Goal: Communication & Community: Connect with others

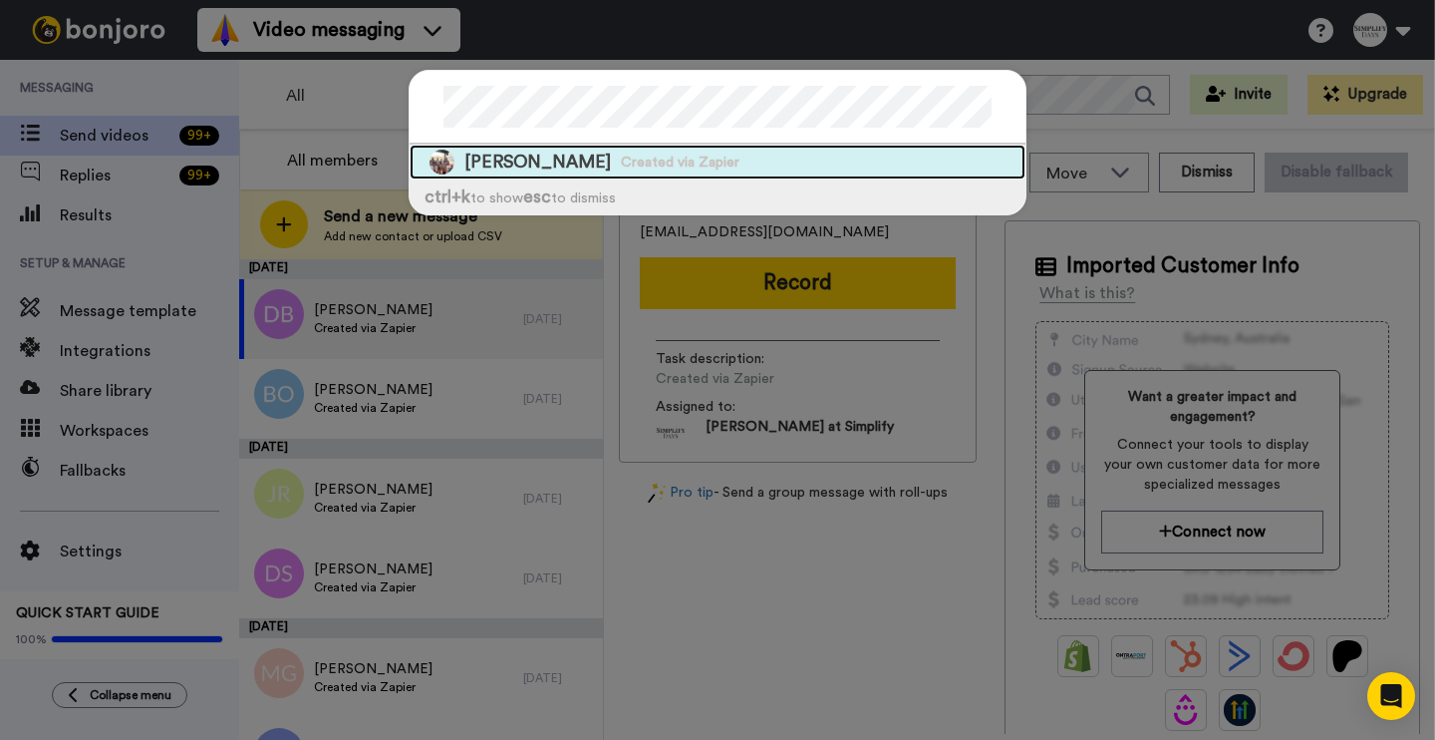
click at [680, 164] on span "Created via Zapier" at bounding box center [680, 162] width 119 height 20
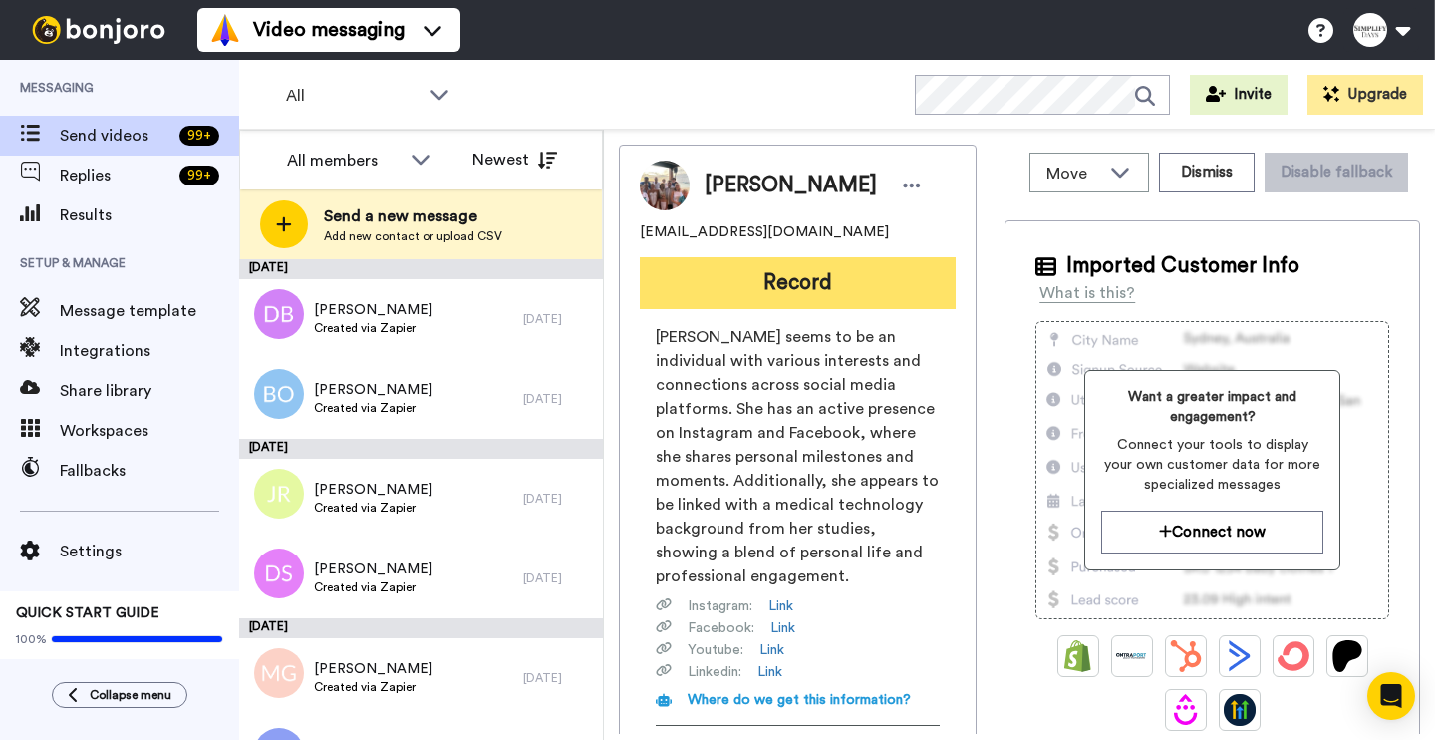
click at [885, 283] on button "Record" at bounding box center [798, 283] width 316 height 52
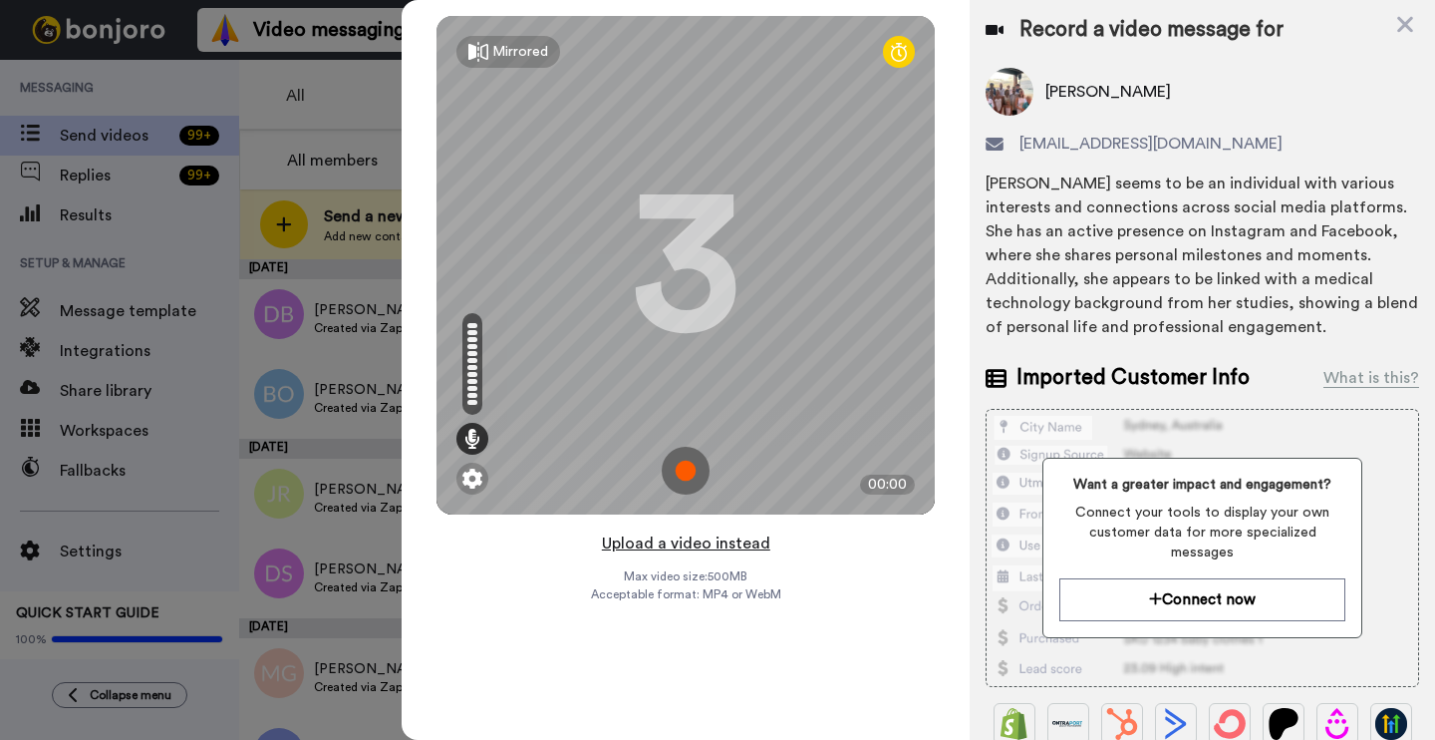
click at [709, 540] on button "Upload a video instead" at bounding box center [686, 543] width 180 height 26
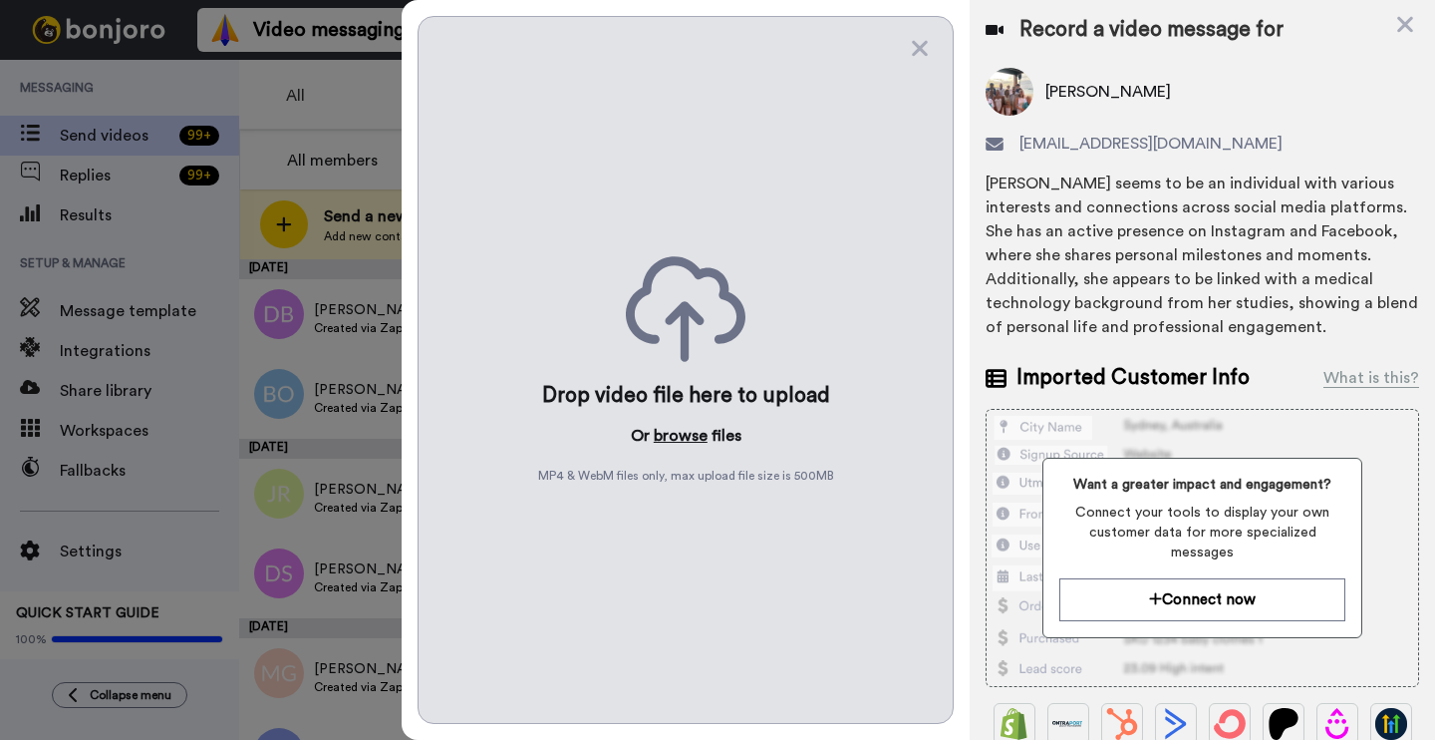
click at [670, 440] on button "browse" at bounding box center [681, 436] width 54 height 24
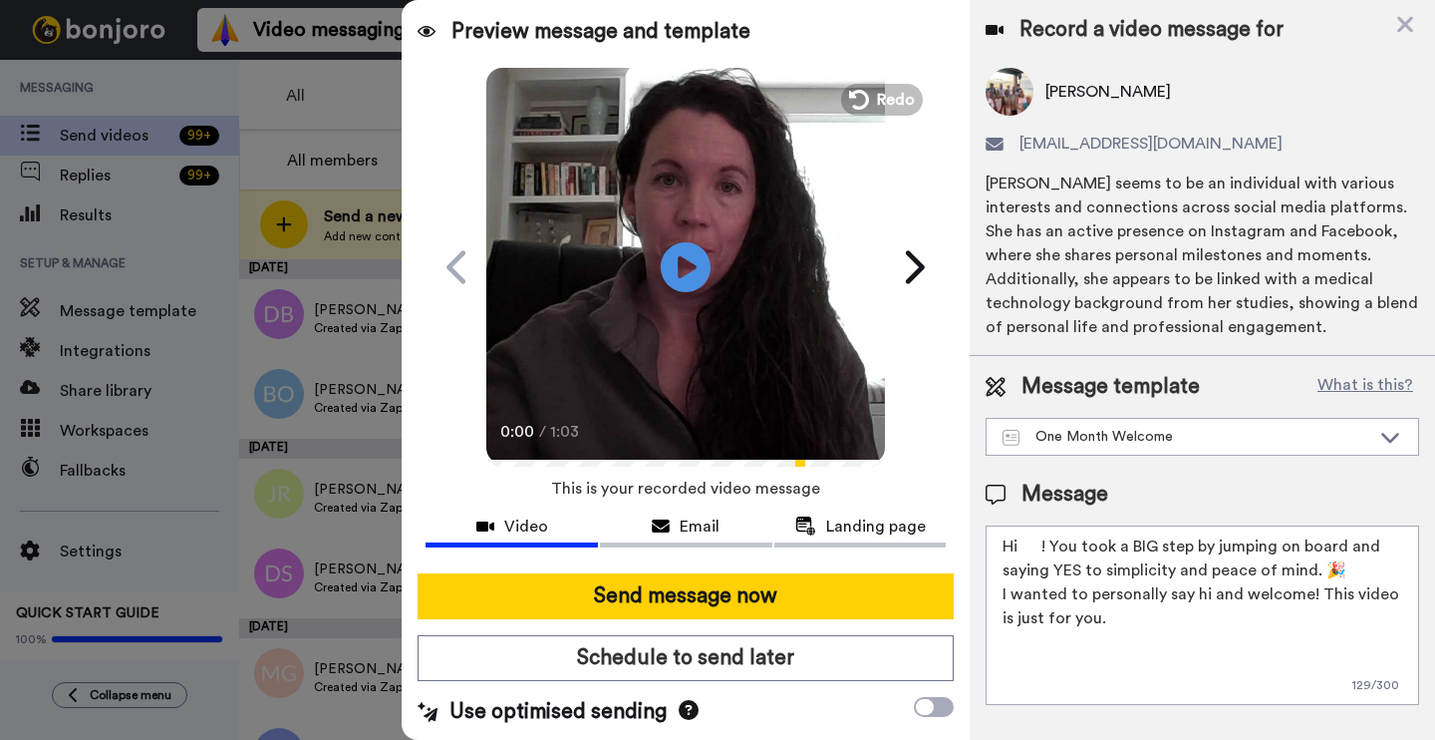
click at [1047, 548] on textarea "Hi ! You took a BIG step by jumping on board and saying YES to simplicity and p…" at bounding box center [1203, 614] width 434 height 179
click at [1102, 555] on textarea "Hi ! You took Ma BIG step by jumping on board and saying YES to simplicity and …" at bounding box center [1203, 614] width 434 height 179
click at [1017, 540] on textarea "Hi ! You took a BIG step by jumping on board and saying YES to simplicity and p…" at bounding box center [1203, 614] width 434 height 179
click at [1022, 541] on textarea "Hi ! You took a BIG step by jumping on board and saying YES to simplicity and p…" at bounding box center [1203, 614] width 434 height 179
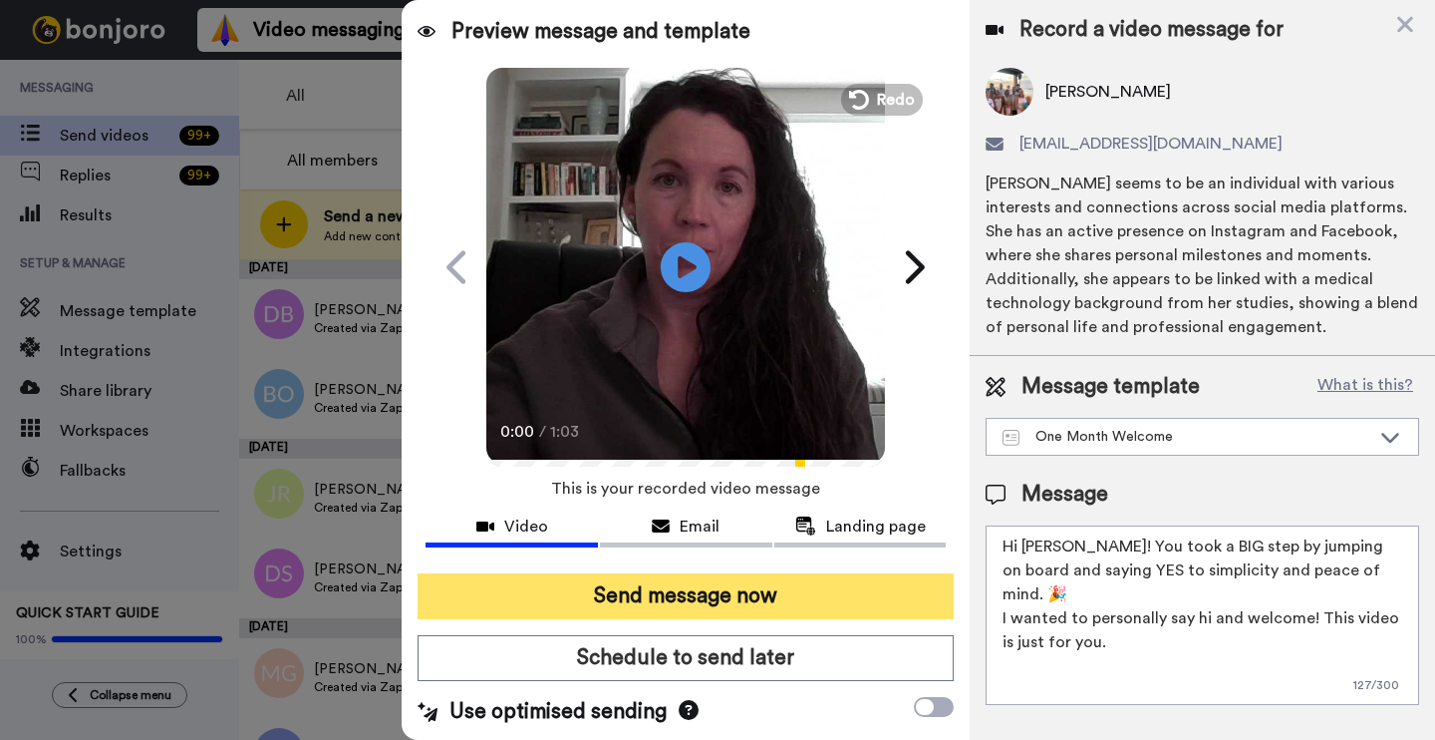
type textarea "Hi Marilee! You took a BIG step by jumping on board and saying YES to simplicit…"
click at [708, 587] on button "Send message now" at bounding box center [686, 596] width 536 height 46
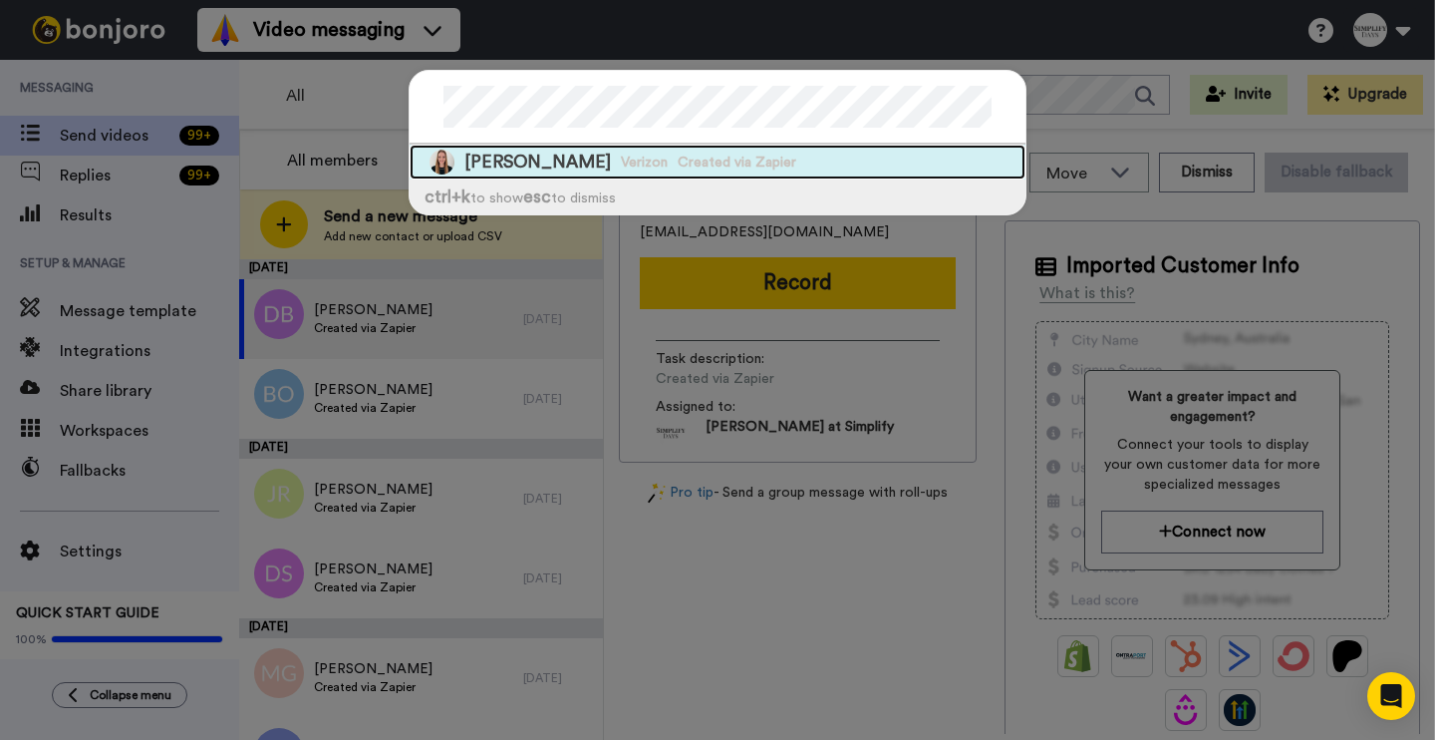
click at [581, 173] on div "Marsha White Verizon Created via Zapier" at bounding box center [718, 162] width 616 height 35
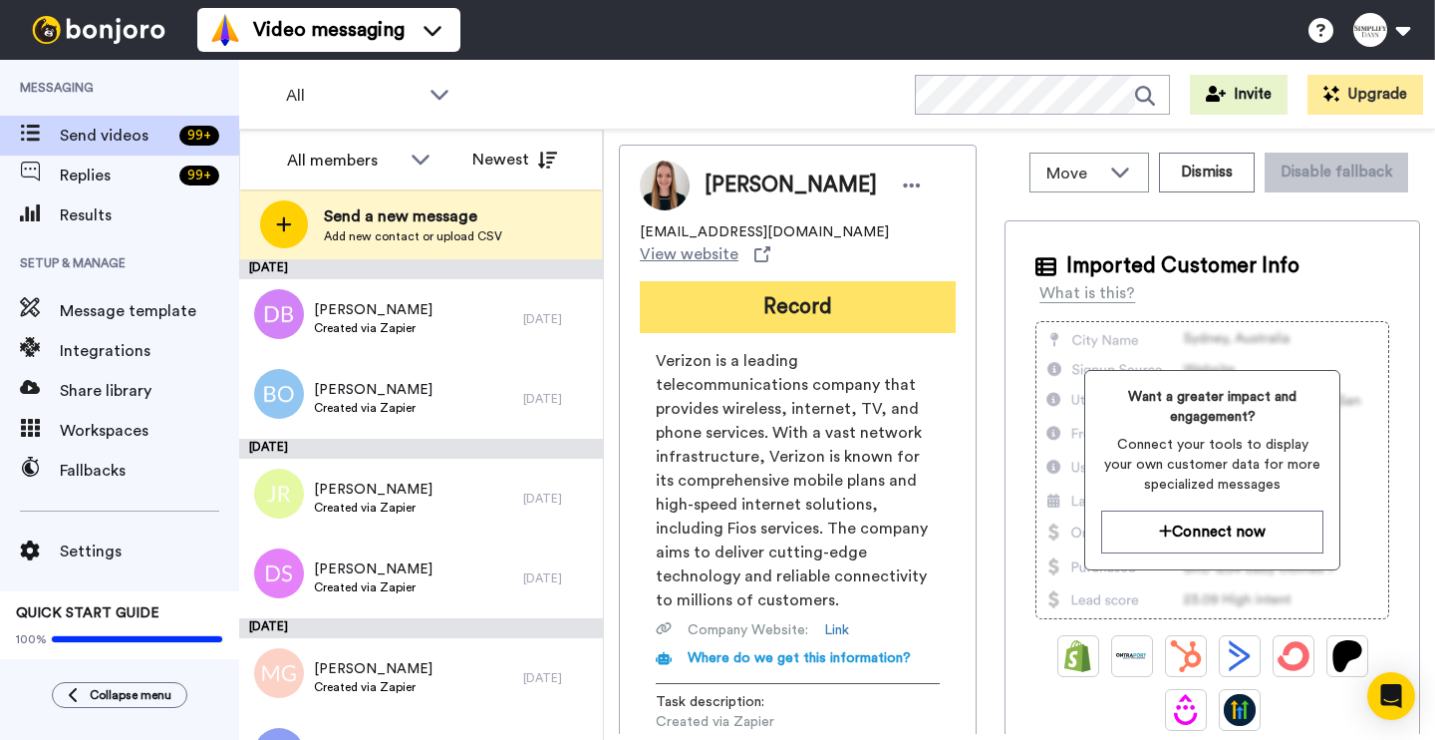
click at [817, 306] on button "Record" at bounding box center [798, 307] width 316 height 52
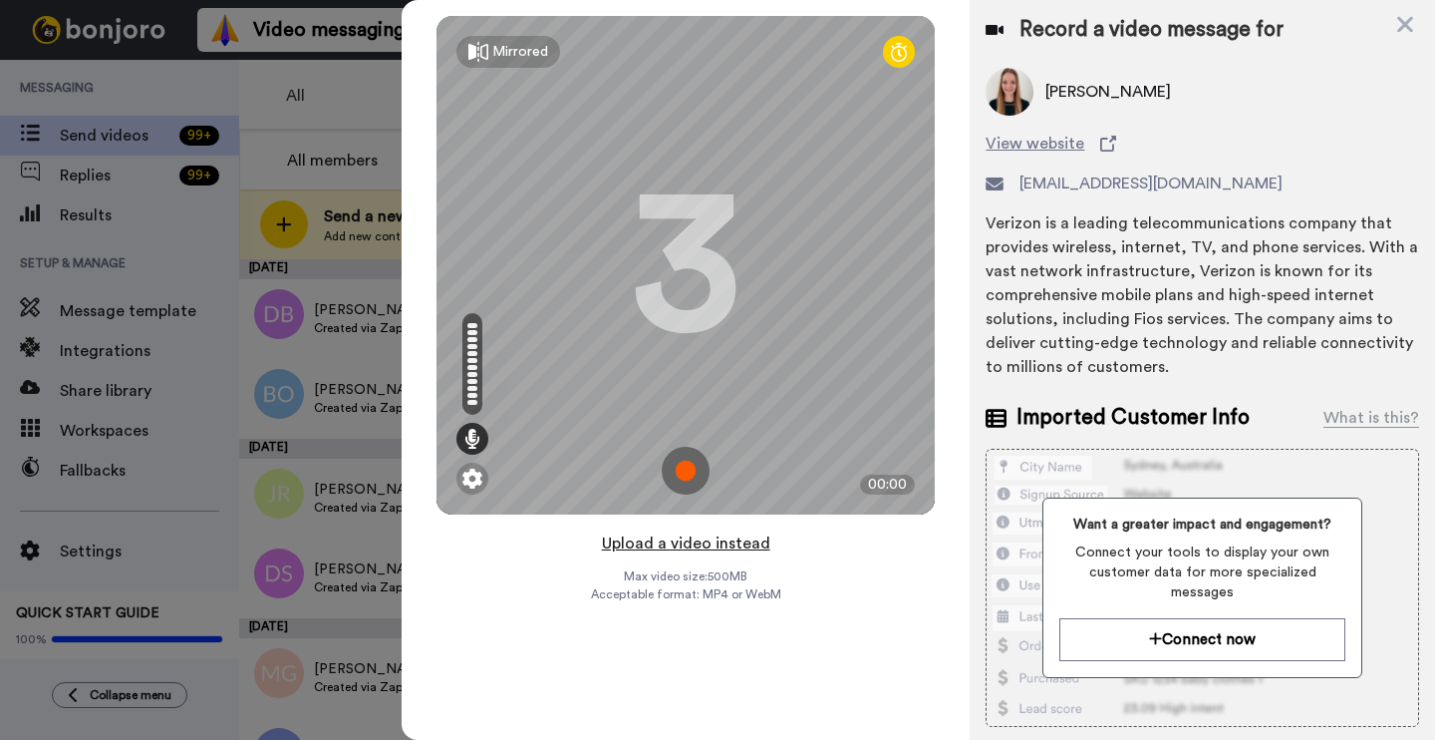
click at [745, 546] on button "Upload a video instead" at bounding box center [686, 543] width 180 height 26
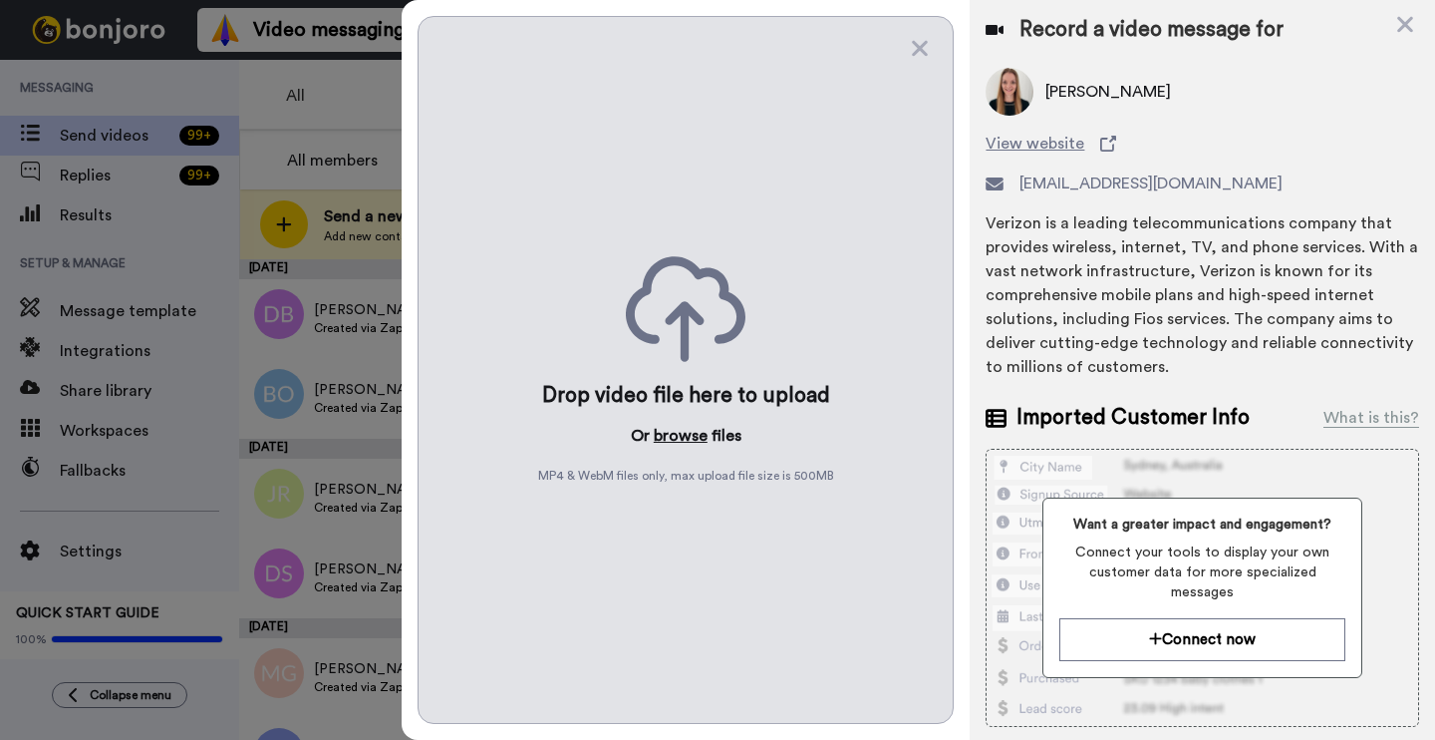
click at [694, 432] on button "browse" at bounding box center [681, 436] width 54 height 24
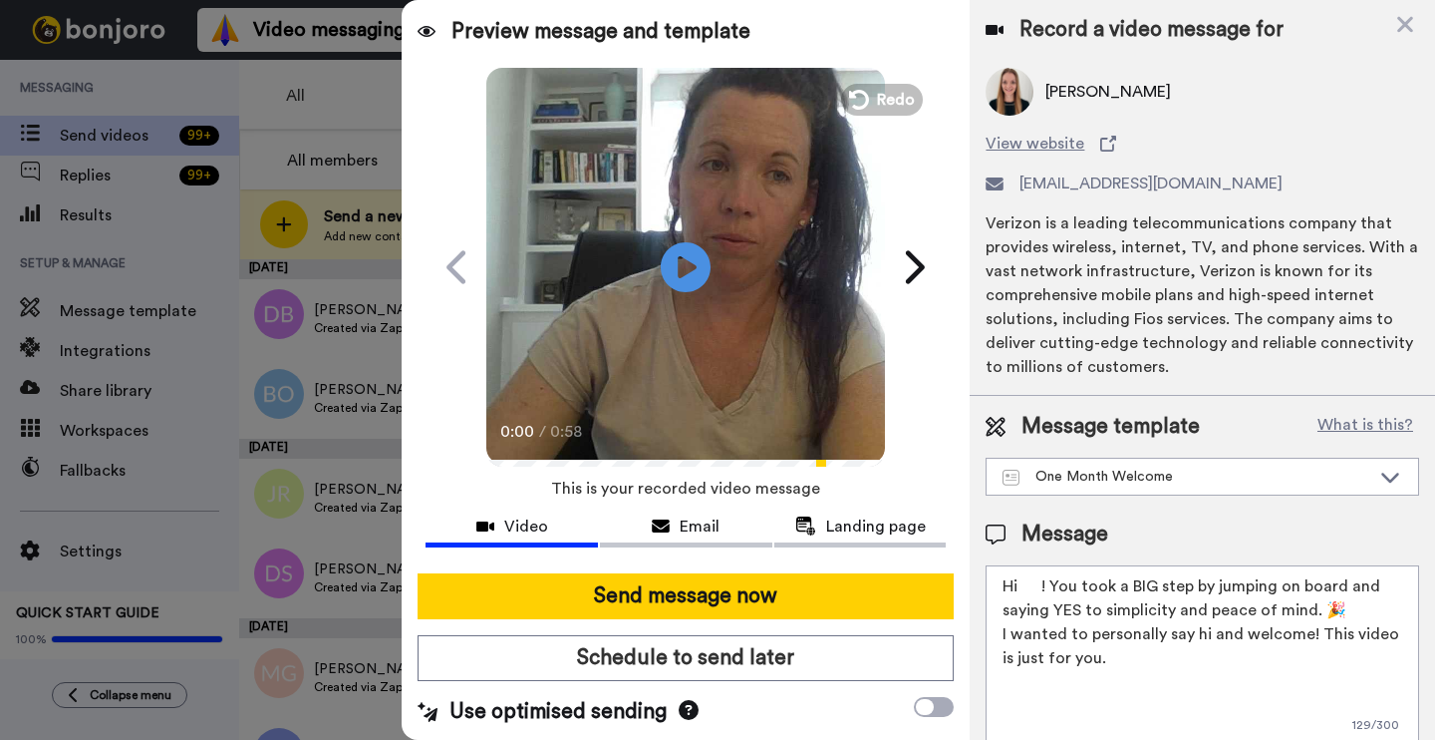
click at [1041, 587] on textarea "Hi ! You took a BIG step by jumping on board and saying YES to simplicity and p…" at bounding box center [1203, 654] width 434 height 179
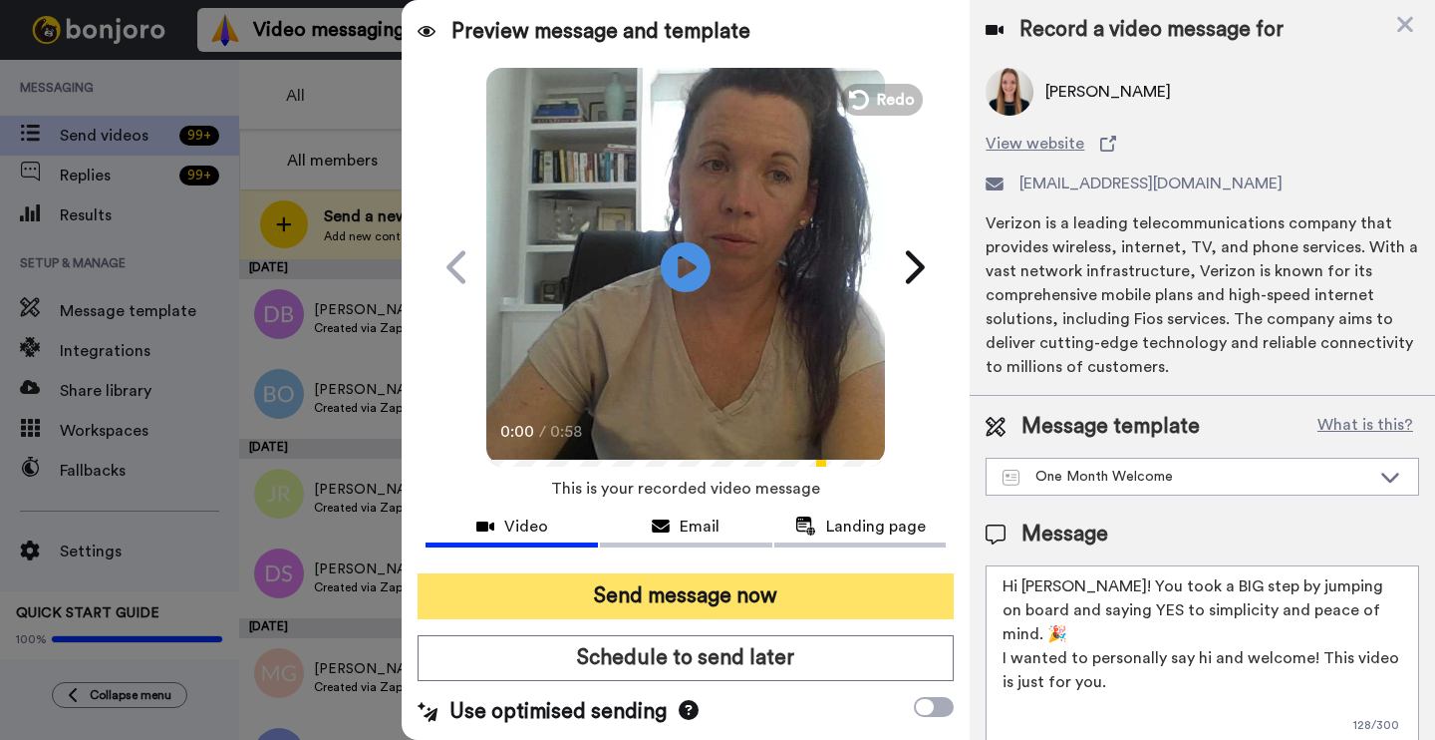
type textarea "Hi Marsha! You took a BIG step by jumping on board and saying YES to simplicity…"
click at [852, 595] on button "Send message now" at bounding box center [686, 596] width 536 height 46
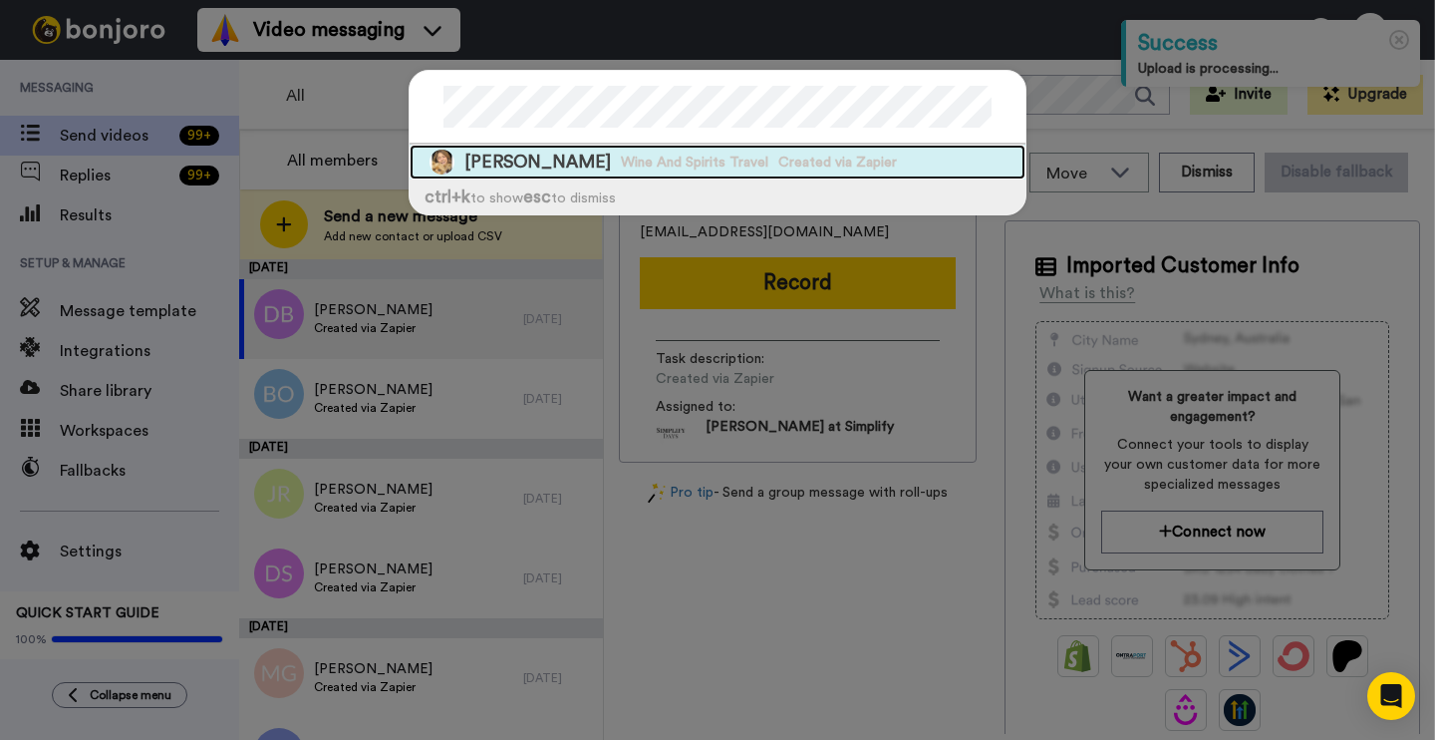
click at [719, 158] on span "Wine And Spirits Travel" at bounding box center [695, 162] width 148 height 20
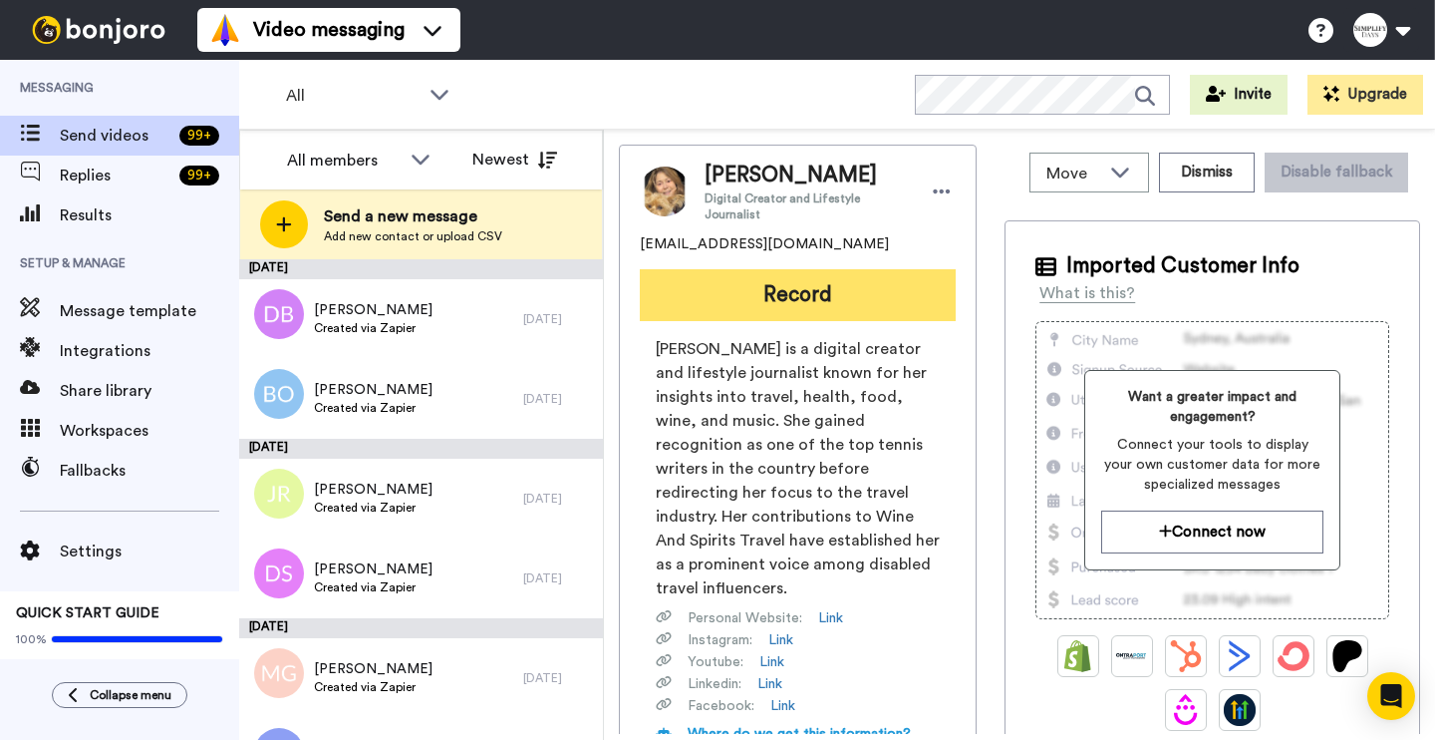
click at [821, 297] on button "Record" at bounding box center [798, 295] width 316 height 52
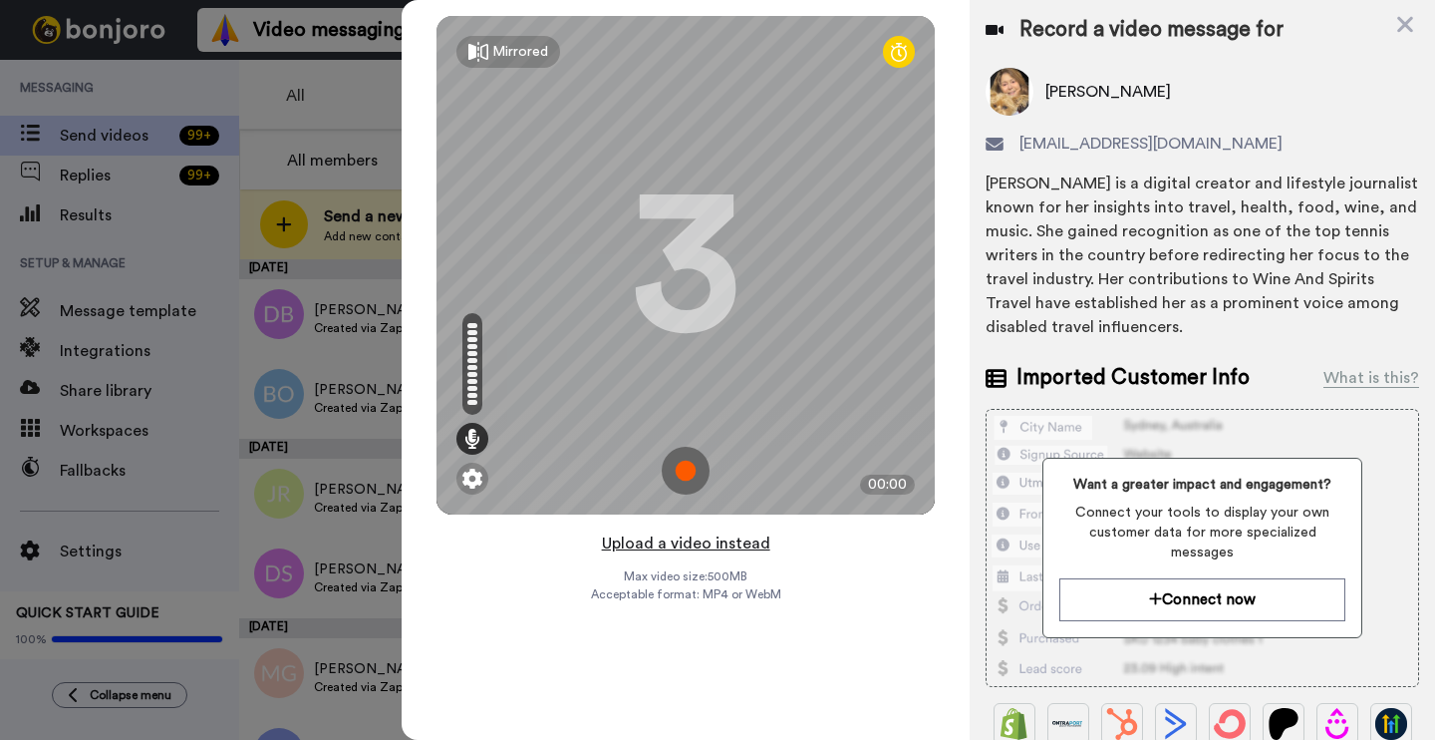
click at [693, 538] on button "Upload a video instead" at bounding box center [686, 543] width 180 height 26
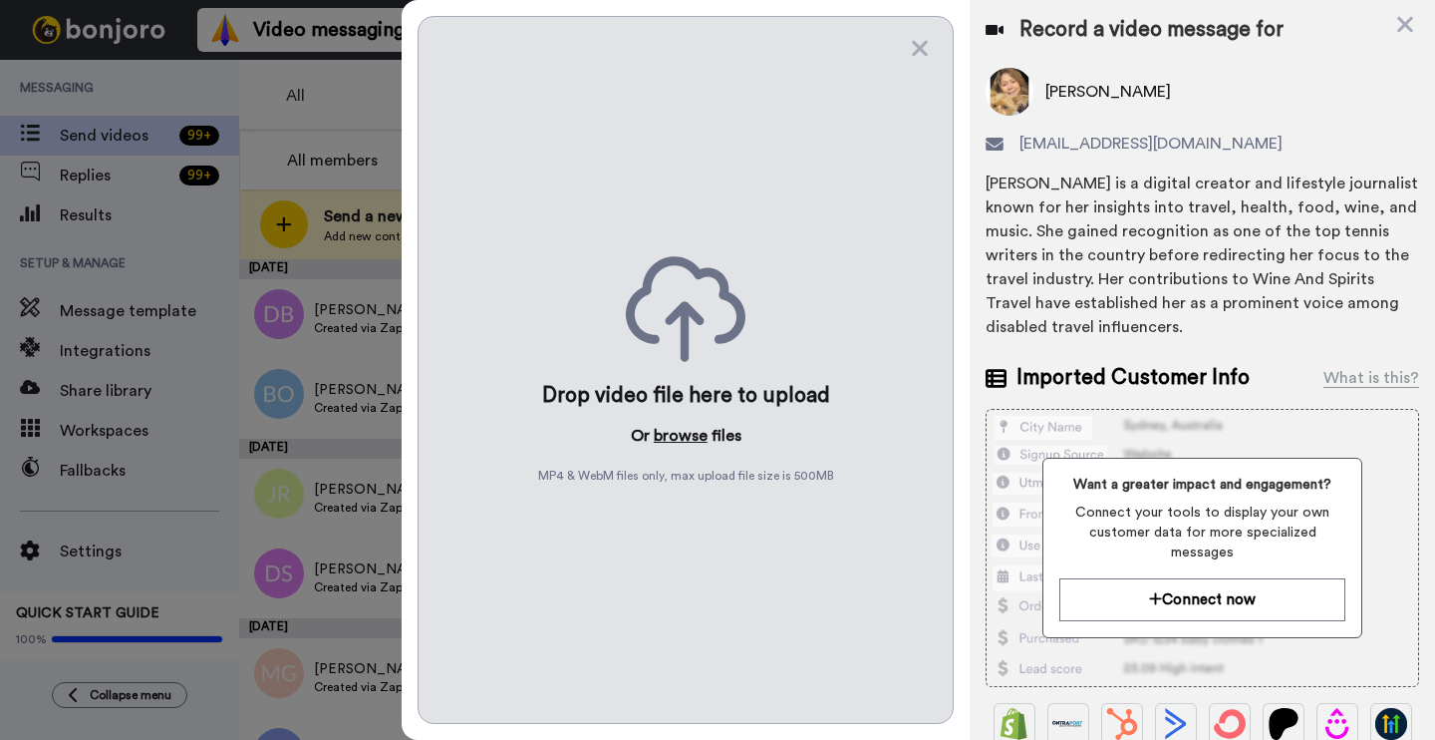
click at [663, 440] on button "browse" at bounding box center [681, 436] width 54 height 24
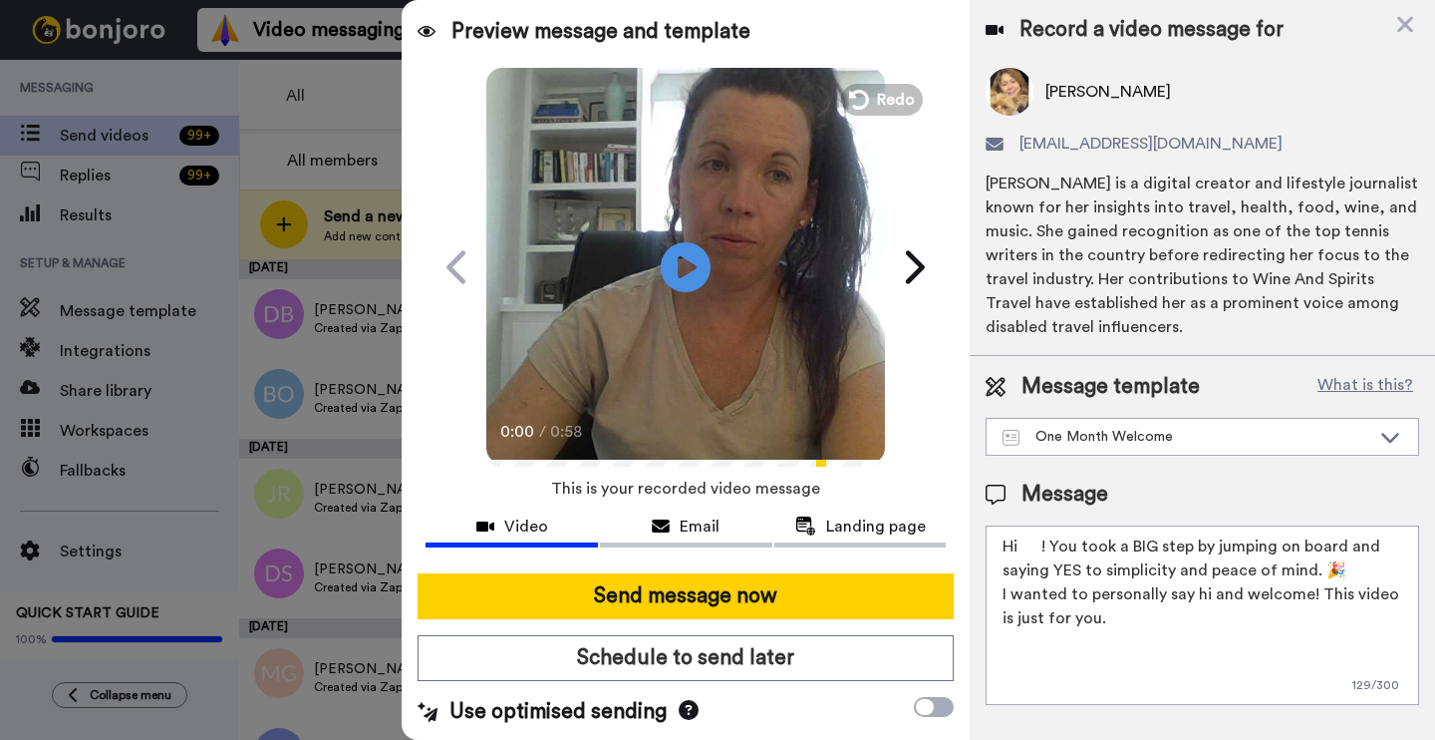
click at [1043, 548] on textarea "Hi ! You took a BIG step by jumping on board and saying YES to simplicity and p…" at bounding box center [1203, 614] width 434 height 179
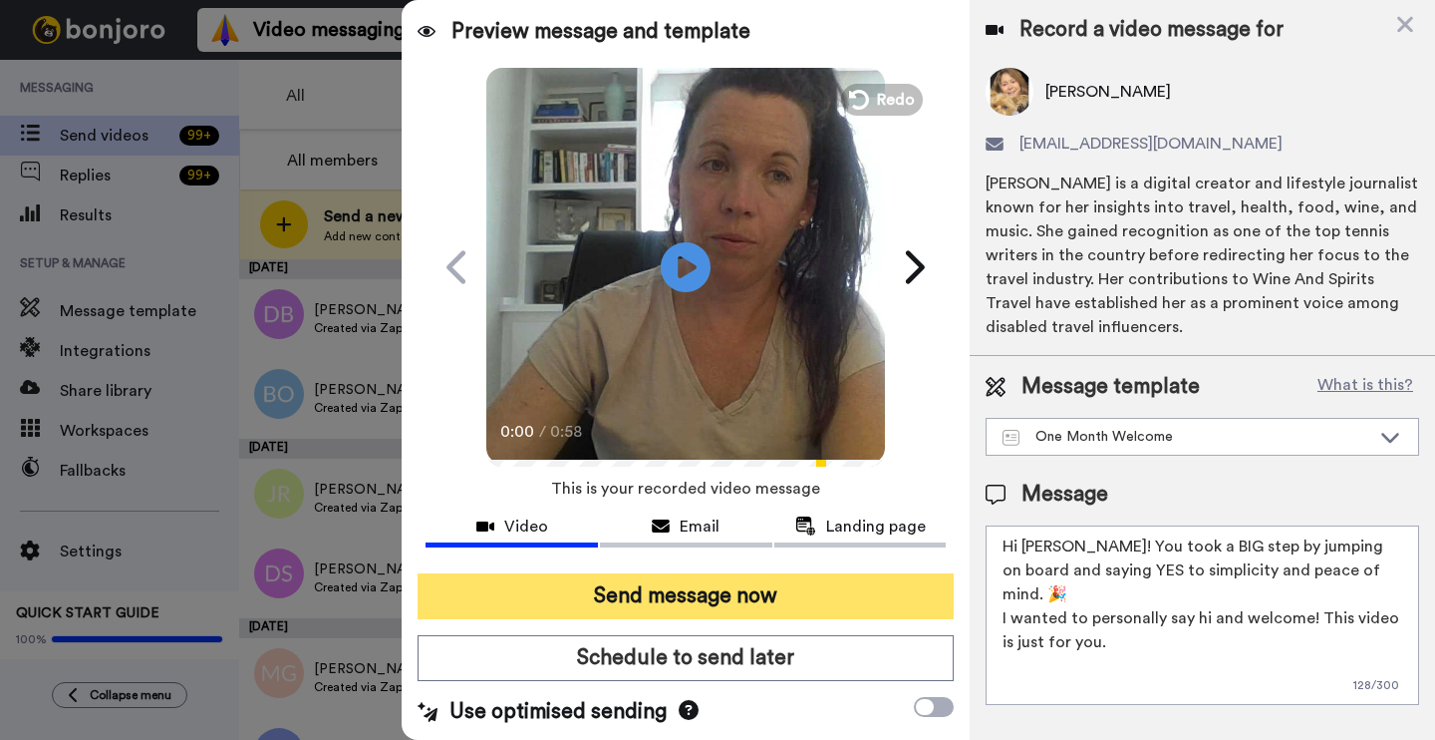
type textarea "Hi Marsha! You took a BIG step by jumping on board and saying YES to simplicity…"
click at [769, 578] on button "Send message now" at bounding box center [686, 596] width 536 height 46
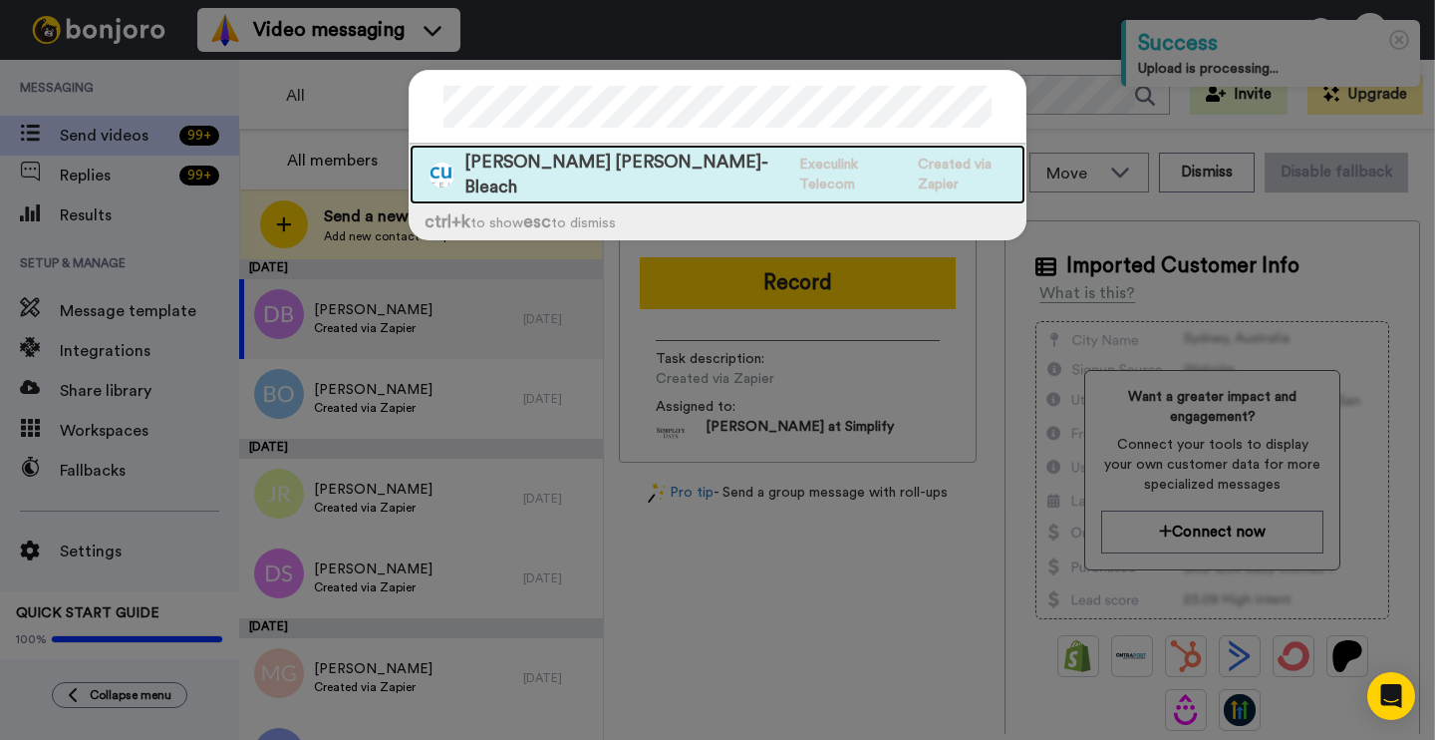
click at [799, 166] on span "Execulink Telecom" at bounding box center [853, 174] width 108 height 40
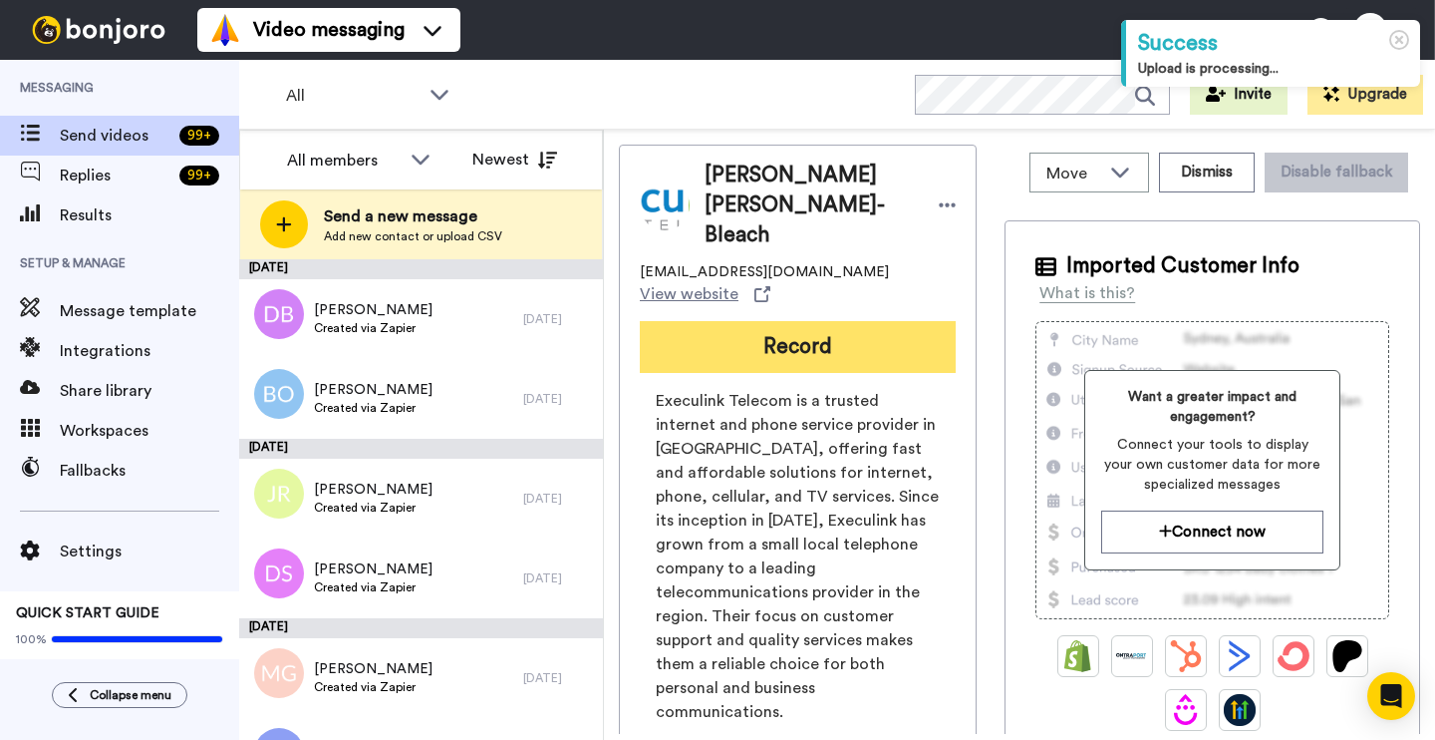
click at [741, 321] on button "Record" at bounding box center [798, 347] width 316 height 52
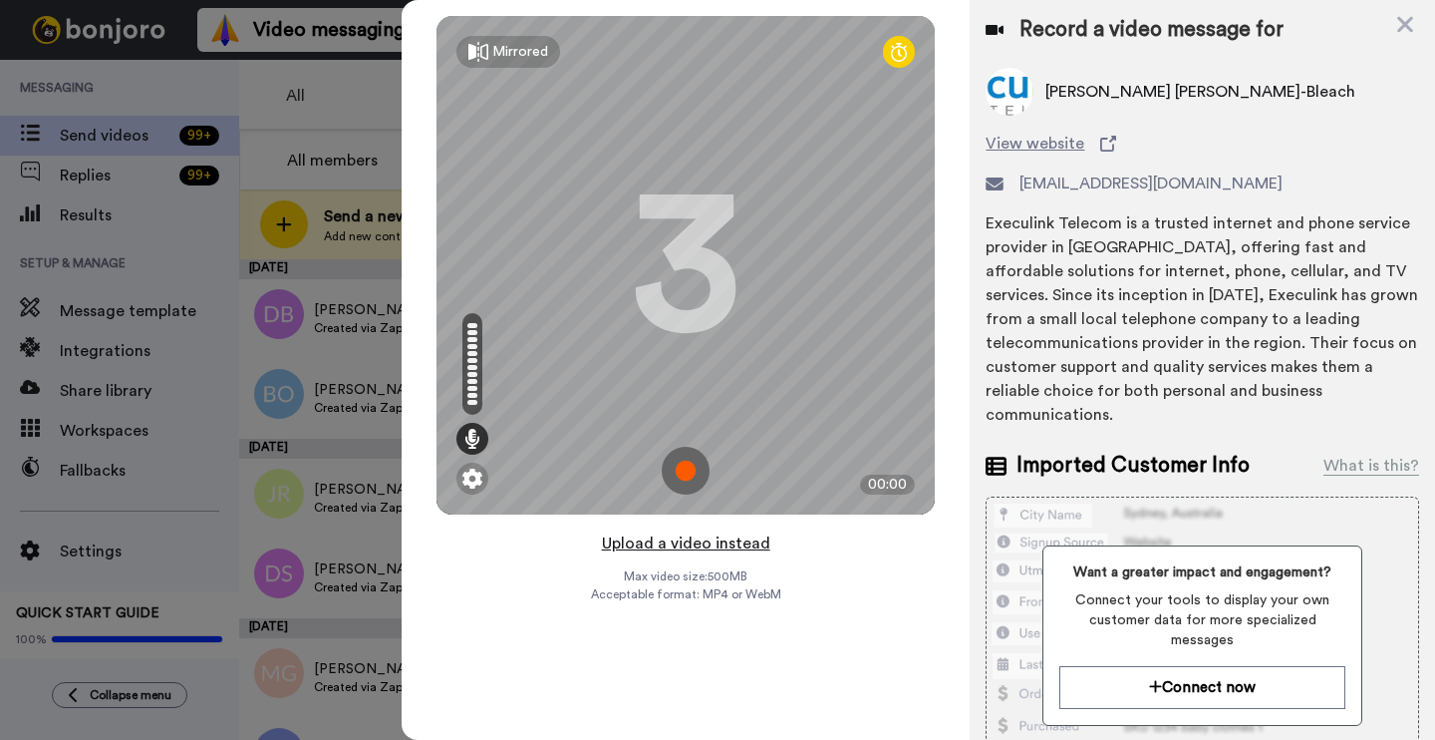
click at [709, 544] on button "Upload a video instead" at bounding box center [686, 543] width 180 height 26
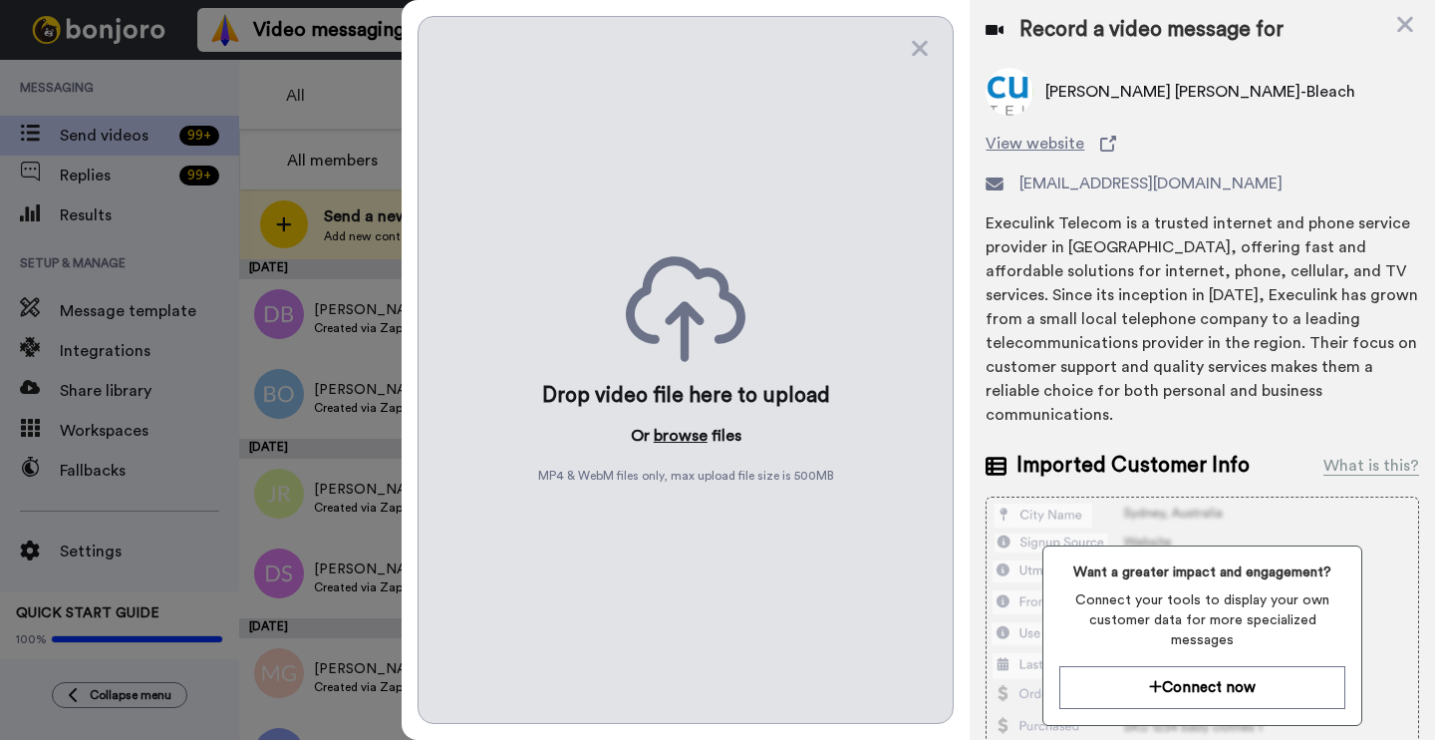
click at [695, 444] on button "browse" at bounding box center [681, 436] width 54 height 24
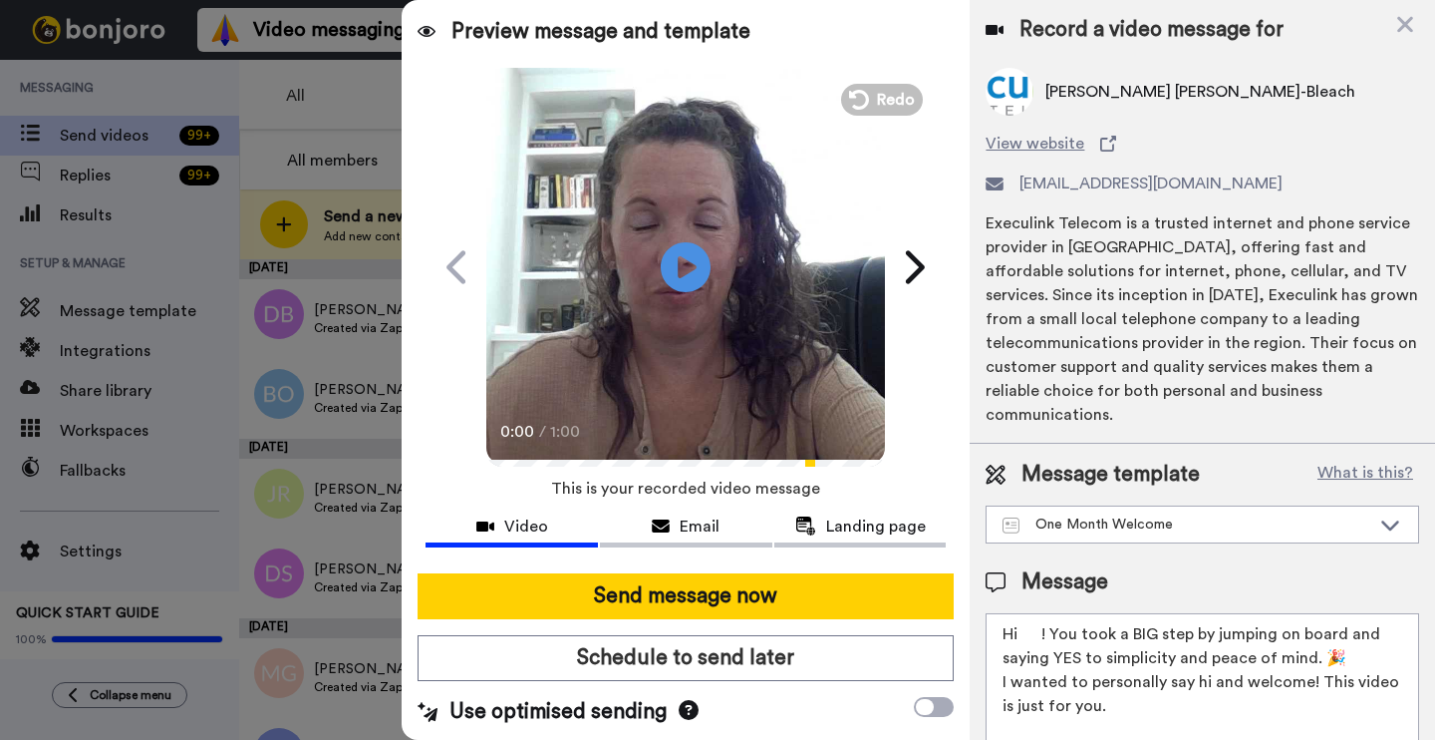
click at [1039, 613] on textarea "Hi ! You took a BIG step by jumping on board and saying YES to simplicity and p…" at bounding box center [1203, 702] width 434 height 179
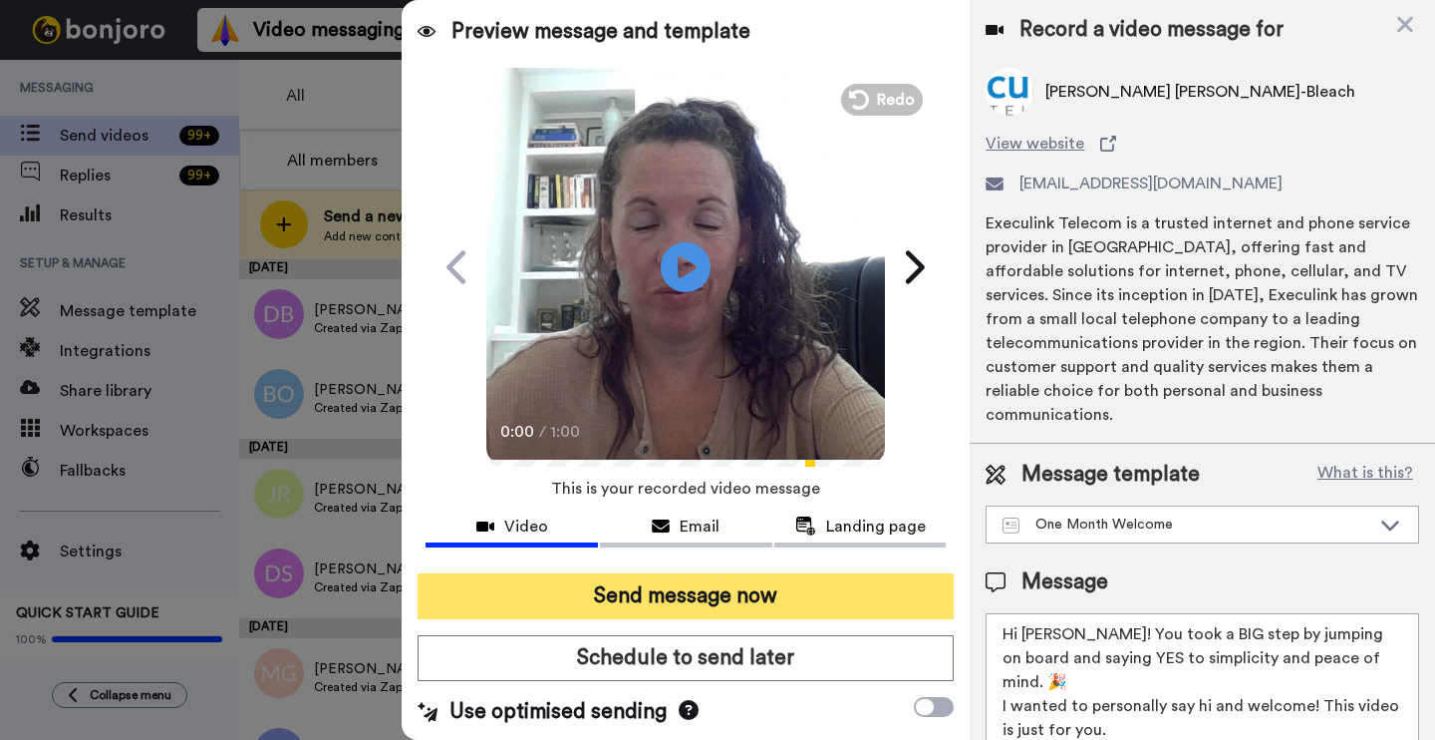
type textarea "Hi Mary-Ann! You took a BIG step by jumping on board and saying YES to simplici…"
click at [736, 603] on button "Send message now" at bounding box center [686, 596] width 536 height 46
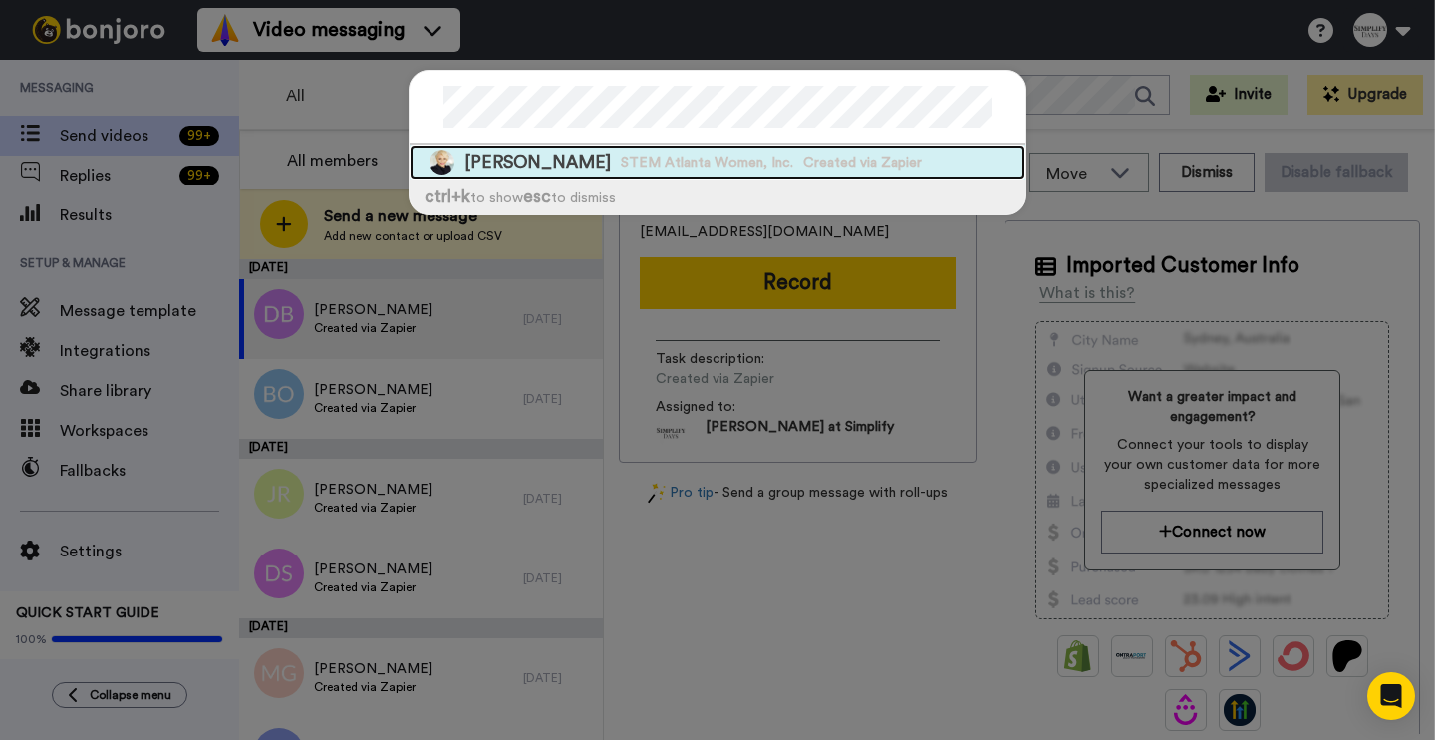
click at [821, 158] on span "Created via Zapier" at bounding box center [862, 162] width 119 height 20
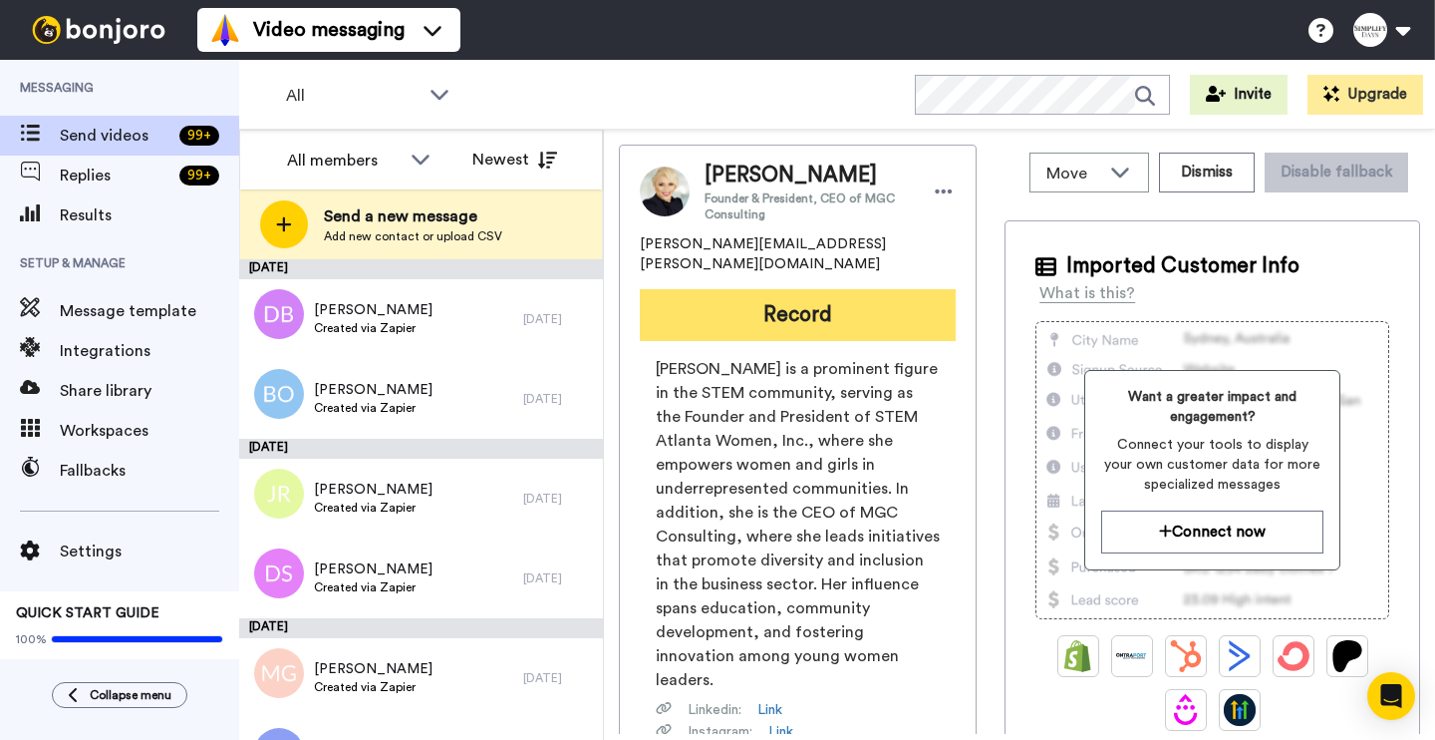
click at [824, 300] on button "Record" at bounding box center [798, 315] width 316 height 52
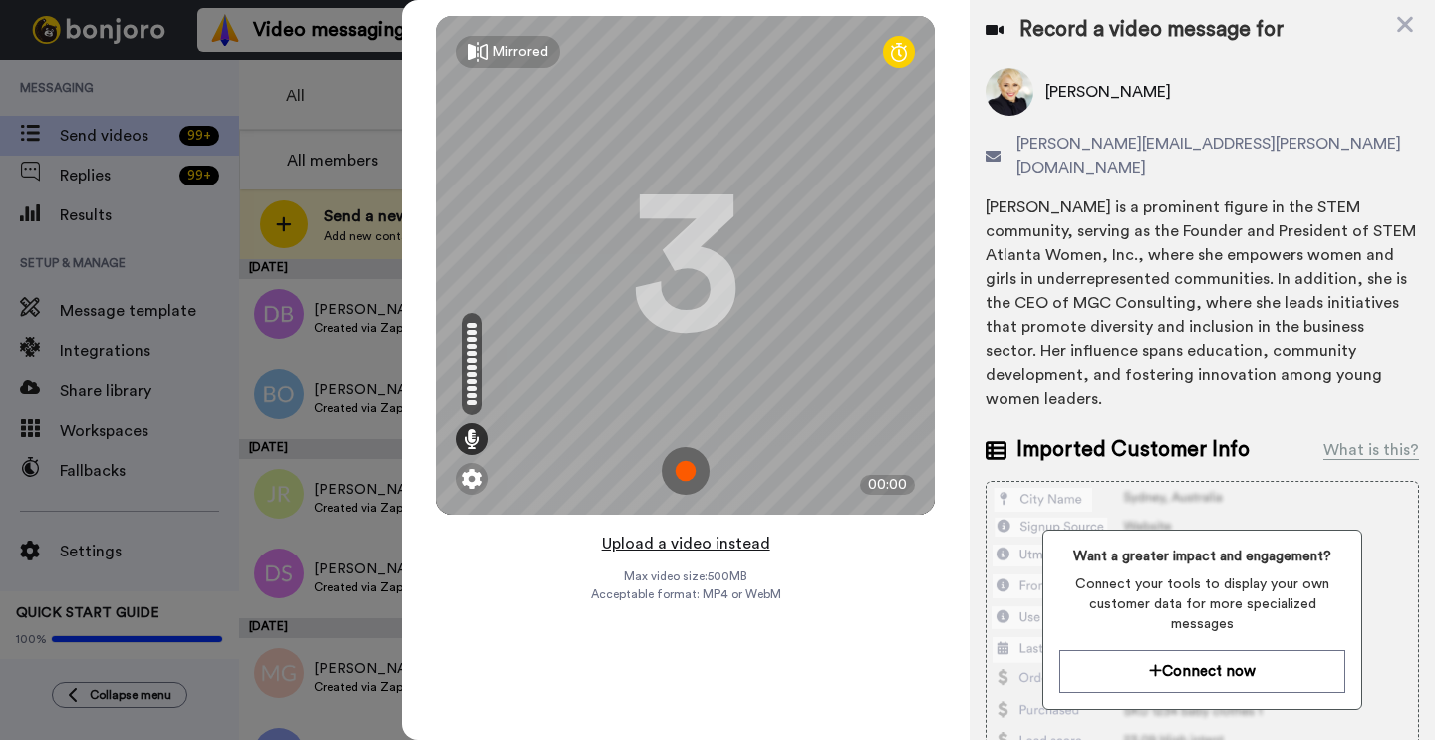
click at [687, 545] on button "Upload a video instead" at bounding box center [686, 543] width 180 height 26
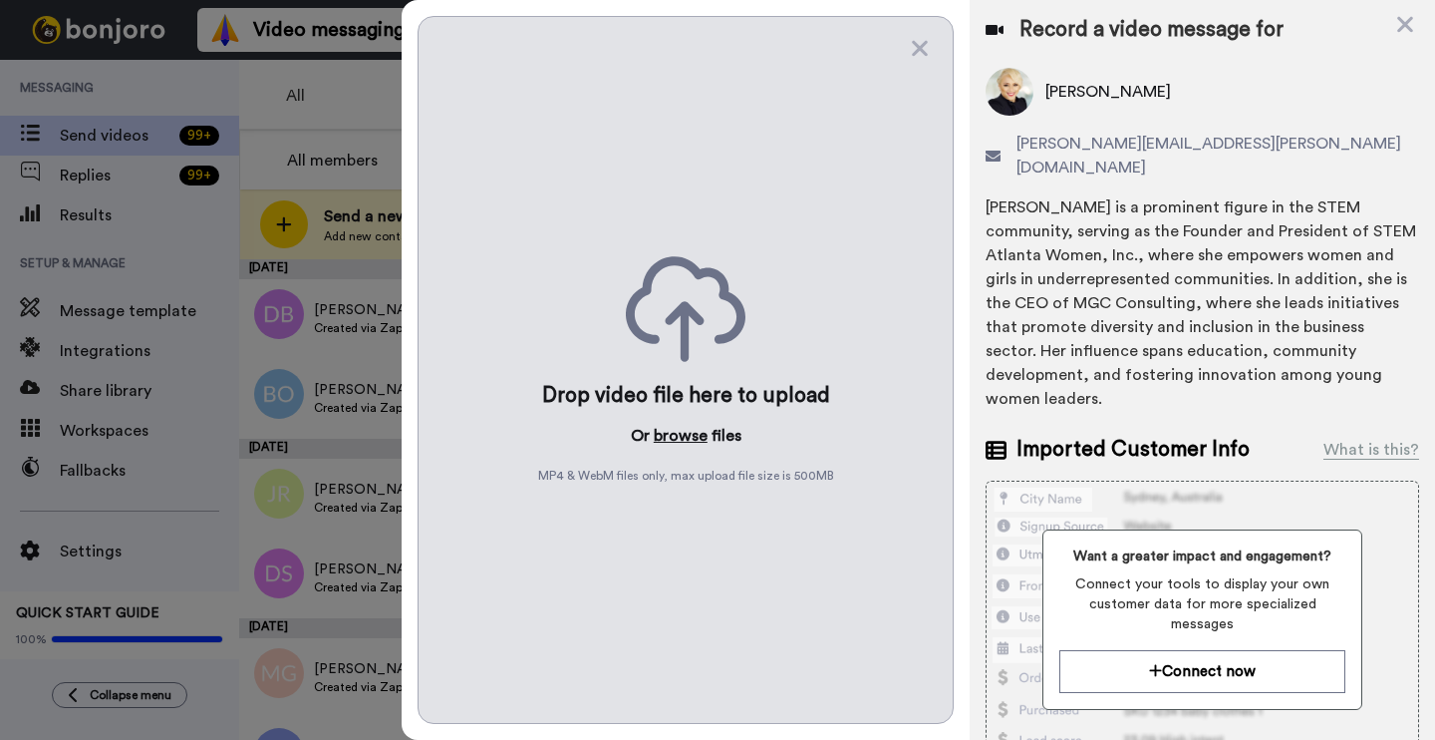
click at [671, 431] on button "browse" at bounding box center [681, 436] width 54 height 24
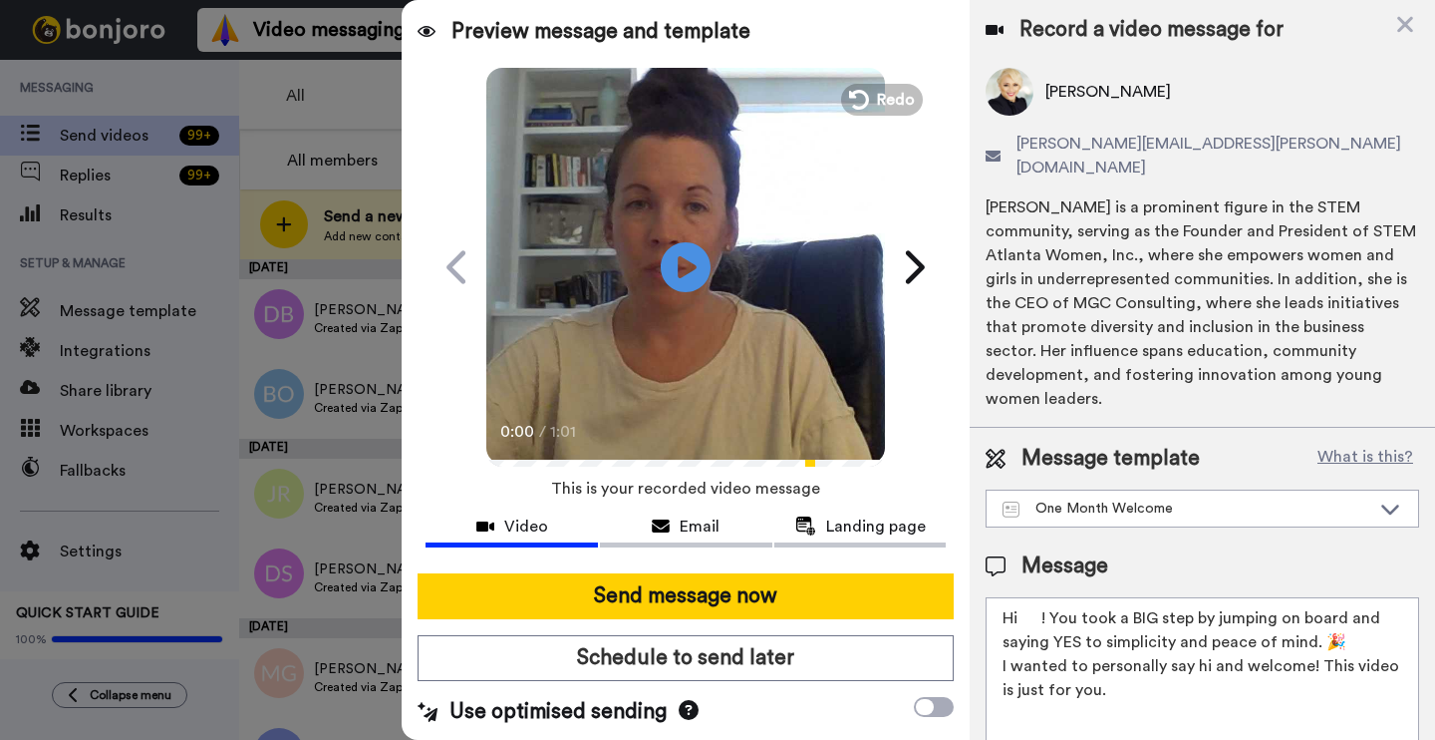
click at [1043, 597] on textarea "Hi ! You took a BIG step by jumping on board and saying YES to simplicity and p…" at bounding box center [1203, 686] width 434 height 179
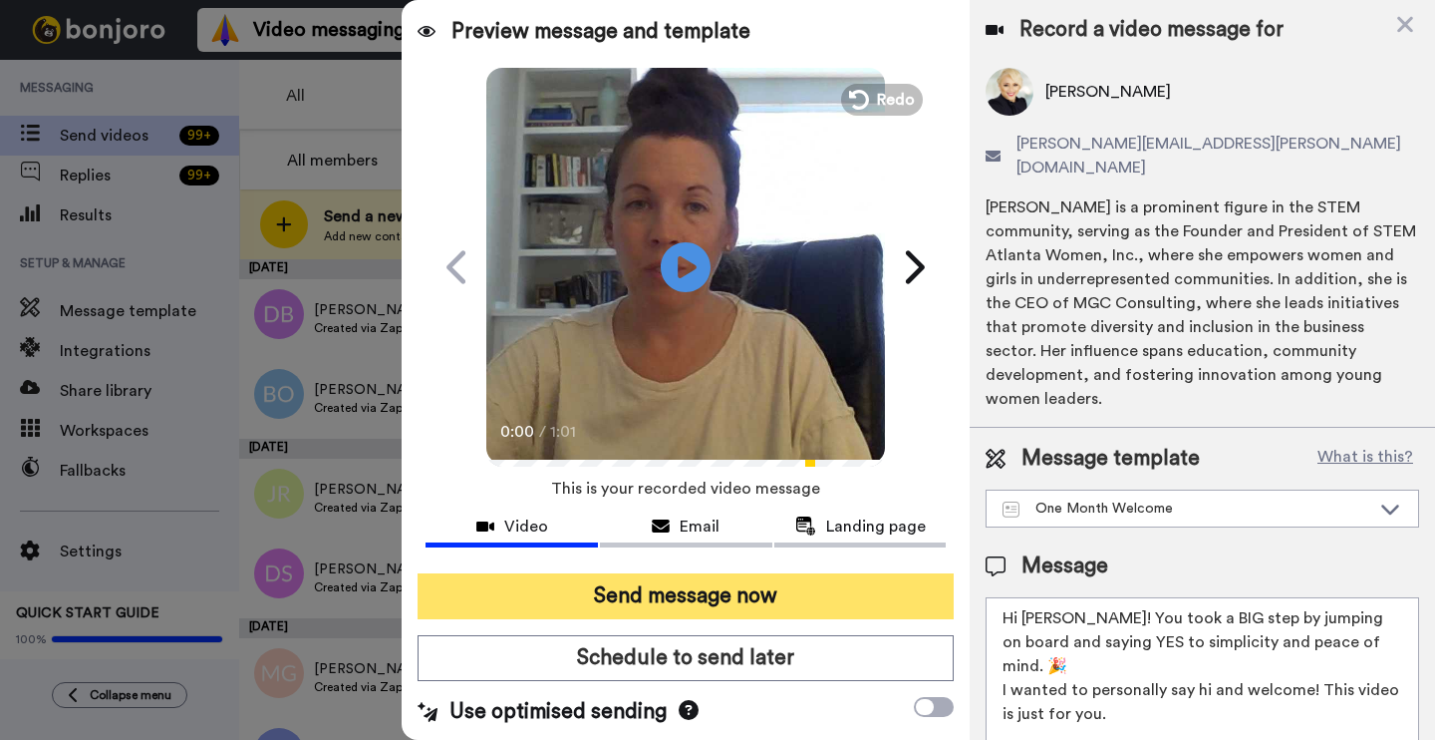
type textarea "Hi Maxine! You took a BIG step by jumping on board and saying YES to simplicity…"
click at [813, 592] on button "Send message now" at bounding box center [686, 596] width 536 height 46
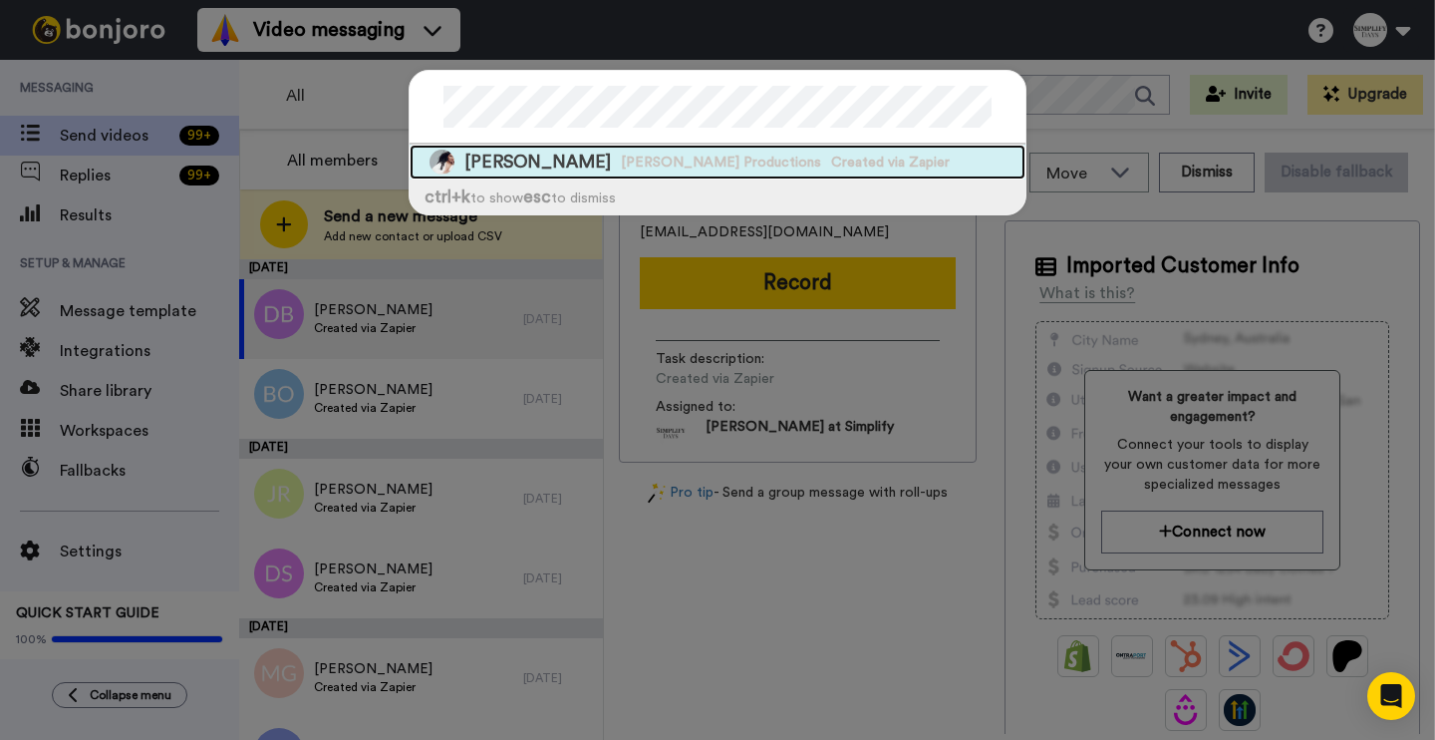
click at [670, 159] on span "Mindy Kaling Productions" at bounding box center [721, 162] width 200 height 20
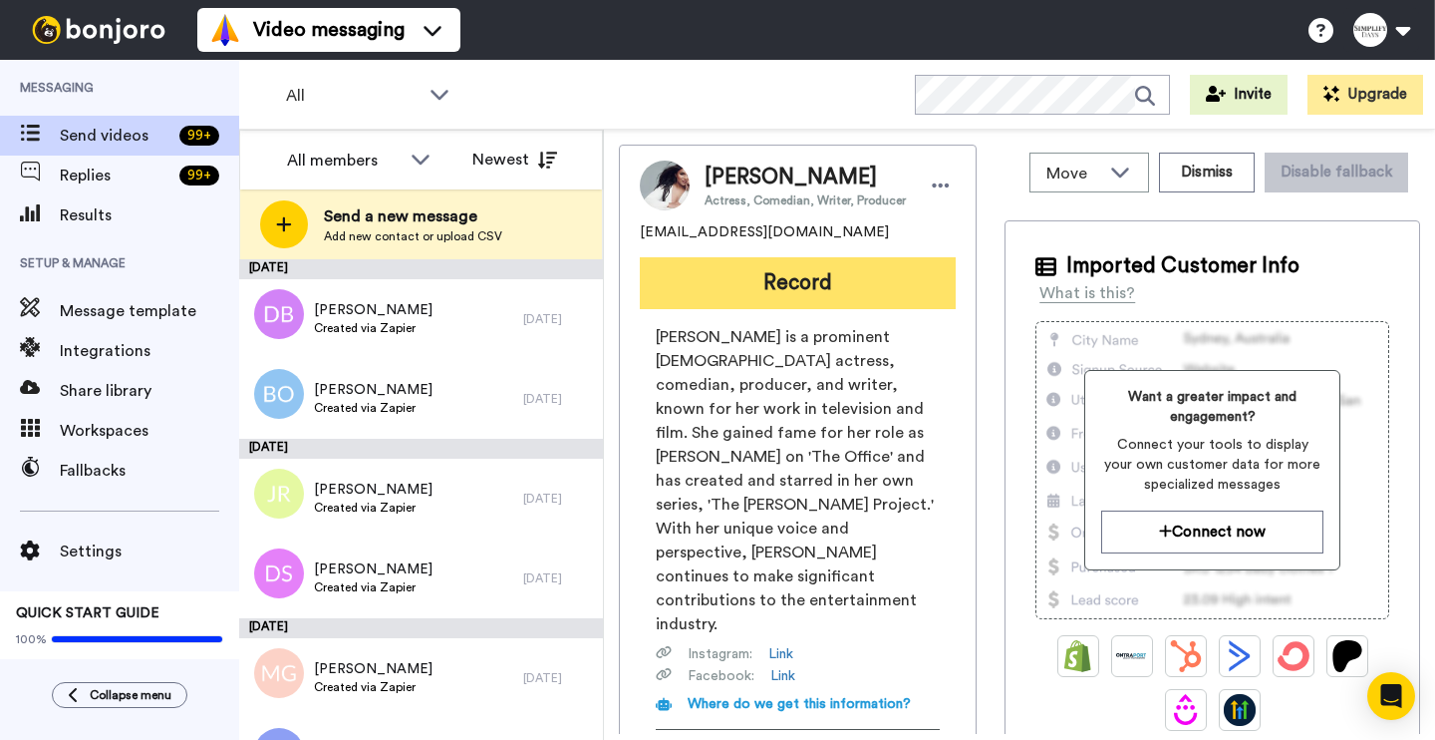
click at [763, 282] on button "Record" at bounding box center [798, 283] width 316 height 52
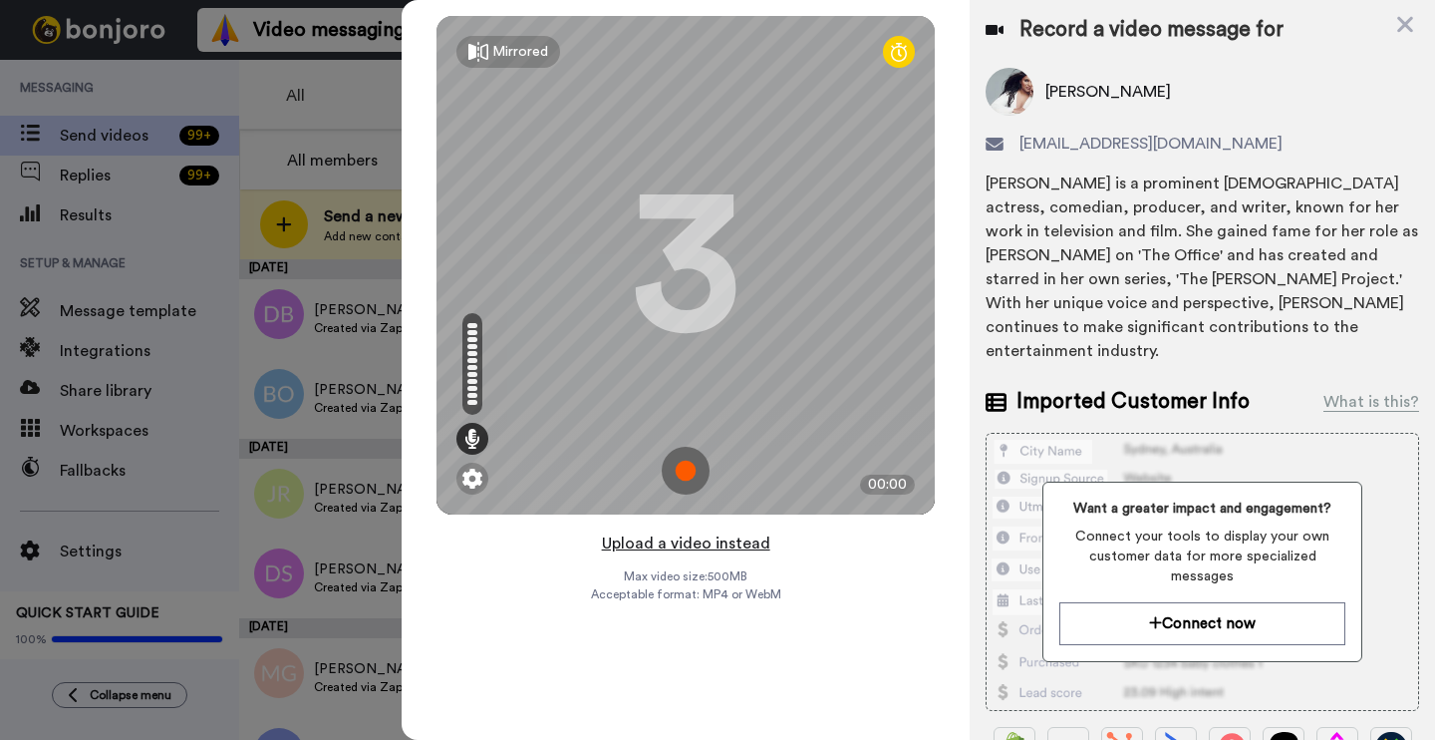
click at [734, 547] on button "Upload a video instead" at bounding box center [686, 543] width 180 height 26
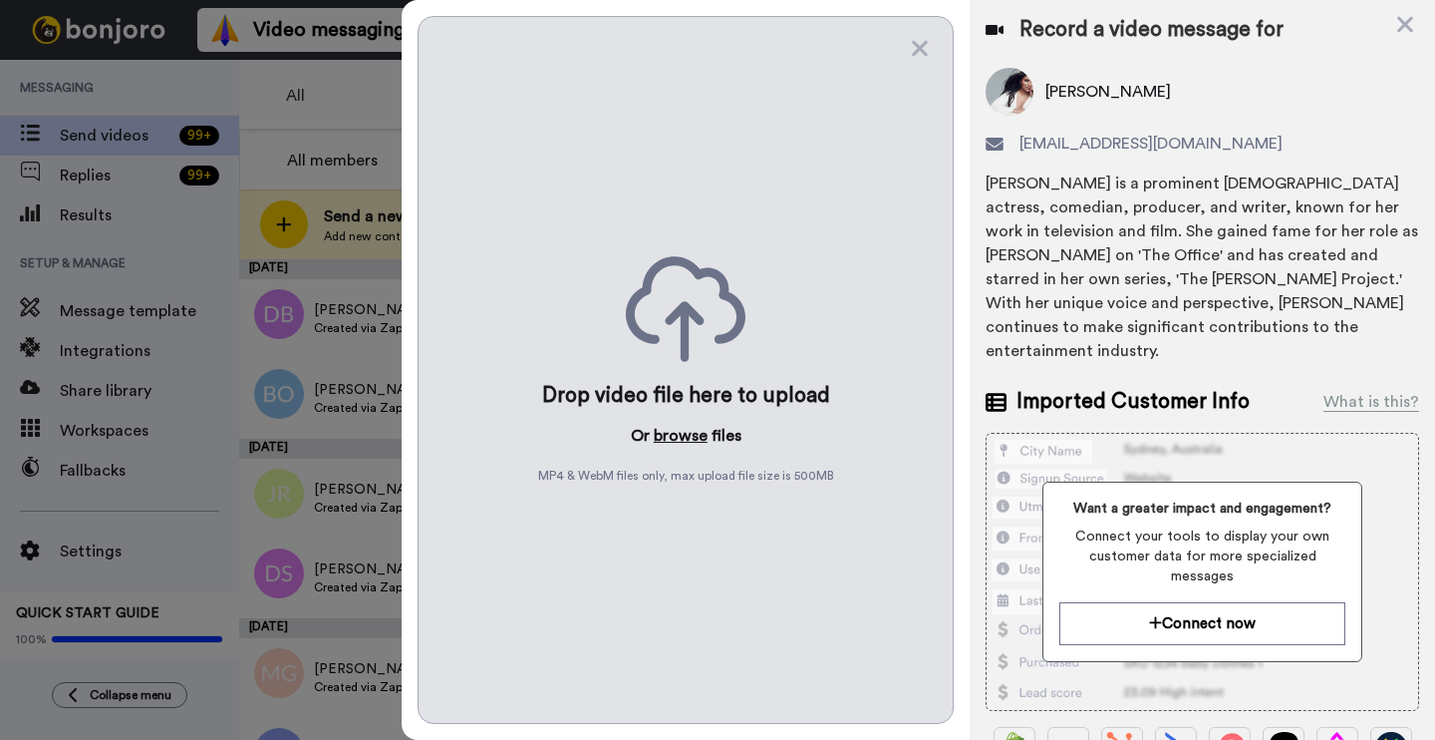
click at [662, 428] on button "browse" at bounding box center [681, 436] width 54 height 24
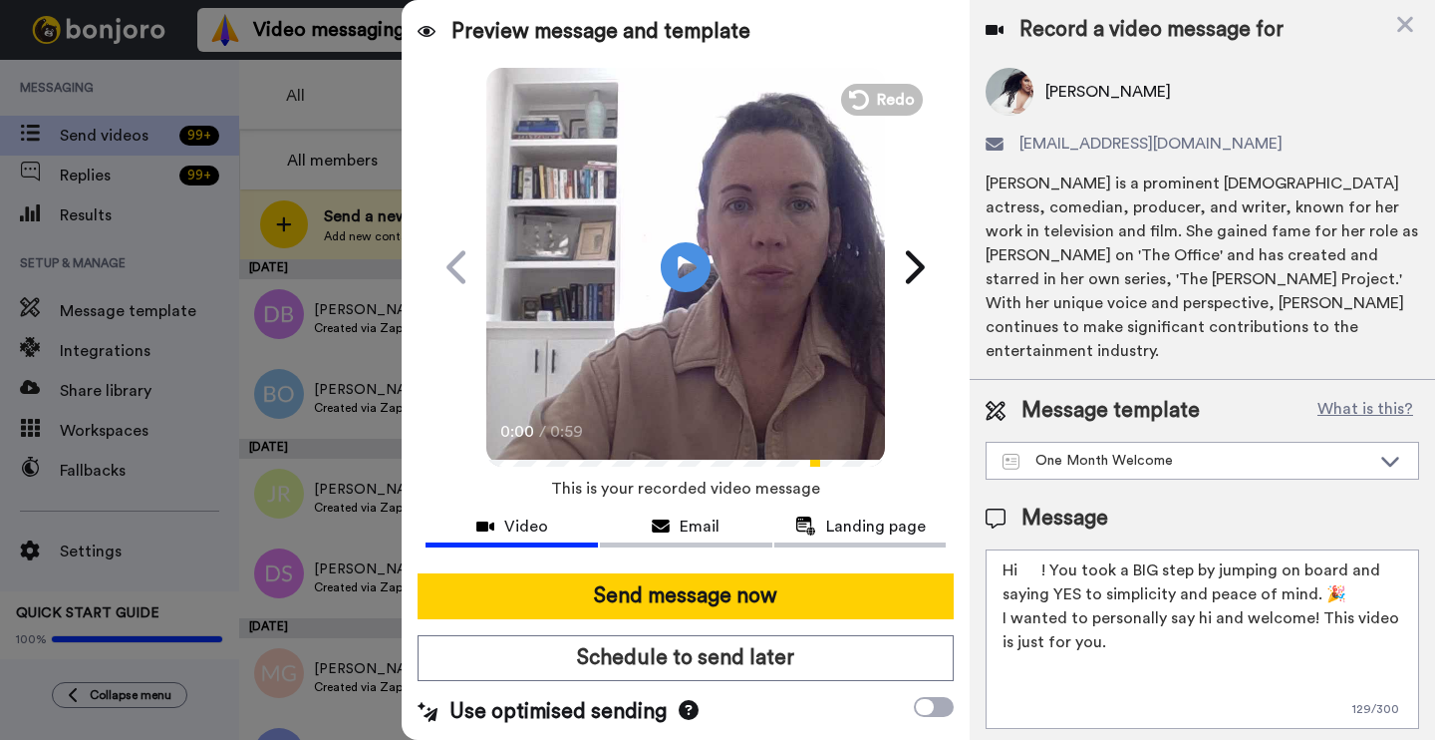
click at [1039, 549] on textarea "Hi ! You took a BIG step by jumping on board and saying YES to simplicity and p…" at bounding box center [1203, 638] width 434 height 179
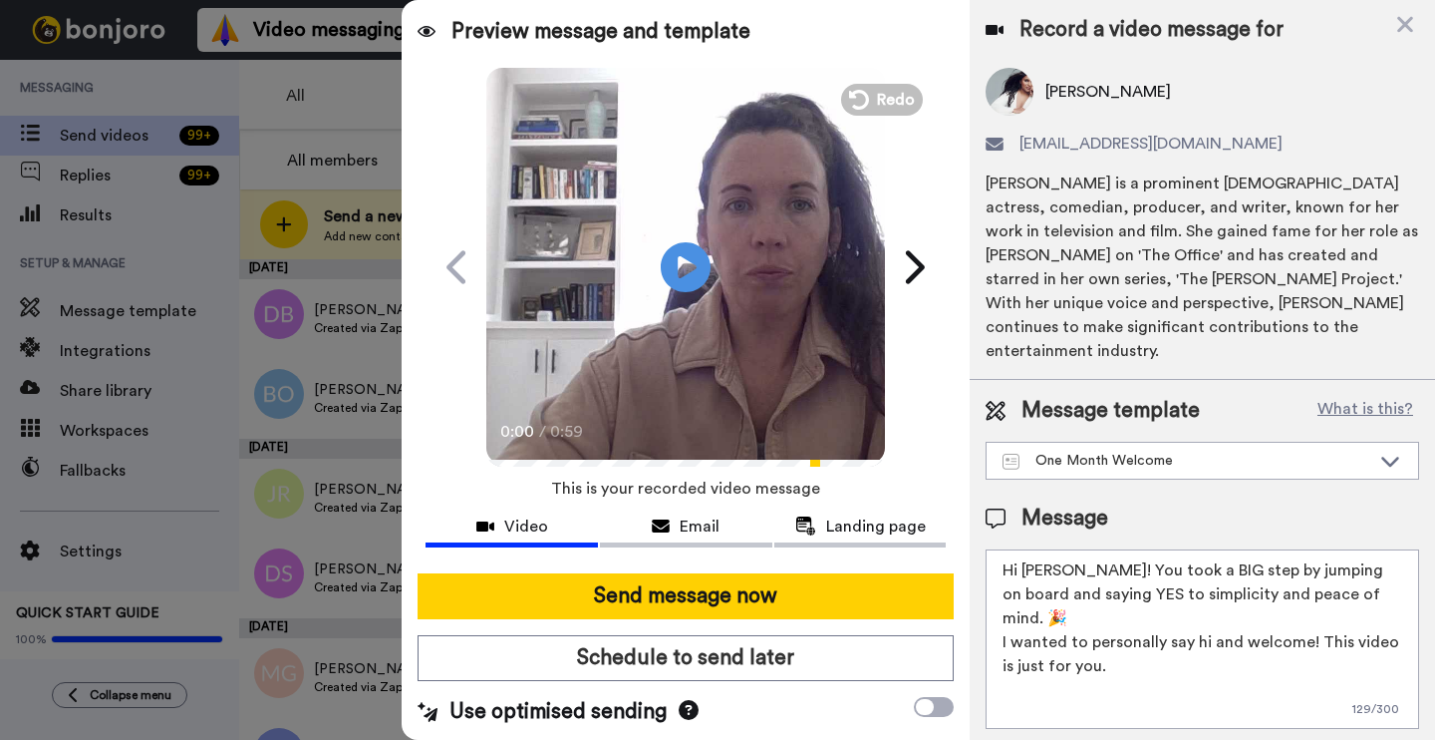
click at [1306, 595] on textarea "Hi Mindy! You took a BIG step by jumping on board and saying YES to simplicity …" at bounding box center [1203, 638] width 434 height 179
type textarea "Hi Mindy! You took a BIG step by jumping on board and saying YES to simplicity …"
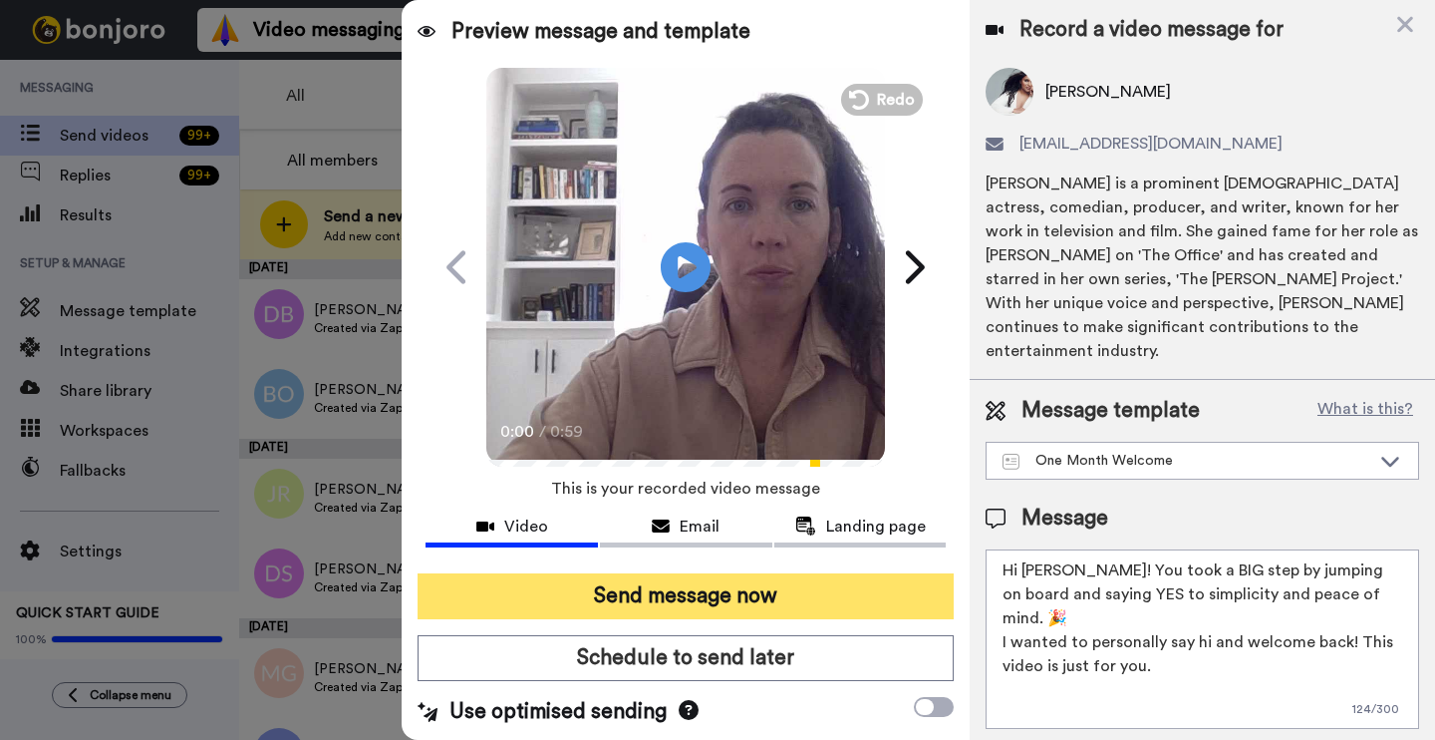
click at [704, 600] on button "Send message now" at bounding box center [686, 596] width 536 height 46
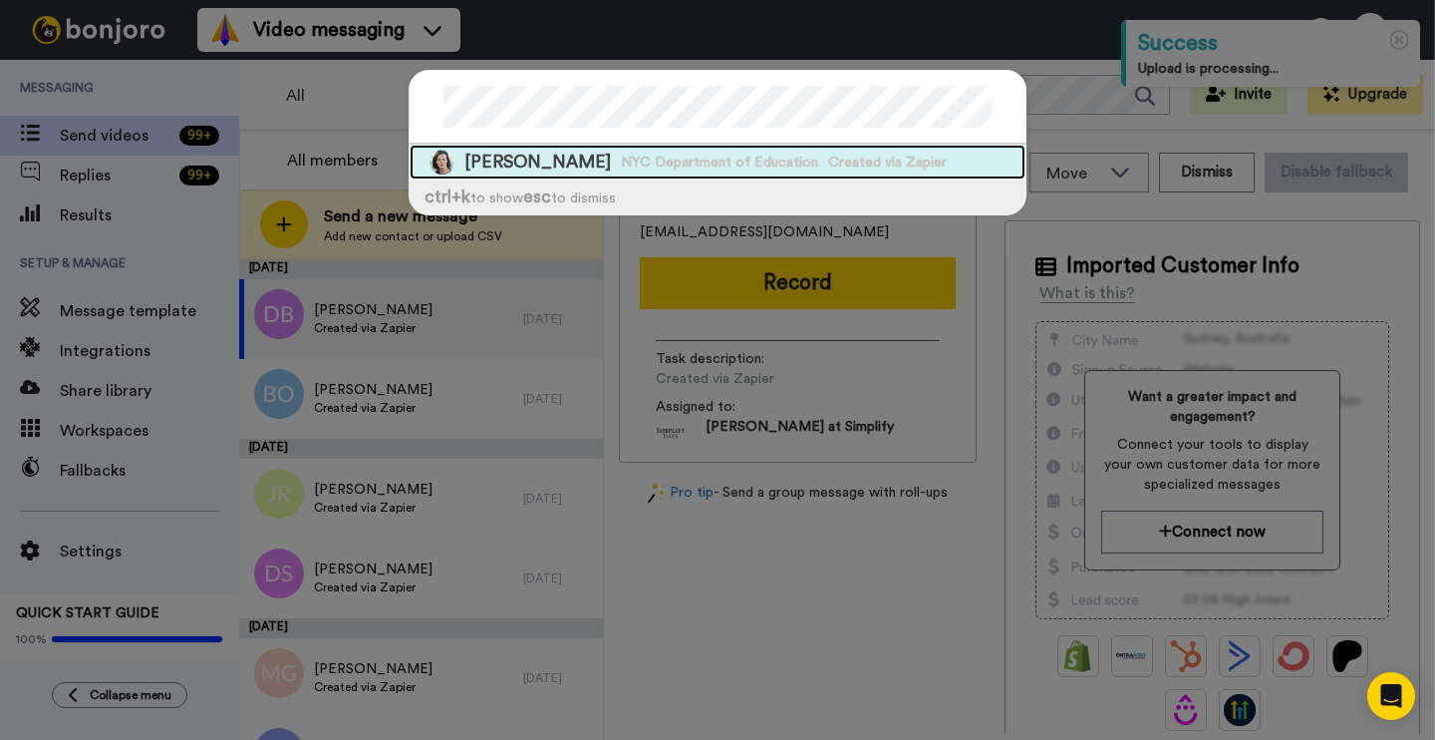
click at [672, 161] on span "NYC Department of Education" at bounding box center [719, 162] width 197 height 20
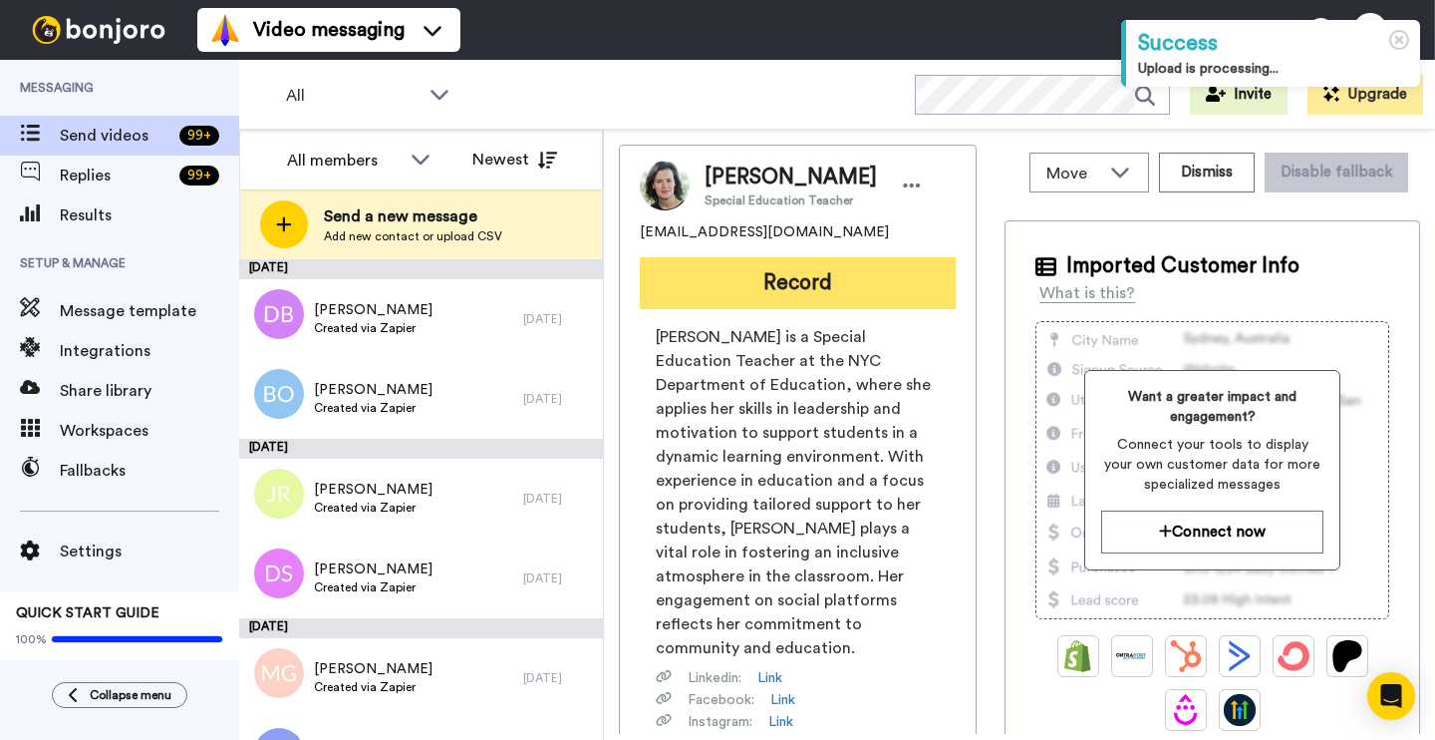
click at [937, 283] on button "Record" at bounding box center [798, 283] width 316 height 52
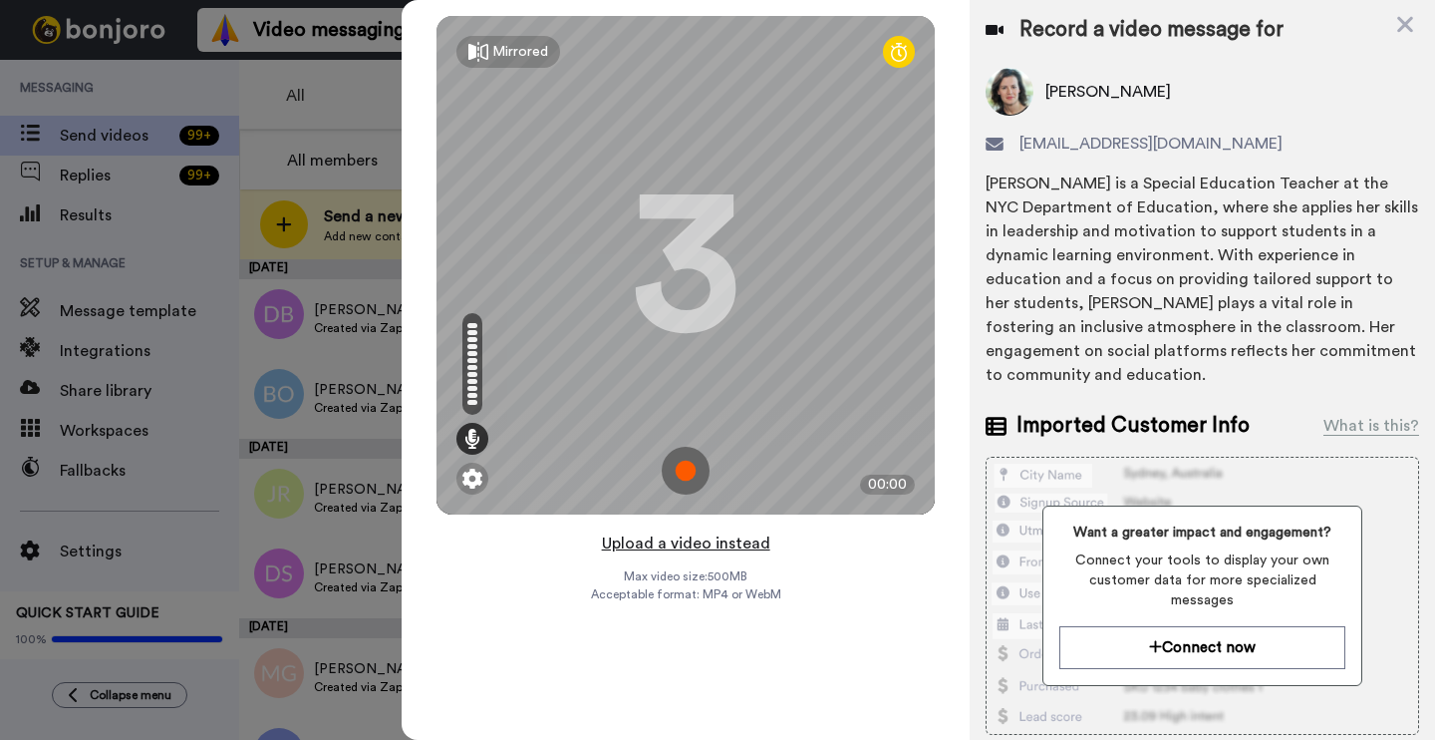
click at [655, 547] on button "Upload a video instead" at bounding box center [686, 543] width 180 height 26
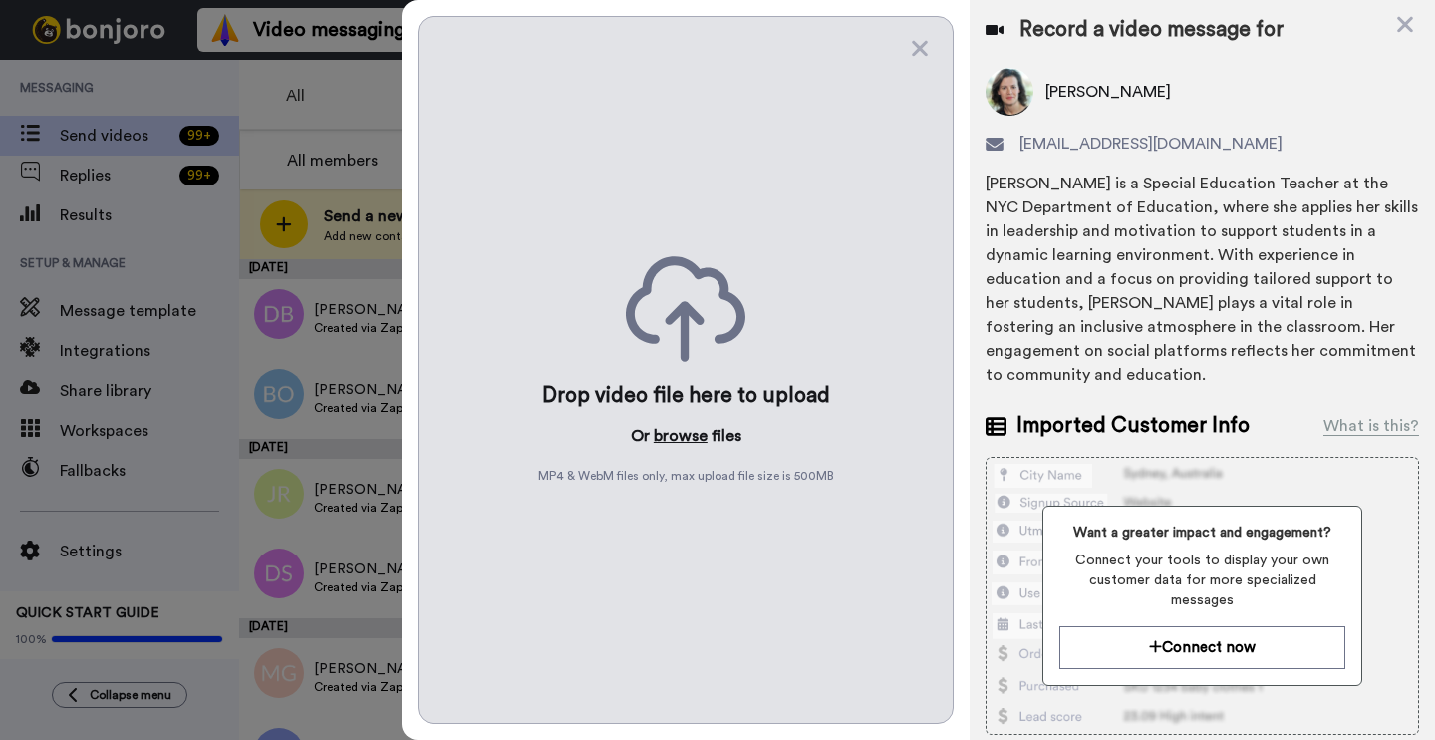
click at [666, 430] on button "browse" at bounding box center [681, 436] width 54 height 24
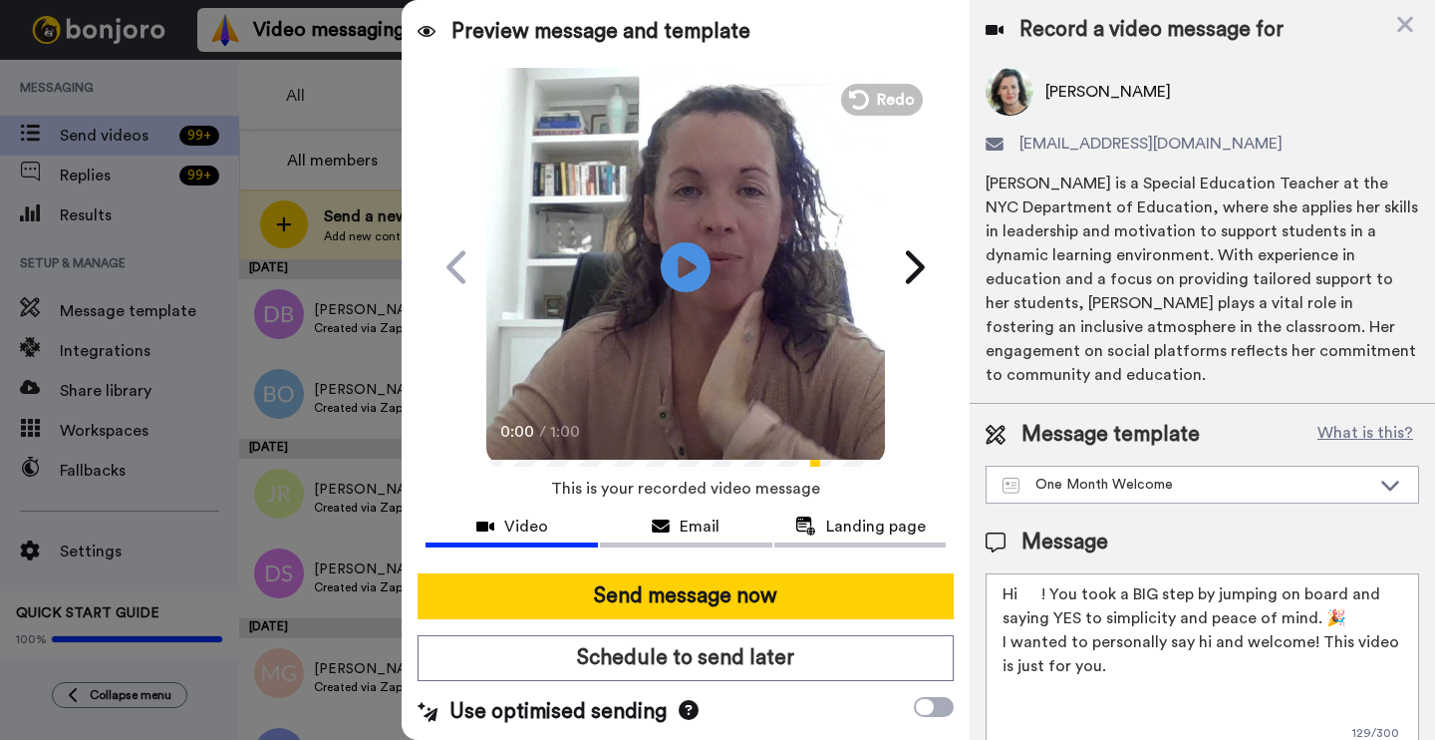
click at [1045, 573] on textarea "Hi ! You took a BIG step by jumping on board and saying YES to simplicity and p…" at bounding box center [1203, 662] width 434 height 179
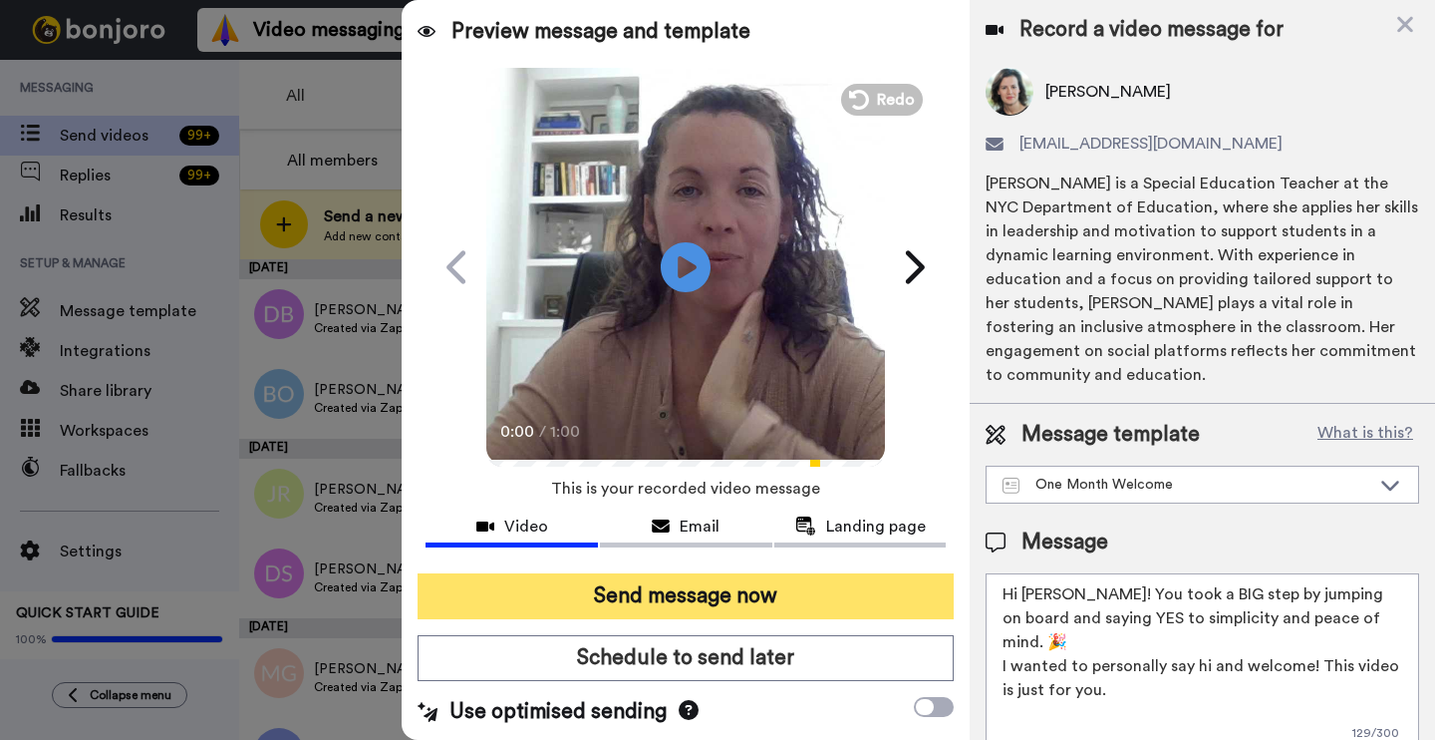
type textarea "Hi Nadia! You took a BIG step by jumping on board and saying YES to simplicity …"
click at [768, 584] on button "Send message now" at bounding box center [686, 596] width 536 height 46
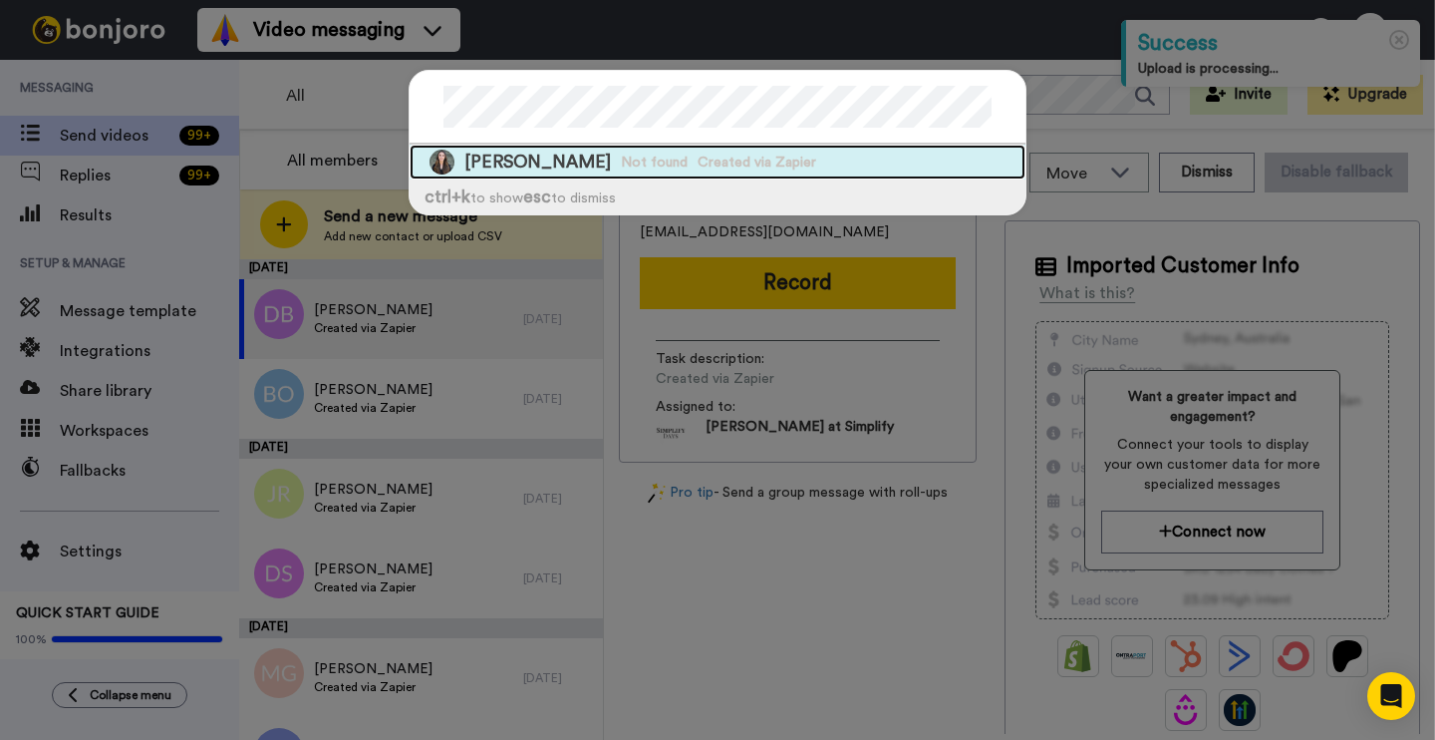
click at [596, 169] on span "[PERSON_NAME]" at bounding box center [537, 161] width 147 height 25
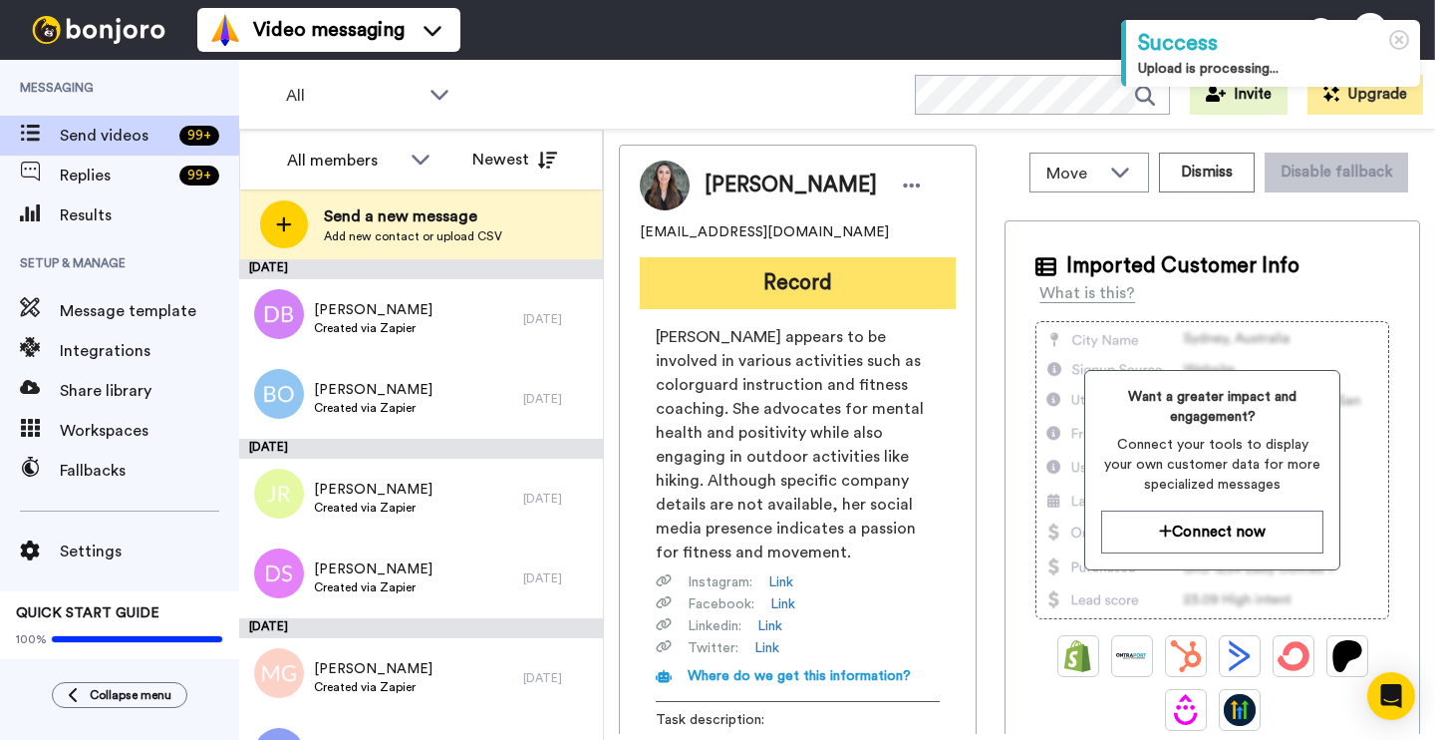
click at [821, 279] on button "Record" at bounding box center [798, 283] width 316 height 52
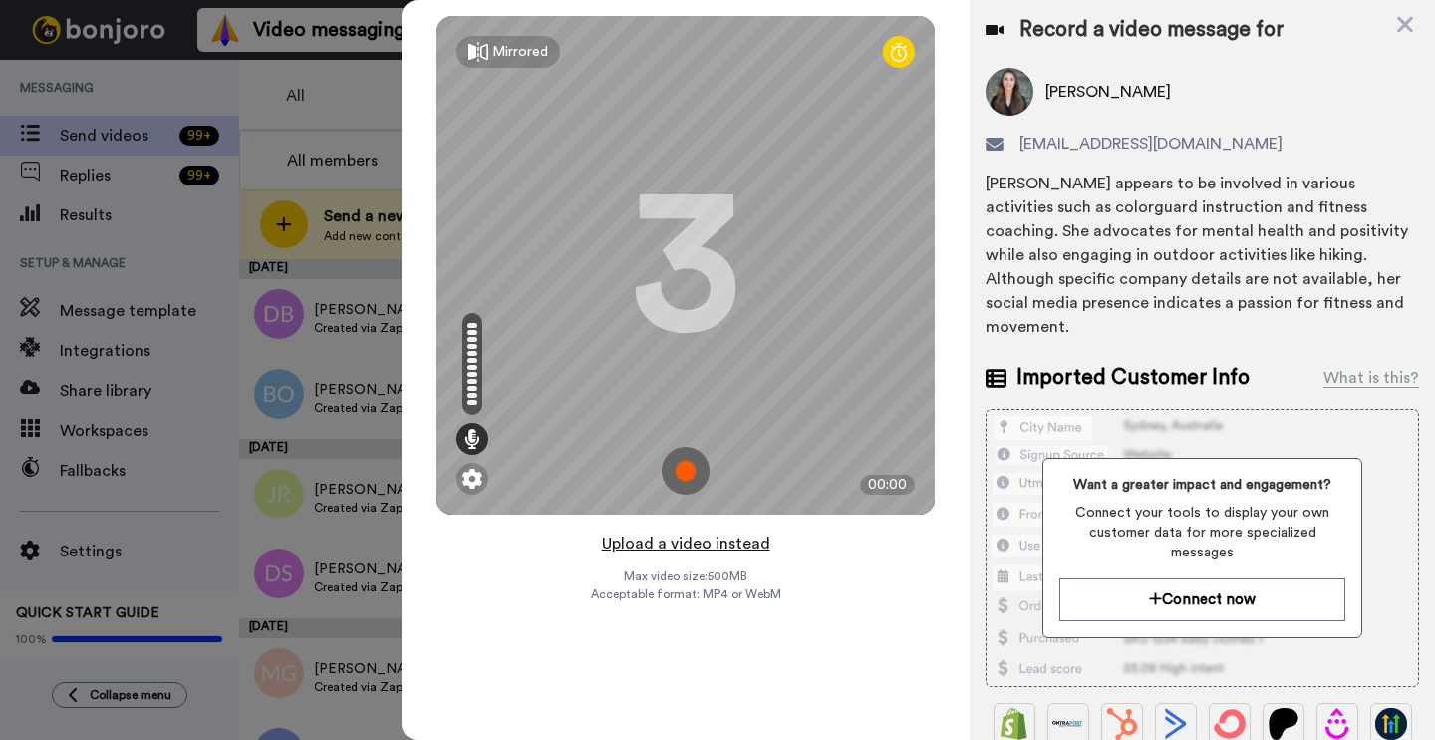
click at [710, 542] on button "Upload a video instead" at bounding box center [686, 543] width 180 height 26
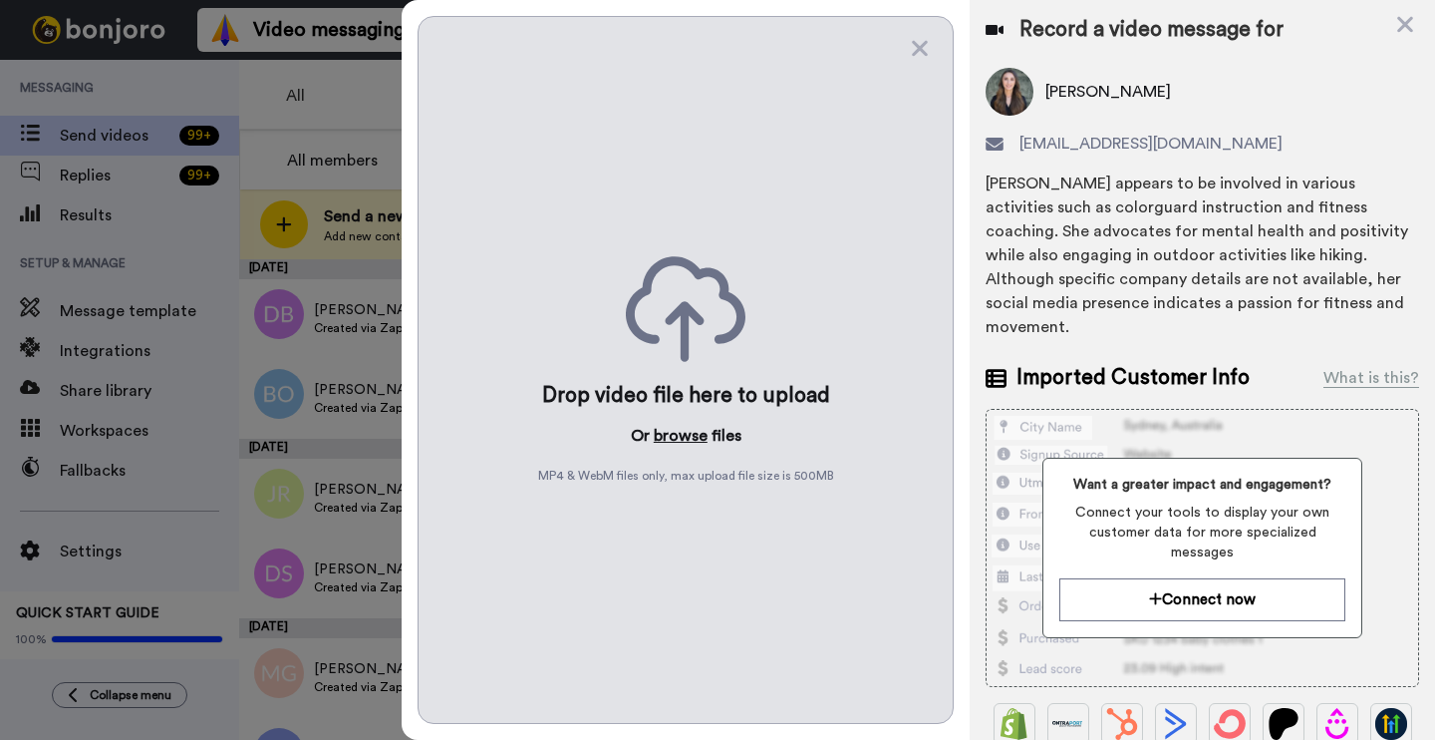
click at [684, 439] on button "browse" at bounding box center [681, 436] width 54 height 24
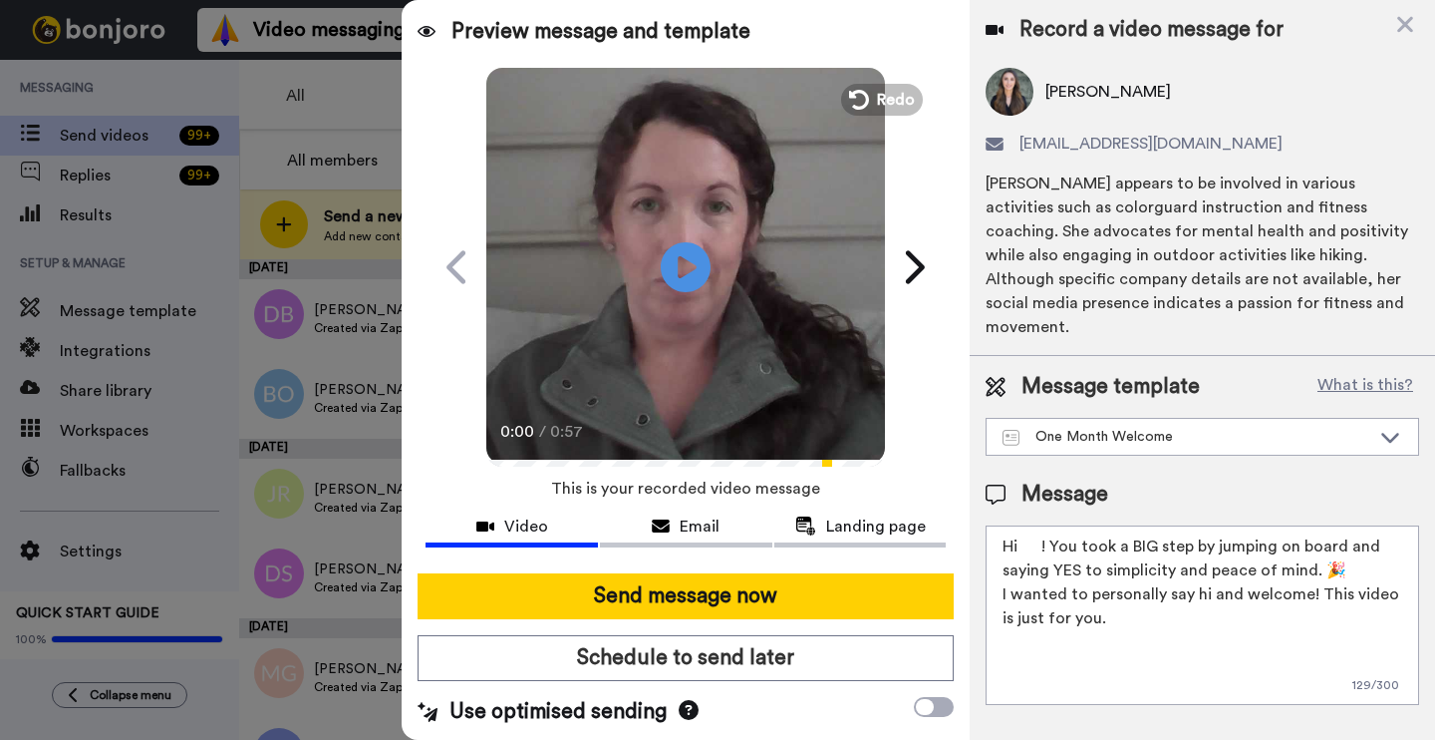
click at [1044, 525] on textarea "Hi ! You took a BIG step by jumping on board and saying YES to simplicity and p…" at bounding box center [1203, 614] width 434 height 179
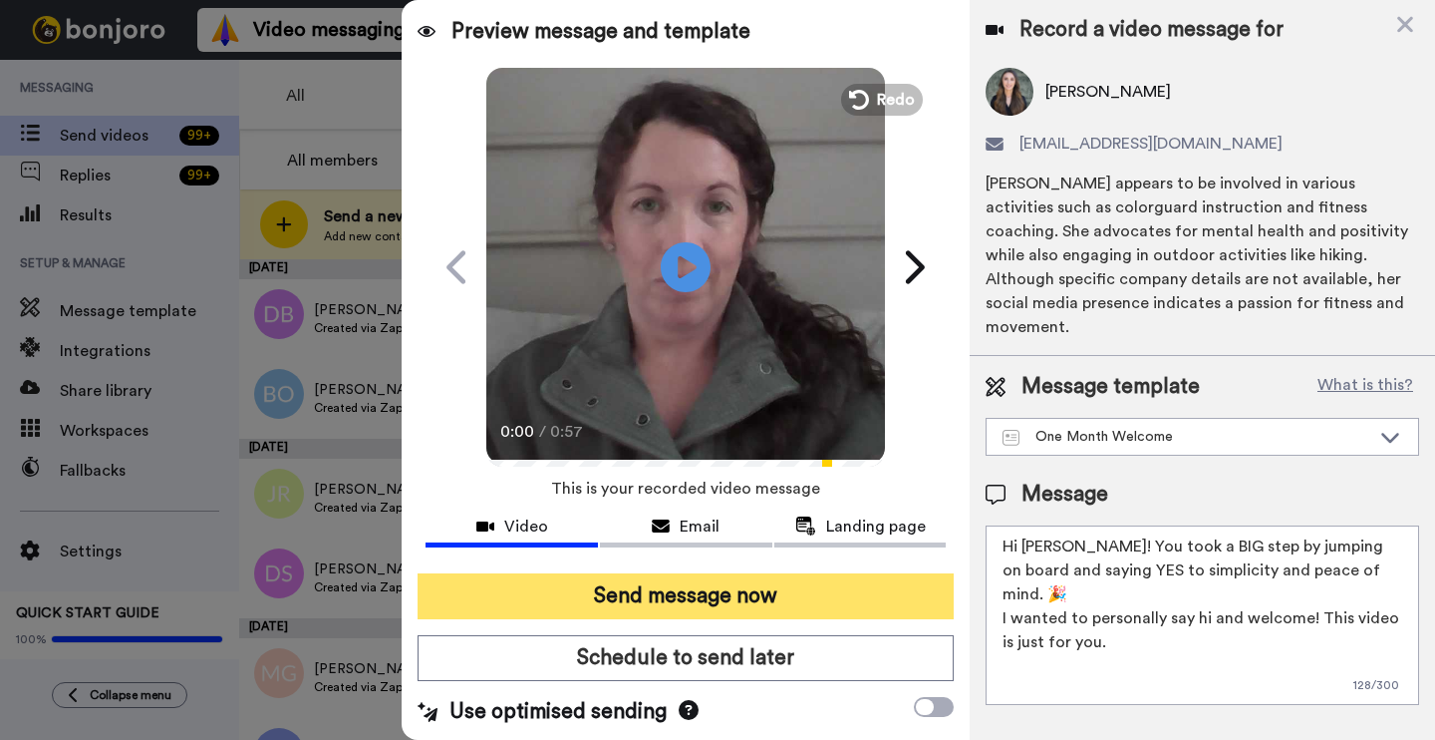
type textarea "Hi [PERSON_NAME]! You took a BIG step by jumping on board and saying YES to sim…"
click at [804, 611] on button "Send message now" at bounding box center [686, 596] width 536 height 46
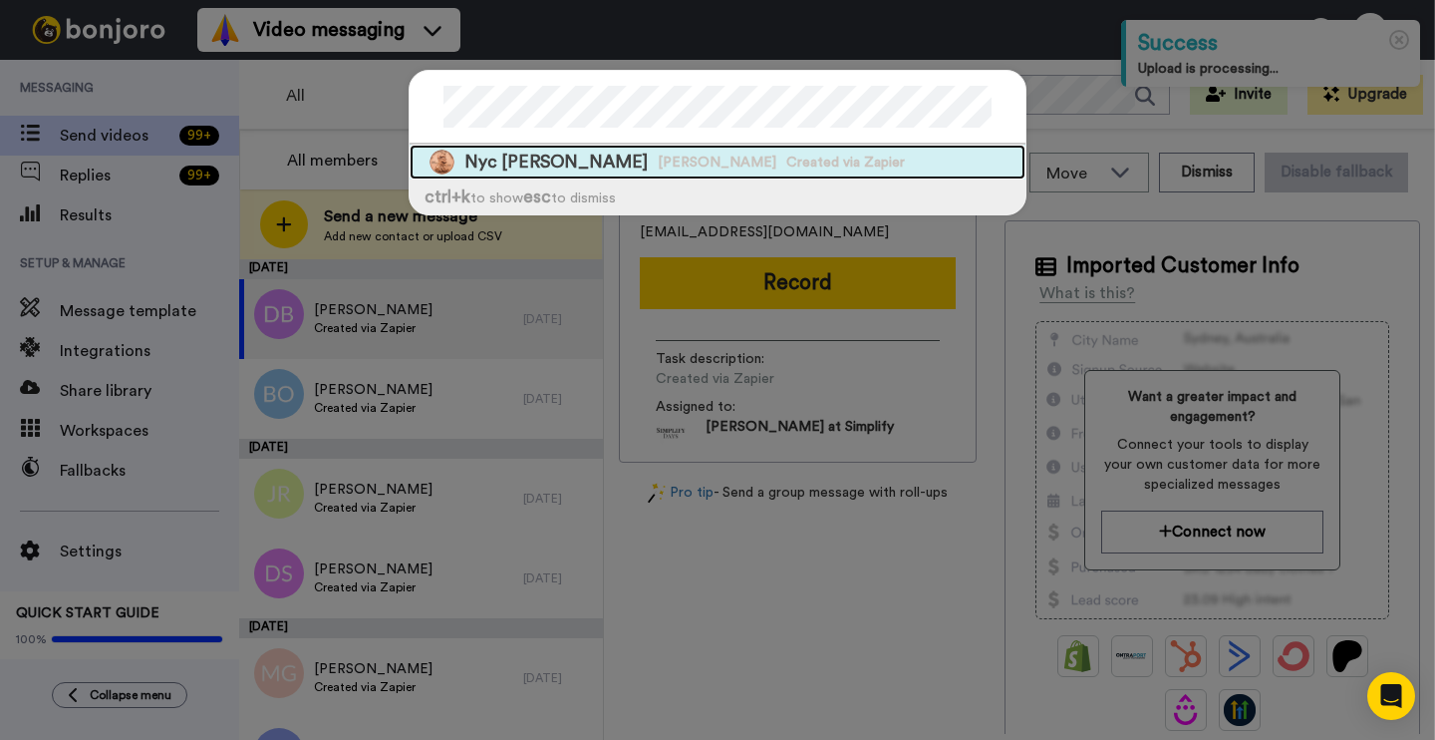
click at [786, 155] on span "Created via Zapier" at bounding box center [845, 162] width 119 height 20
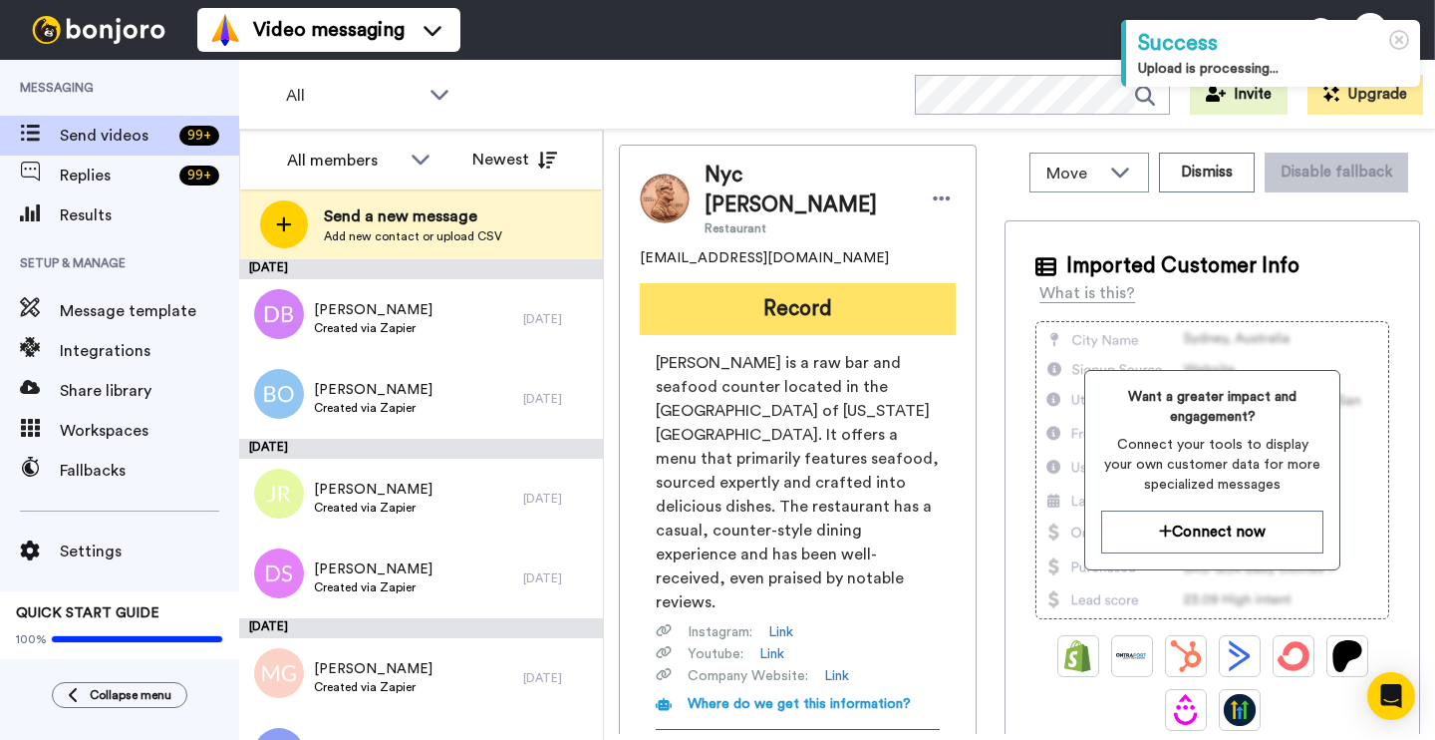
click at [737, 283] on button "Record" at bounding box center [798, 309] width 316 height 52
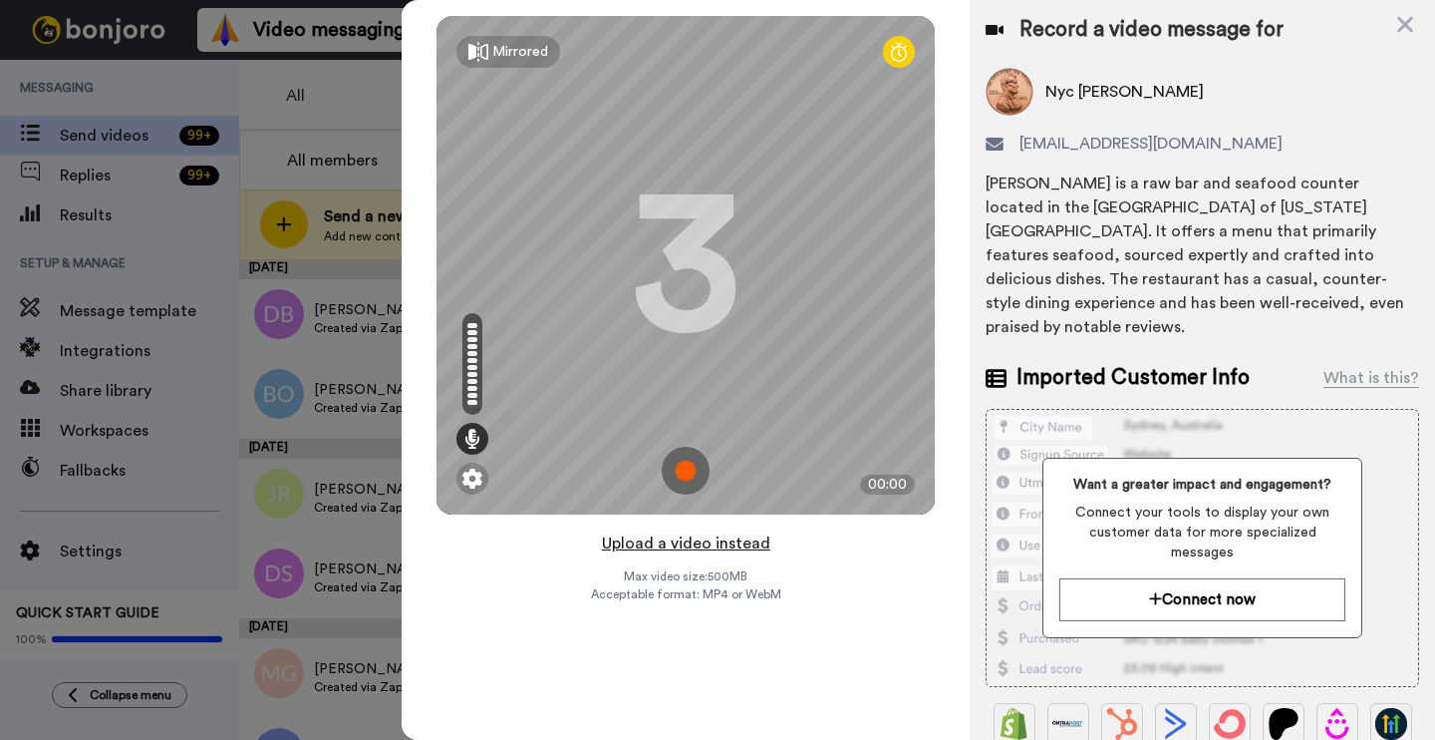
click at [689, 545] on button "Upload a video instead" at bounding box center [686, 543] width 180 height 26
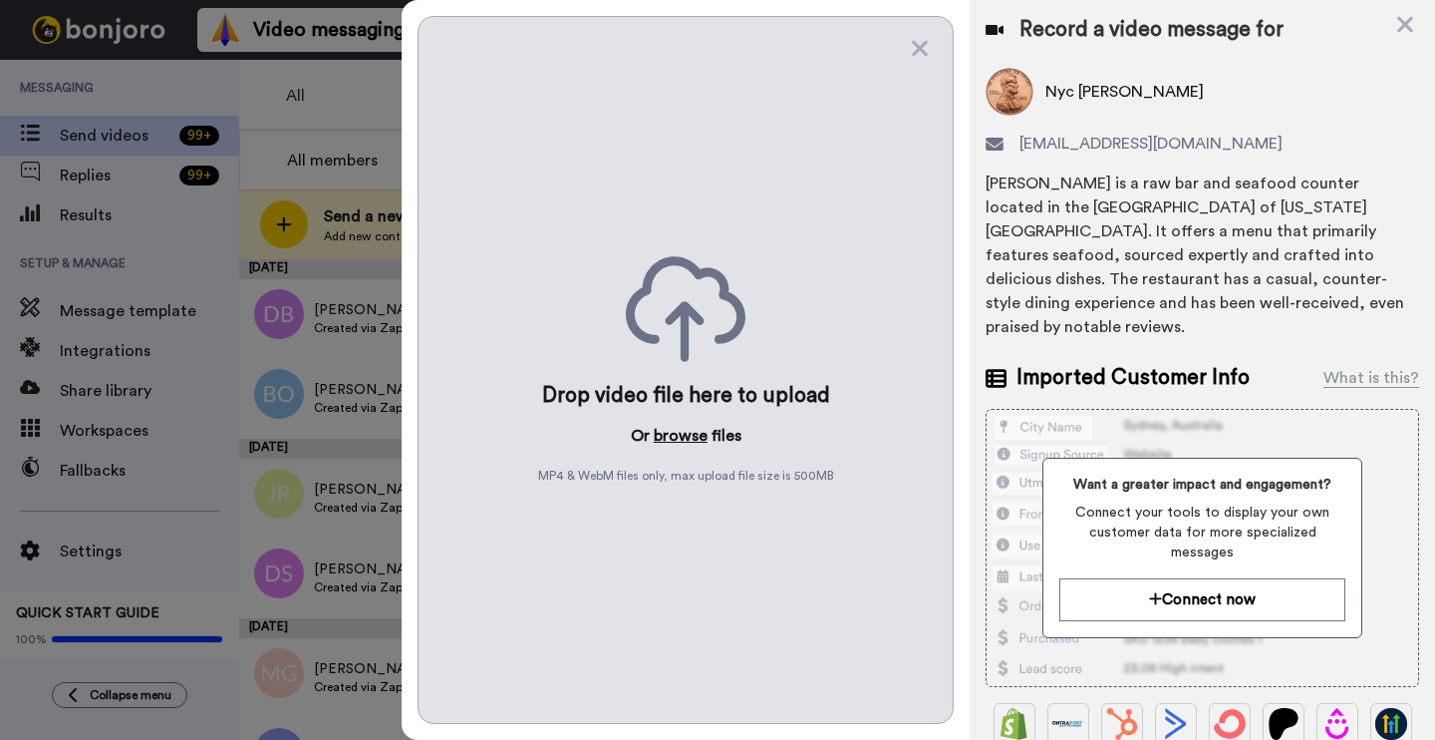
click at [690, 438] on button "browse" at bounding box center [681, 436] width 54 height 24
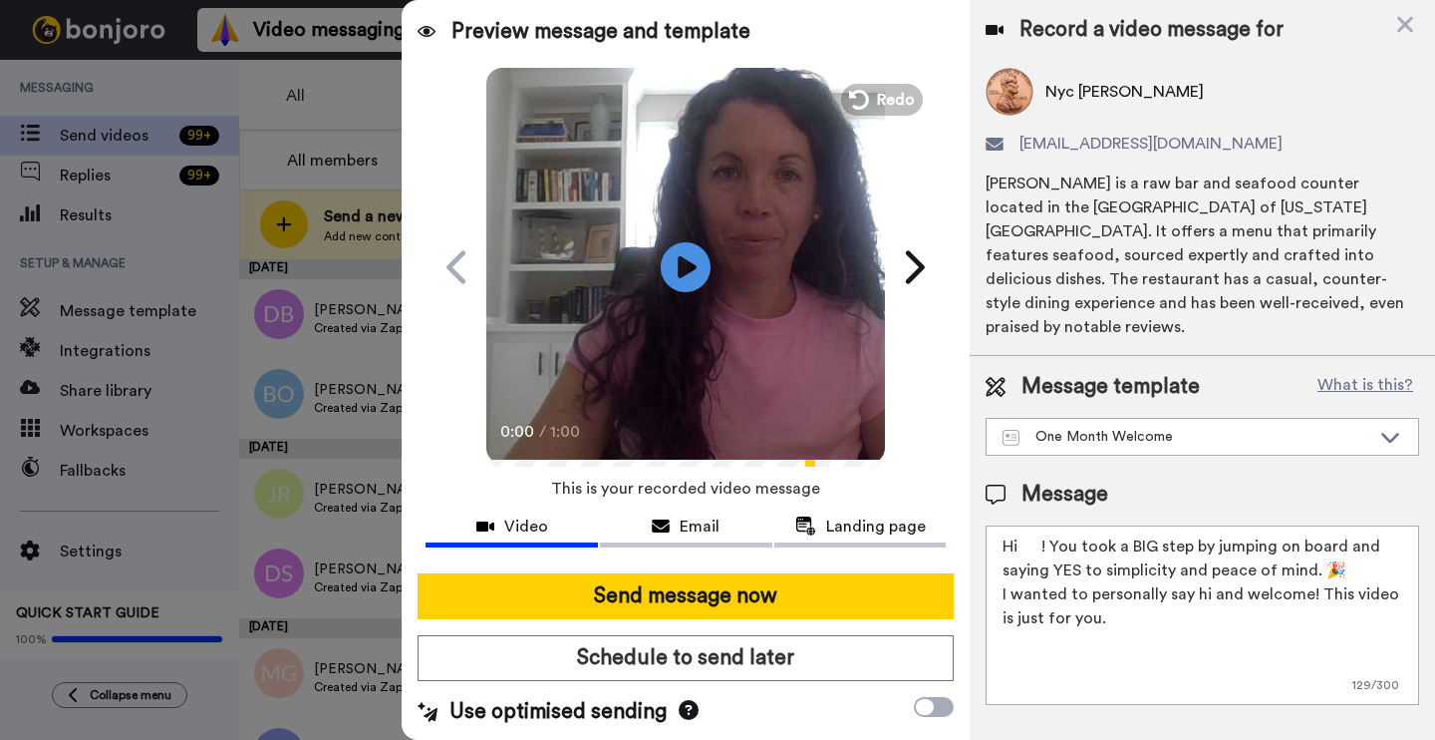
click at [1043, 532] on textarea "Hi ! You took a BIG step by jumping on board and saying YES to simplicity and p…" at bounding box center [1203, 614] width 434 height 179
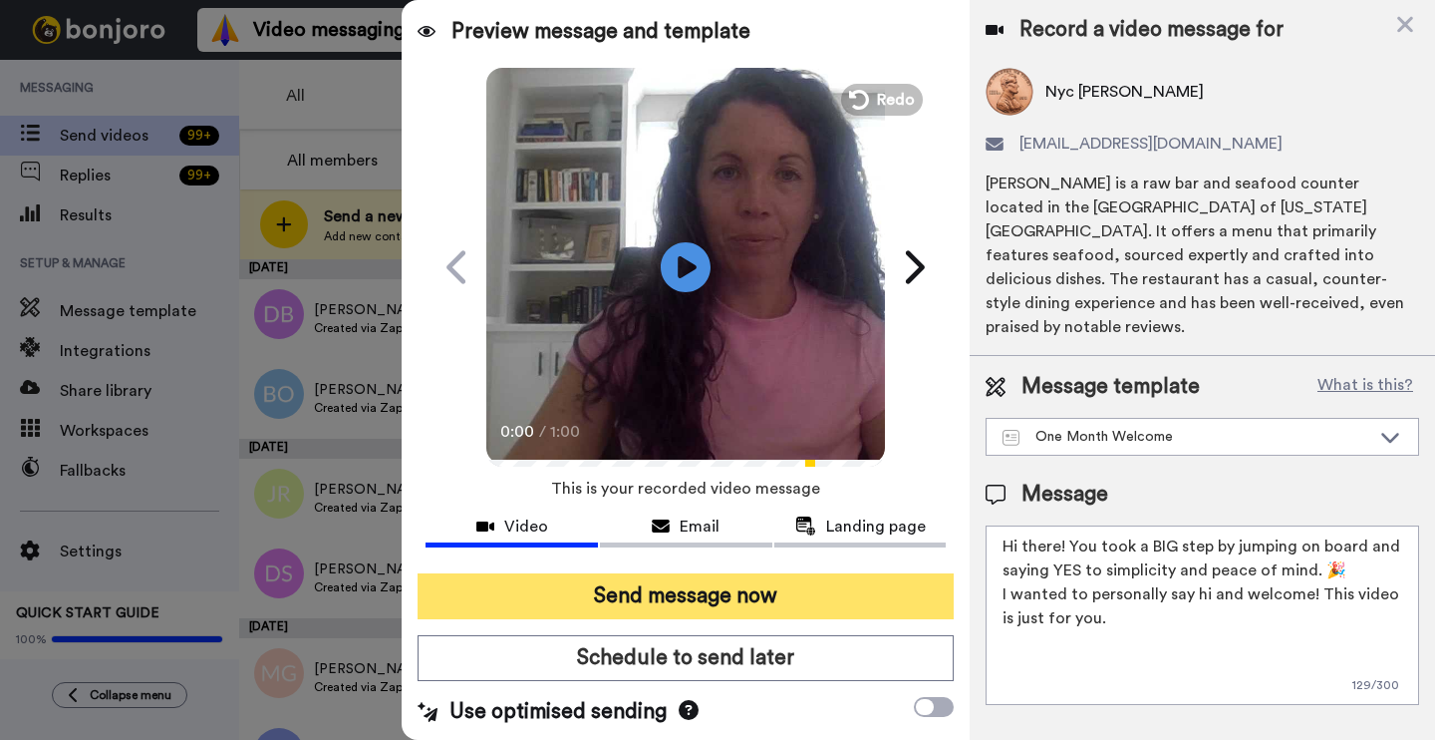
type textarea "Hi there! You took a BIG step by jumping on board and saying YES to simplicity …"
click at [701, 596] on button "Send message now" at bounding box center [686, 596] width 536 height 46
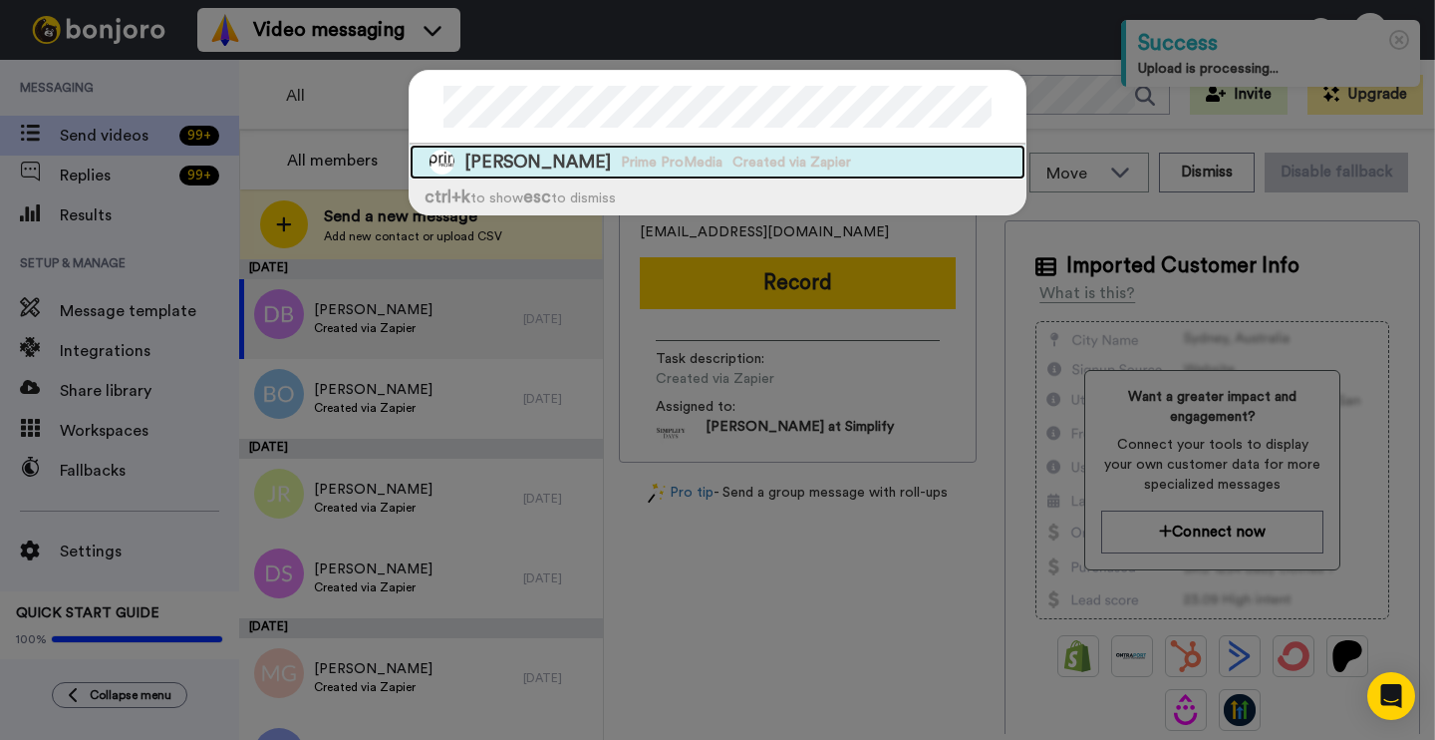
click at [702, 155] on span "Prime ProMedia" at bounding box center [672, 162] width 102 height 20
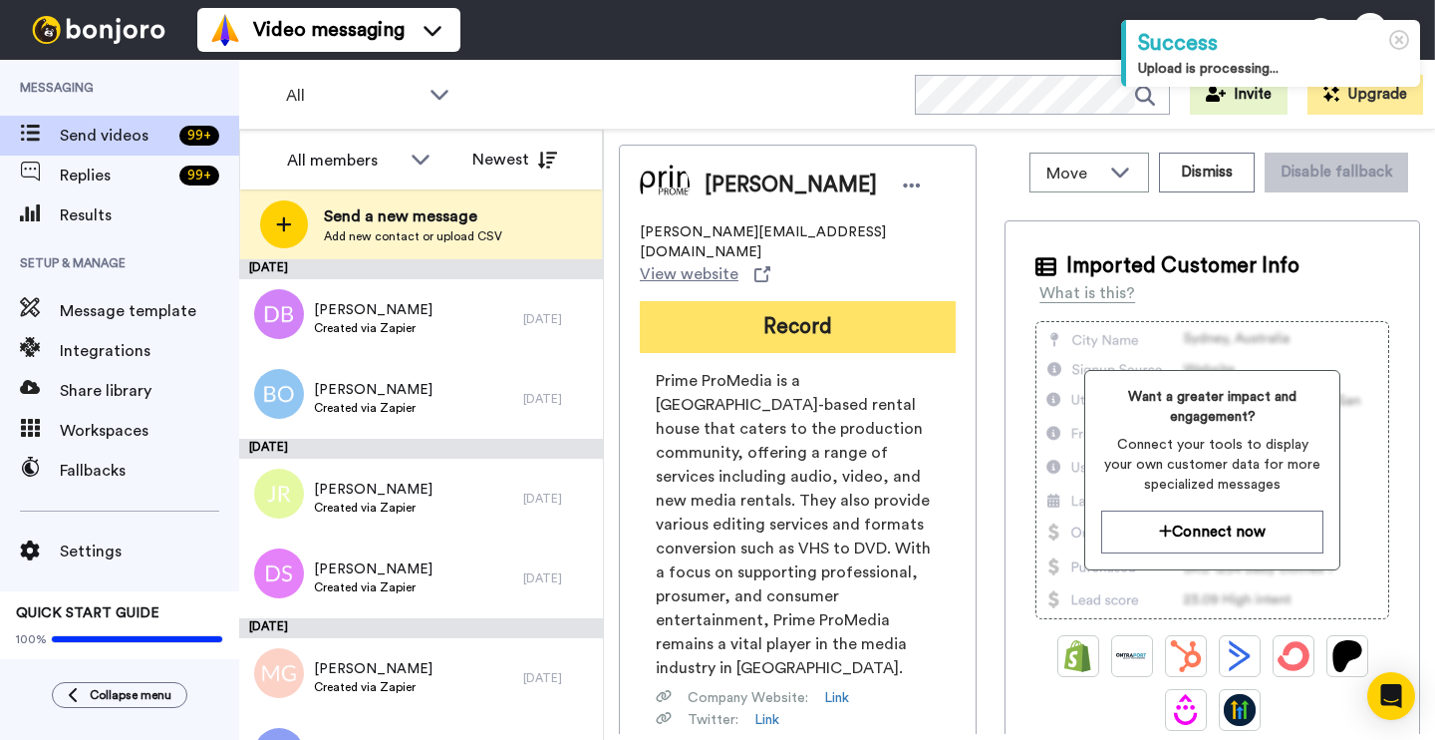
click at [802, 306] on button "Record" at bounding box center [798, 327] width 316 height 52
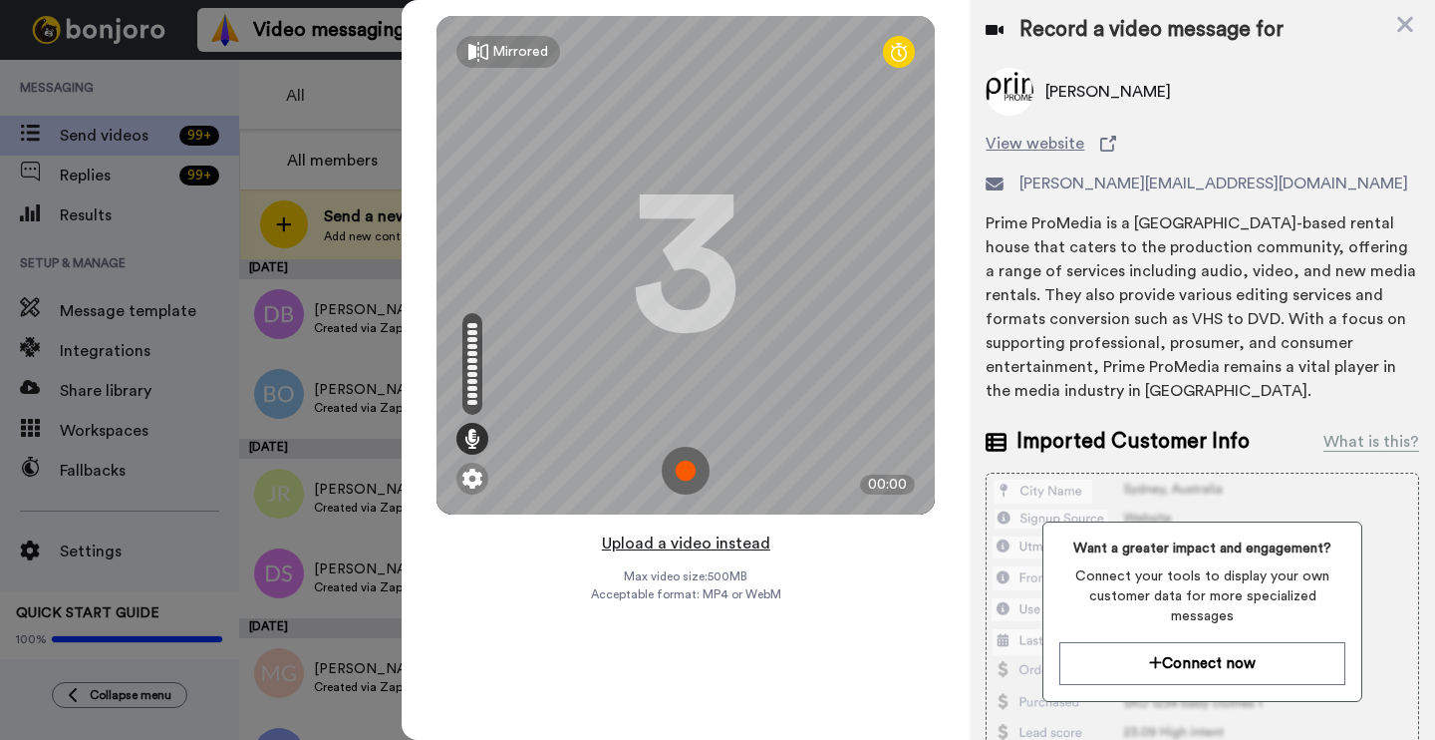
click at [721, 544] on button "Upload a video instead" at bounding box center [686, 543] width 180 height 26
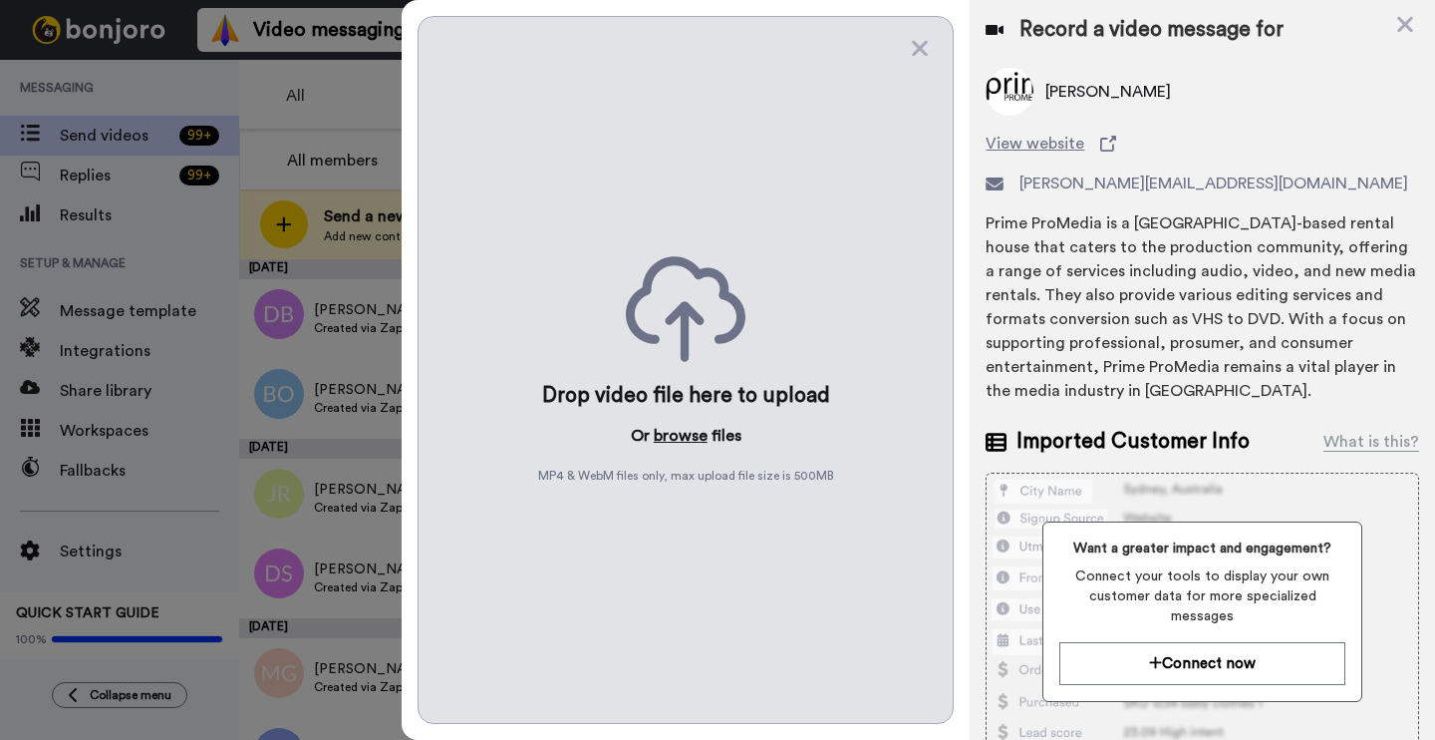
click at [687, 435] on button "browse" at bounding box center [681, 436] width 54 height 24
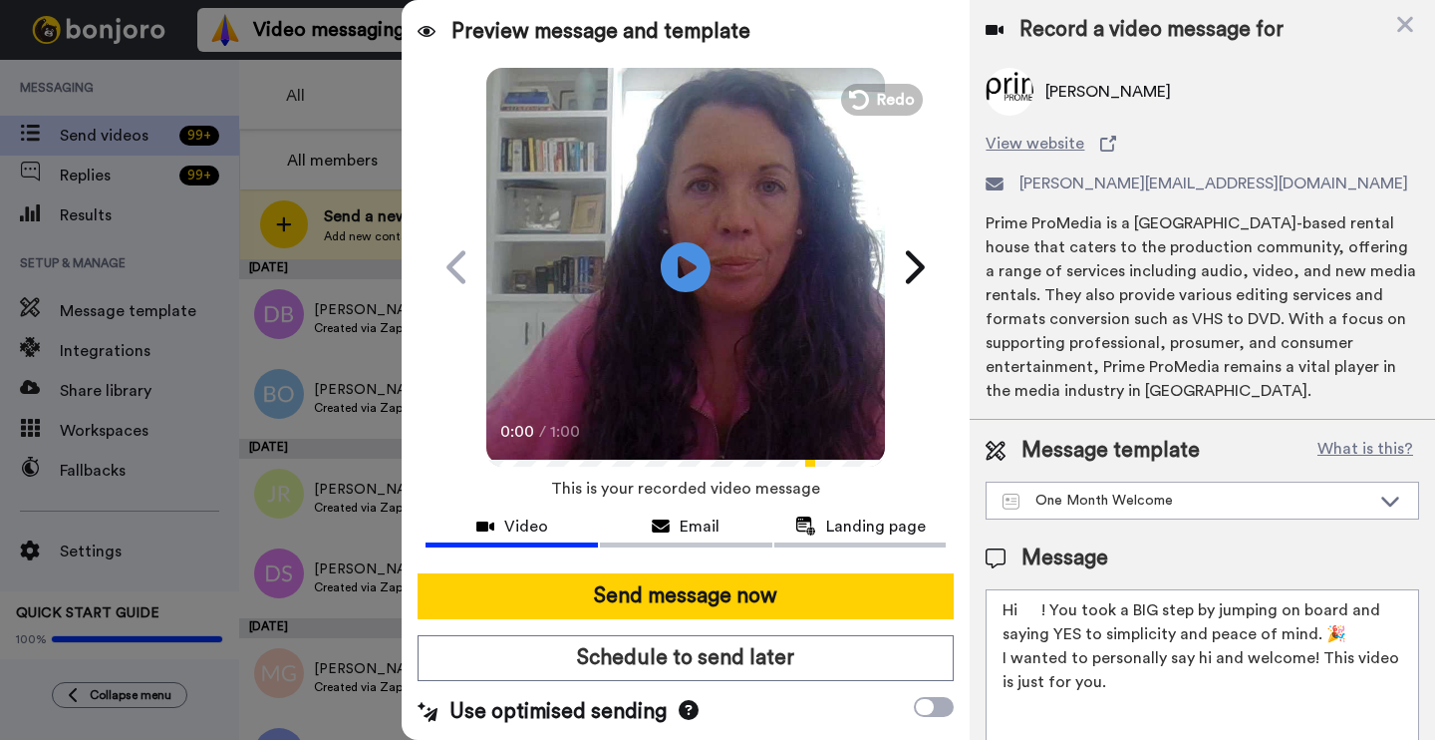
click at [1037, 606] on textarea "Hi ! You took a BIG step by jumping on board and saying YES to simplicity and p…" at bounding box center [1203, 678] width 434 height 179
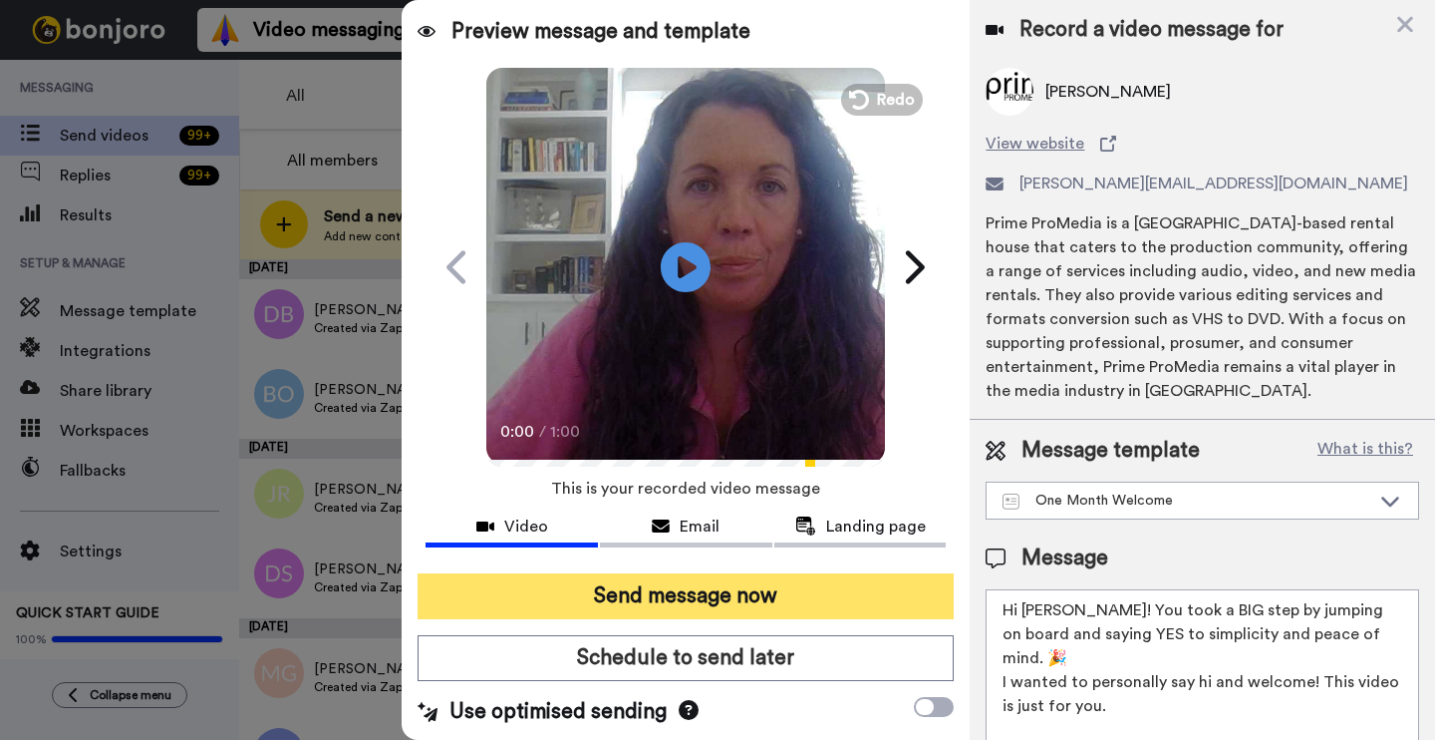
type textarea "Hi Richard! You took a BIG step by jumping on board and saying YES to simplicit…"
click at [771, 584] on button "Send message now" at bounding box center [686, 596] width 536 height 46
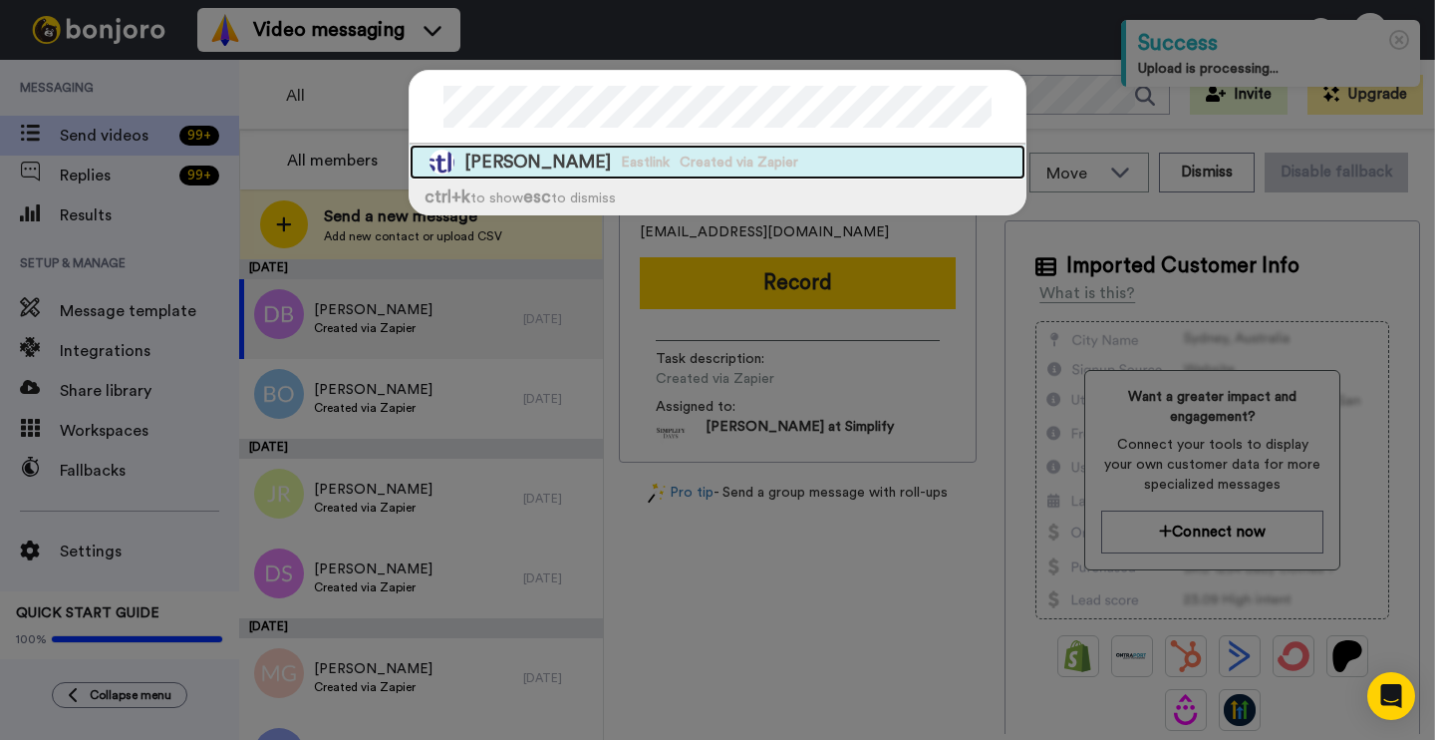
click at [669, 153] on span "Eastlink" at bounding box center [645, 162] width 49 height 20
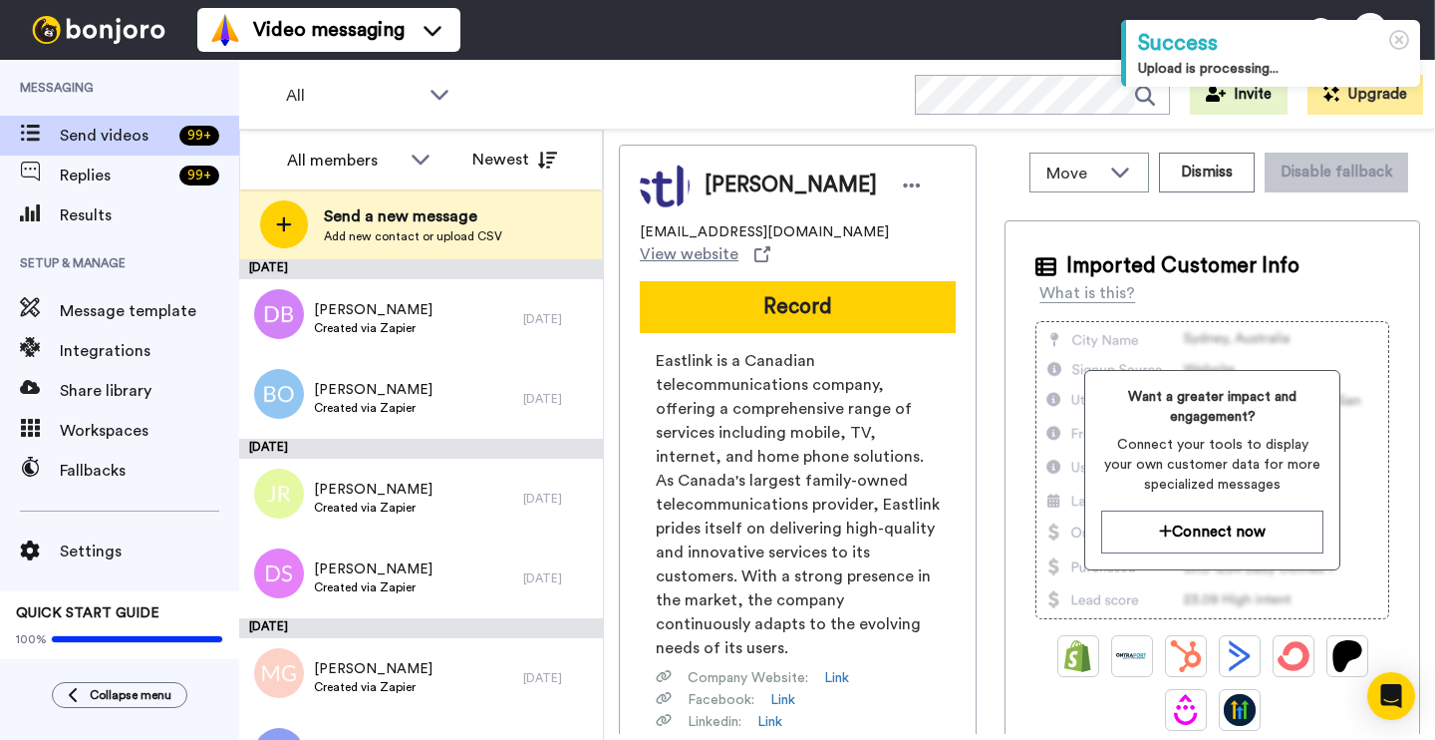
click at [786, 336] on div "Samantha Hollingshead ladyboom@eastlink.ca View website Record Eastlink is a Ca…" at bounding box center [798, 521] width 358 height 752
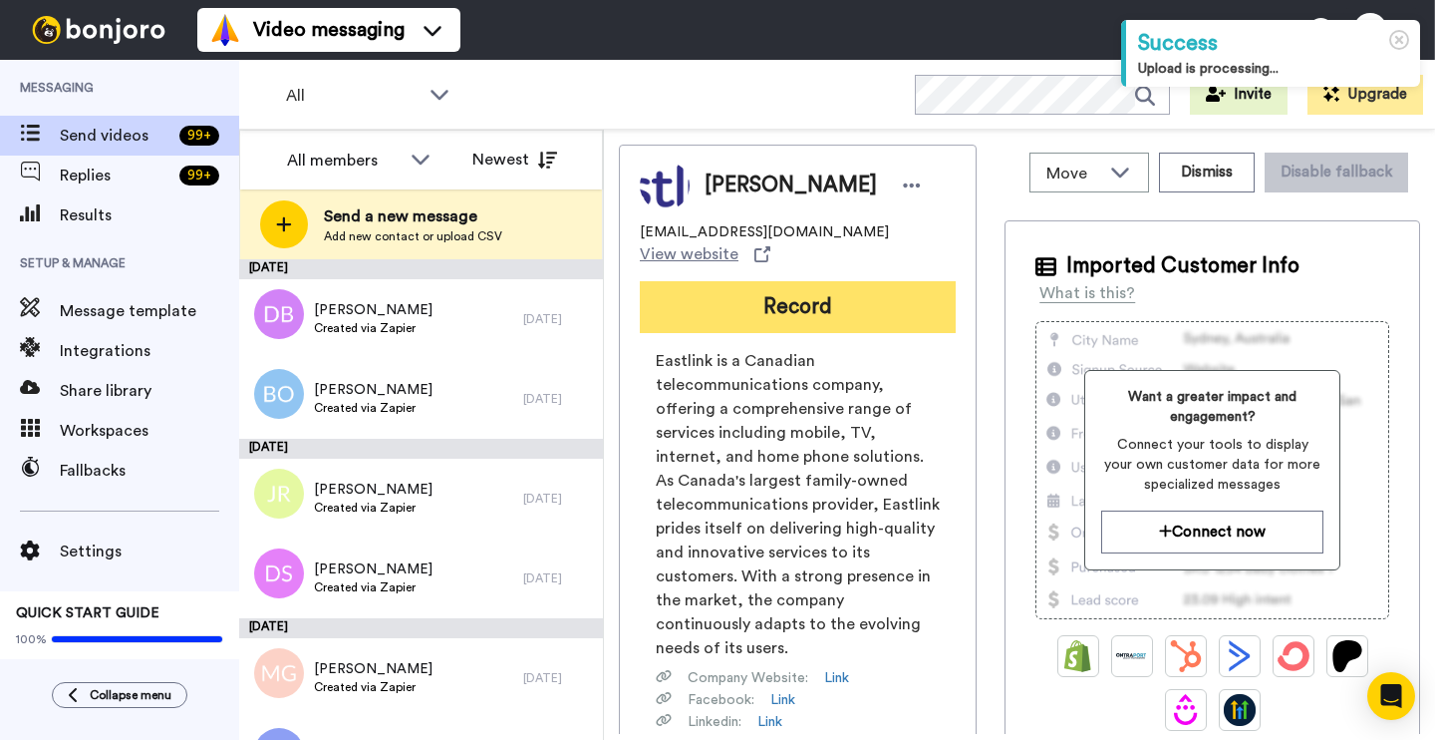
click at [786, 307] on button "Record" at bounding box center [798, 307] width 316 height 52
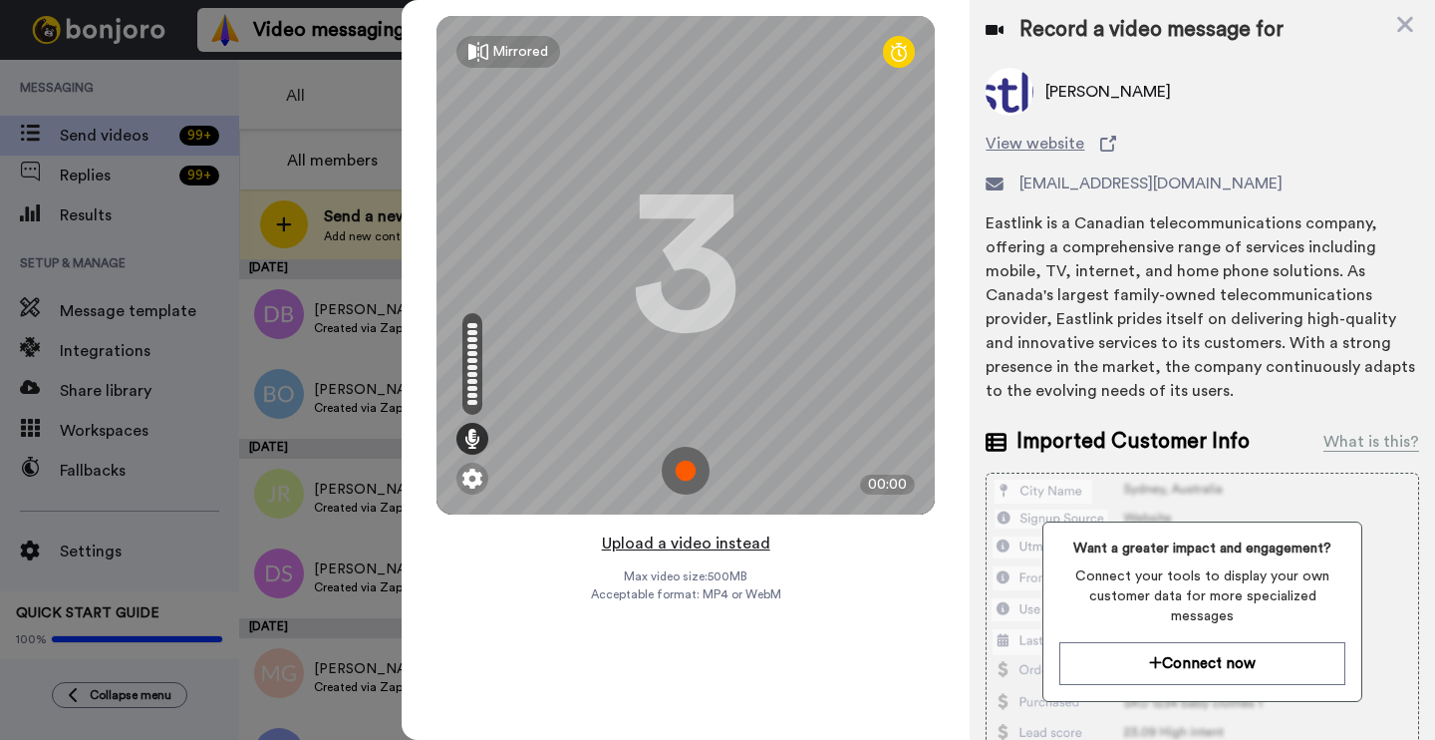
click at [683, 543] on button "Upload a video instead" at bounding box center [686, 543] width 180 height 26
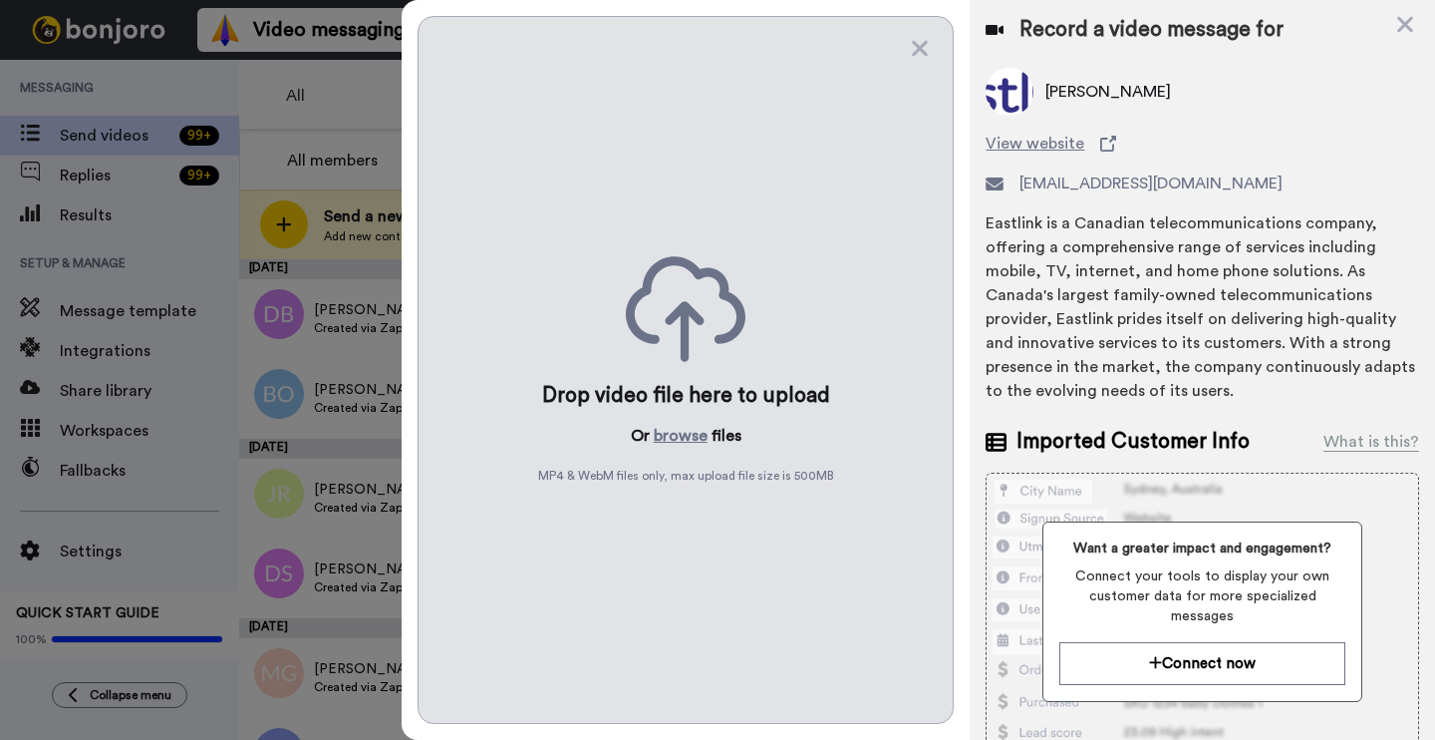
click at [689, 448] on div "Drop video file here to upload Or browse files MP4 & WebM files only, max uploa…" at bounding box center [686, 370] width 536 height 708
click at [689, 437] on button "browse" at bounding box center [681, 436] width 54 height 24
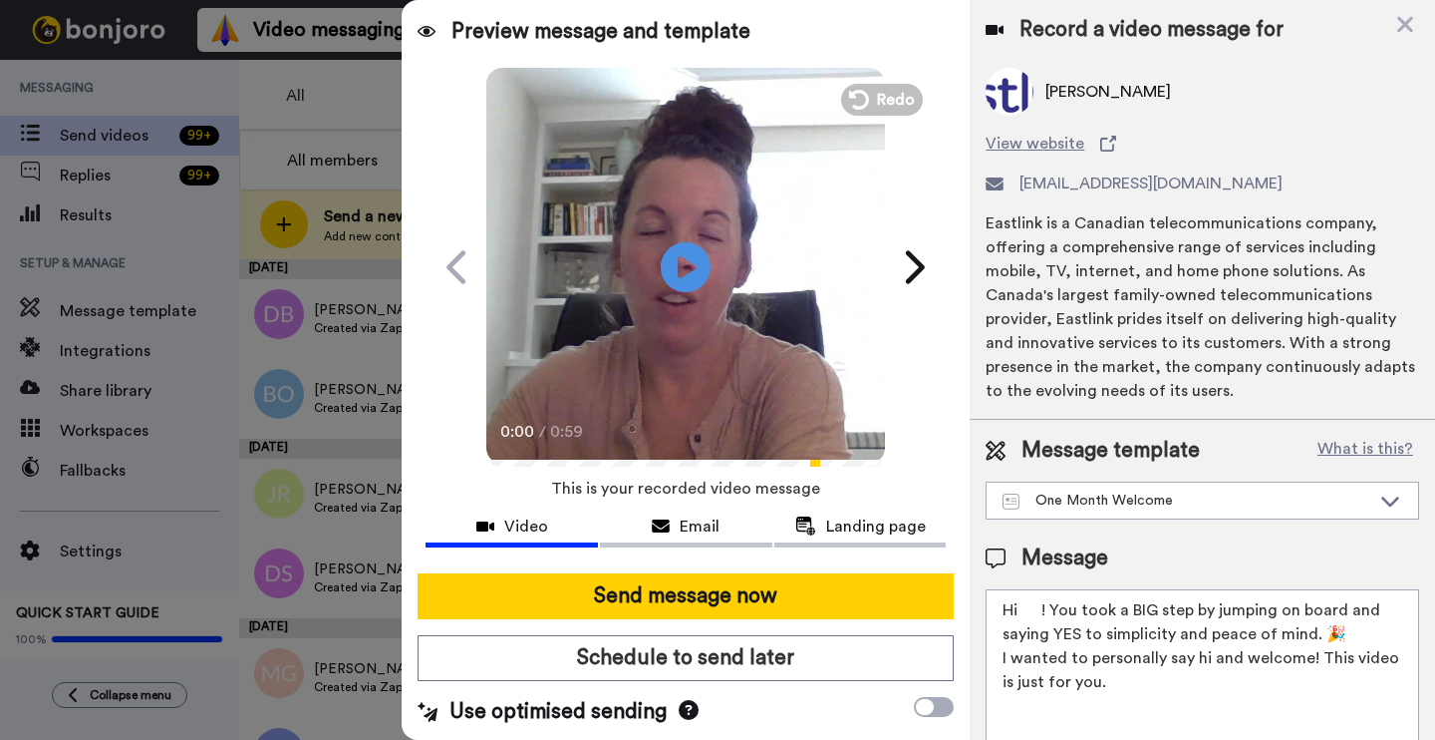
click at [1044, 602] on textarea "Hi ! You took a BIG step by jumping on board and saying YES to simplicity and p…" at bounding box center [1203, 678] width 434 height 179
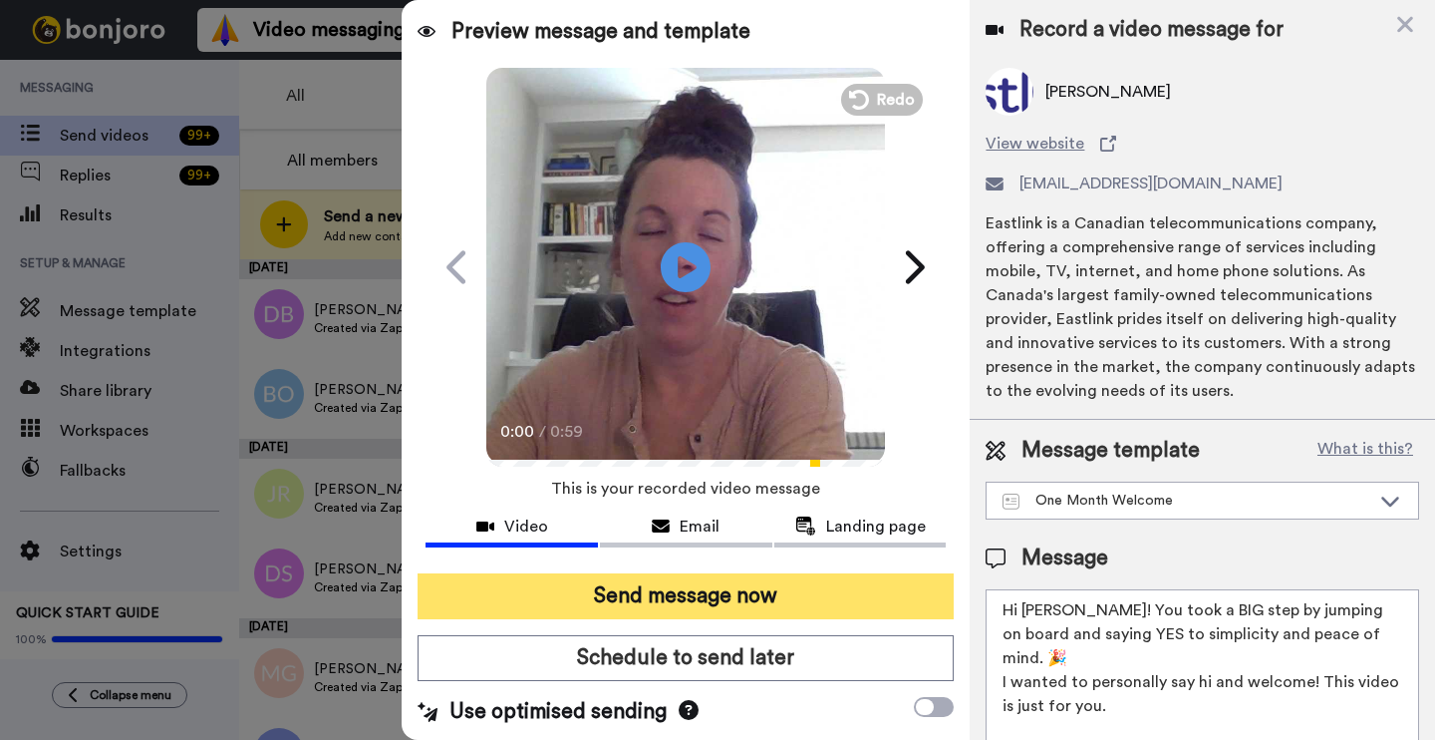
type textarea "Hi Samantha! You took a BIG step by jumping on board and saying YES to simplici…"
click at [771, 608] on button "Send message now" at bounding box center [686, 596] width 536 height 46
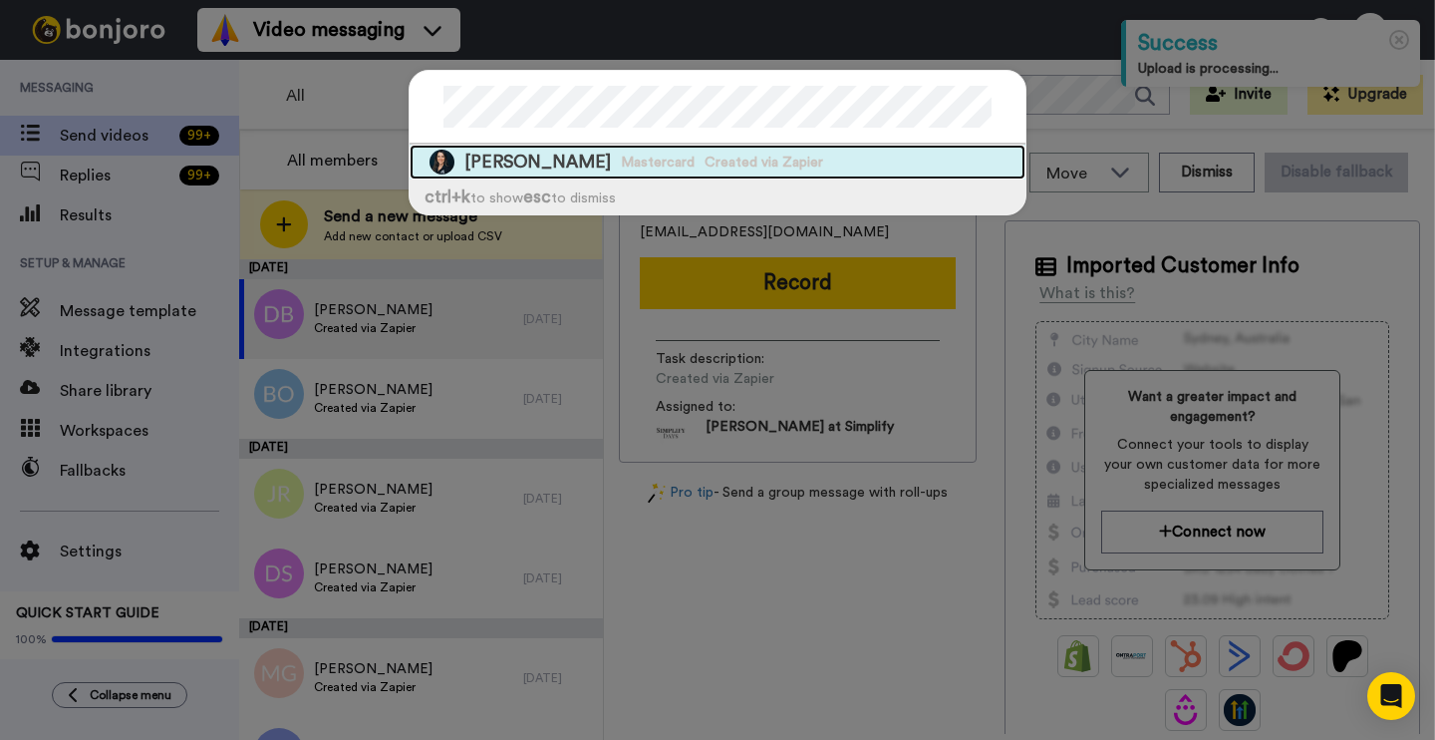
click at [548, 158] on span "[PERSON_NAME]" at bounding box center [537, 161] width 147 height 25
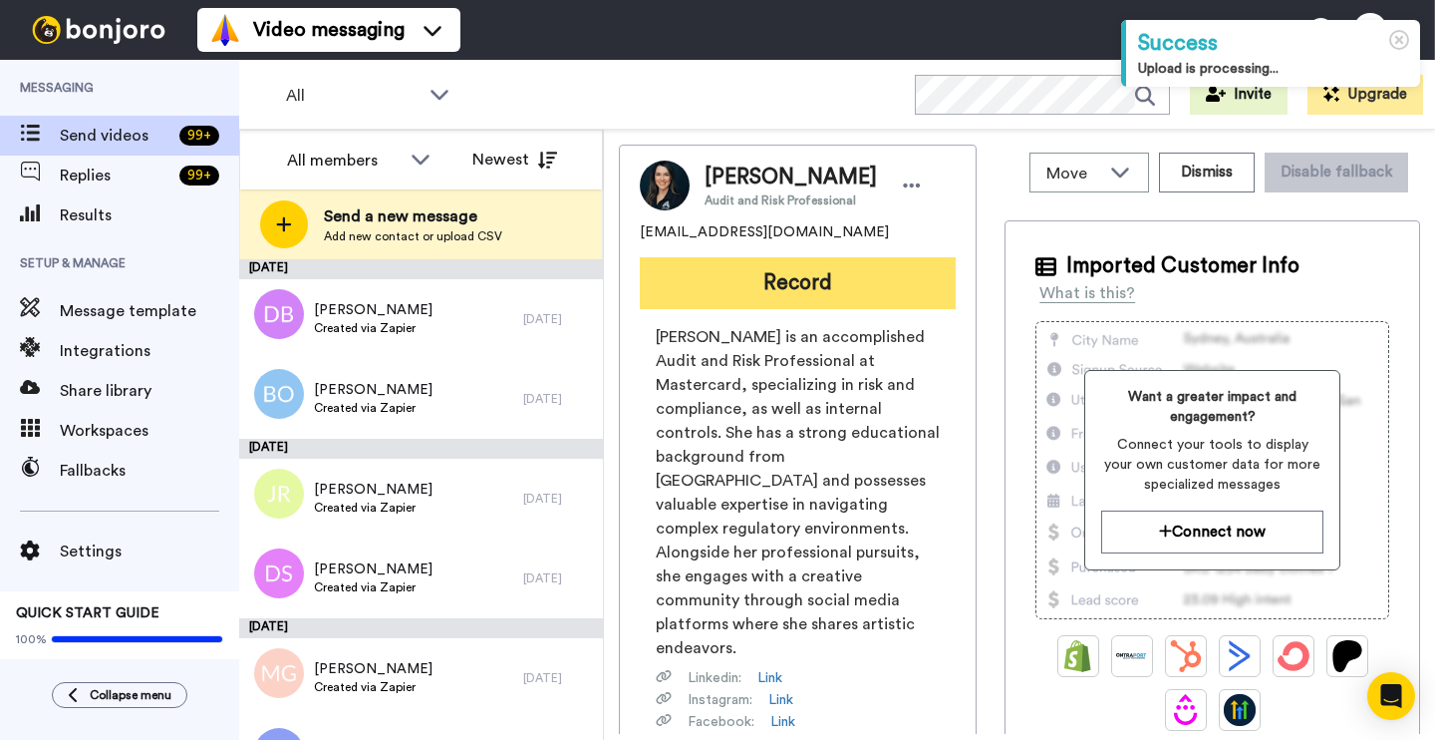
click at [849, 300] on button "Record" at bounding box center [798, 283] width 316 height 52
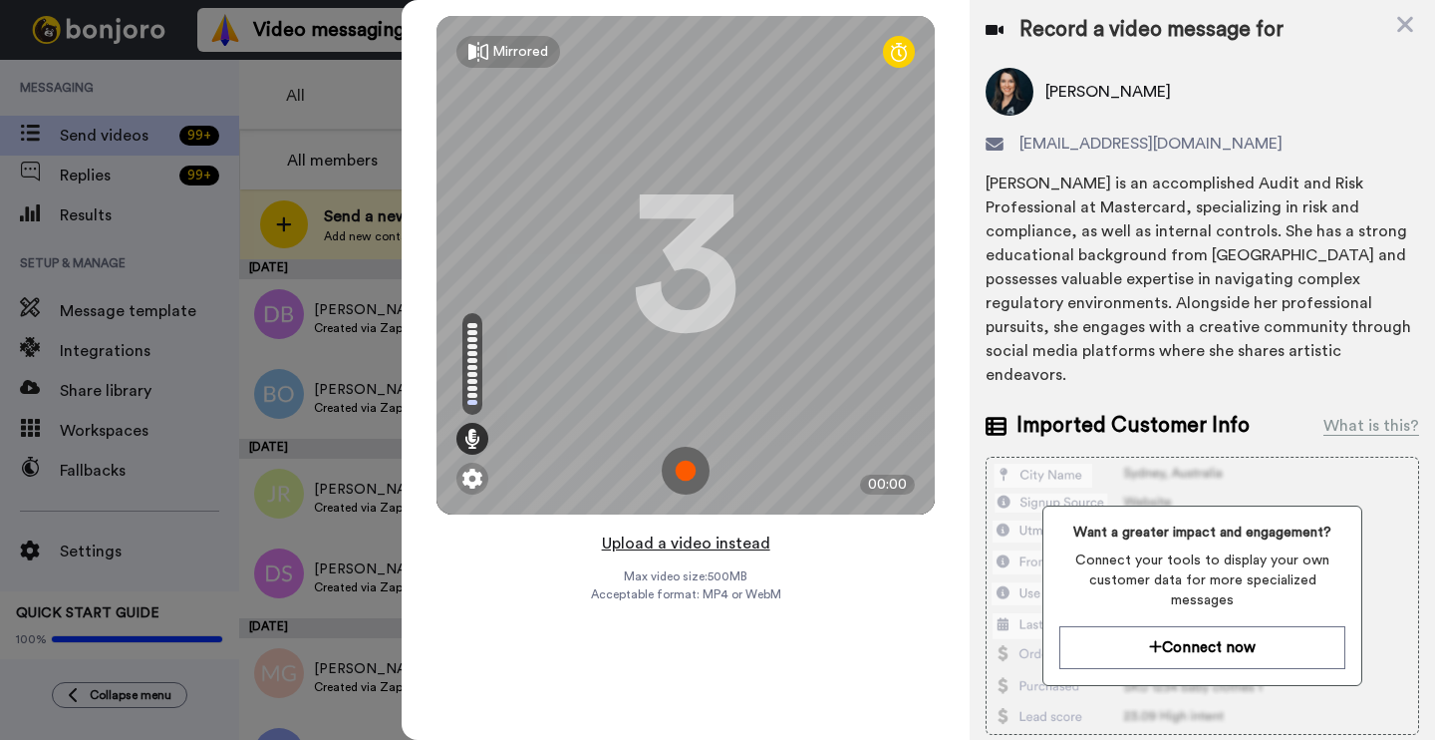
click at [664, 543] on button "Upload a video instead" at bounding box center [686, 543] width 180 height 26
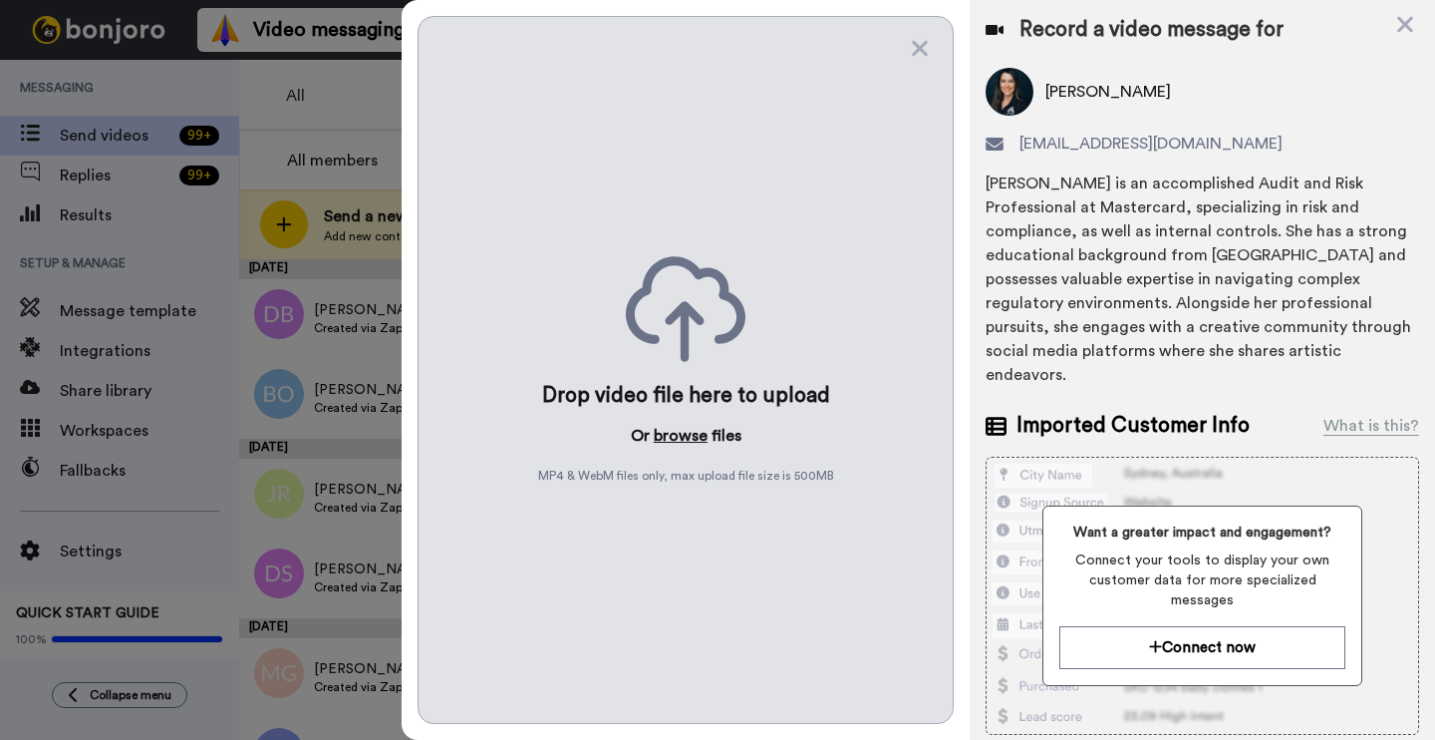
click at [695, 429] on button "browse" at bounding box center [681, 436] width 54 height 24
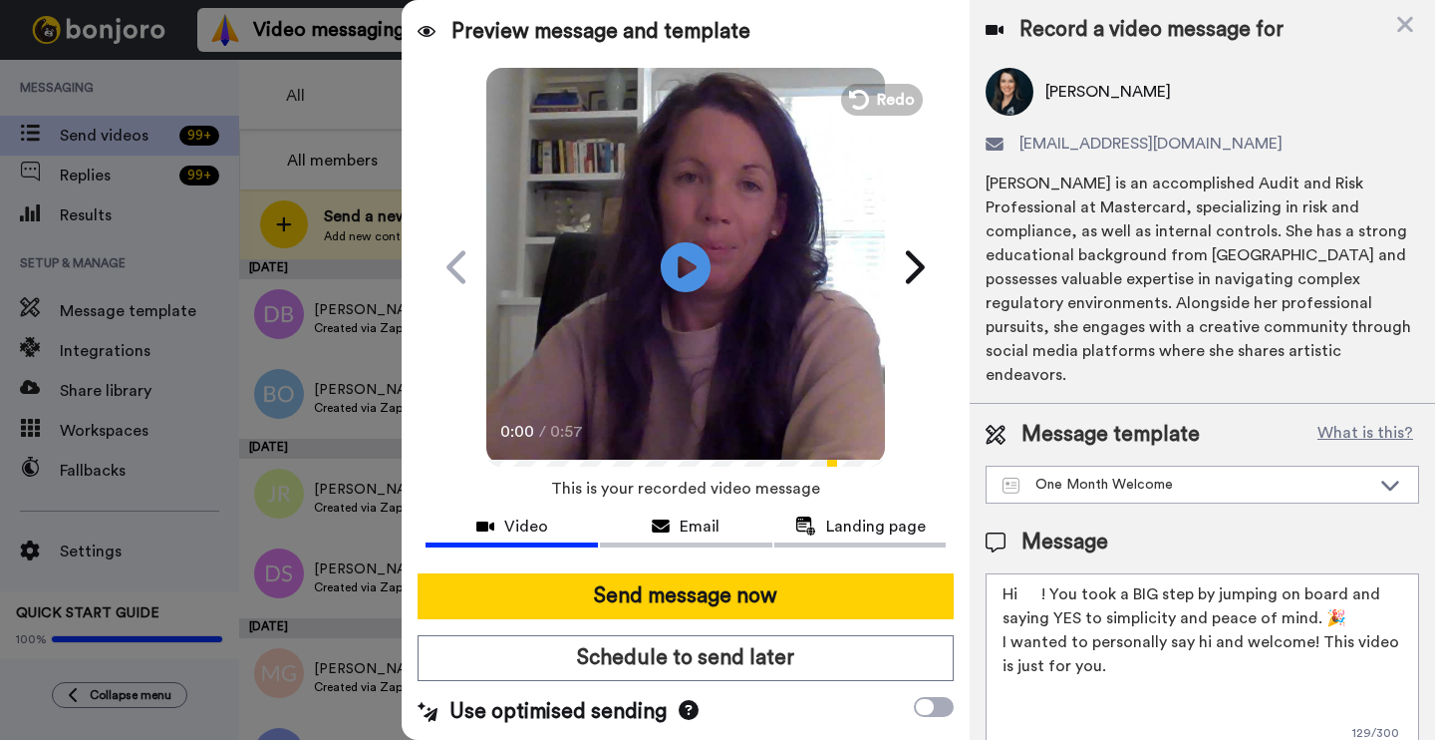
drag, startPoint x: 1034, startPoint y: 563, endPoint x: 1043, endPoint y: 562, distance: 10.0
click at [1034, 573] on textarea "Hi ! You took a BIG step by jumping on board and saying YES to simplicity and p…" at bounding box center [1203, 662] width 434 height 179
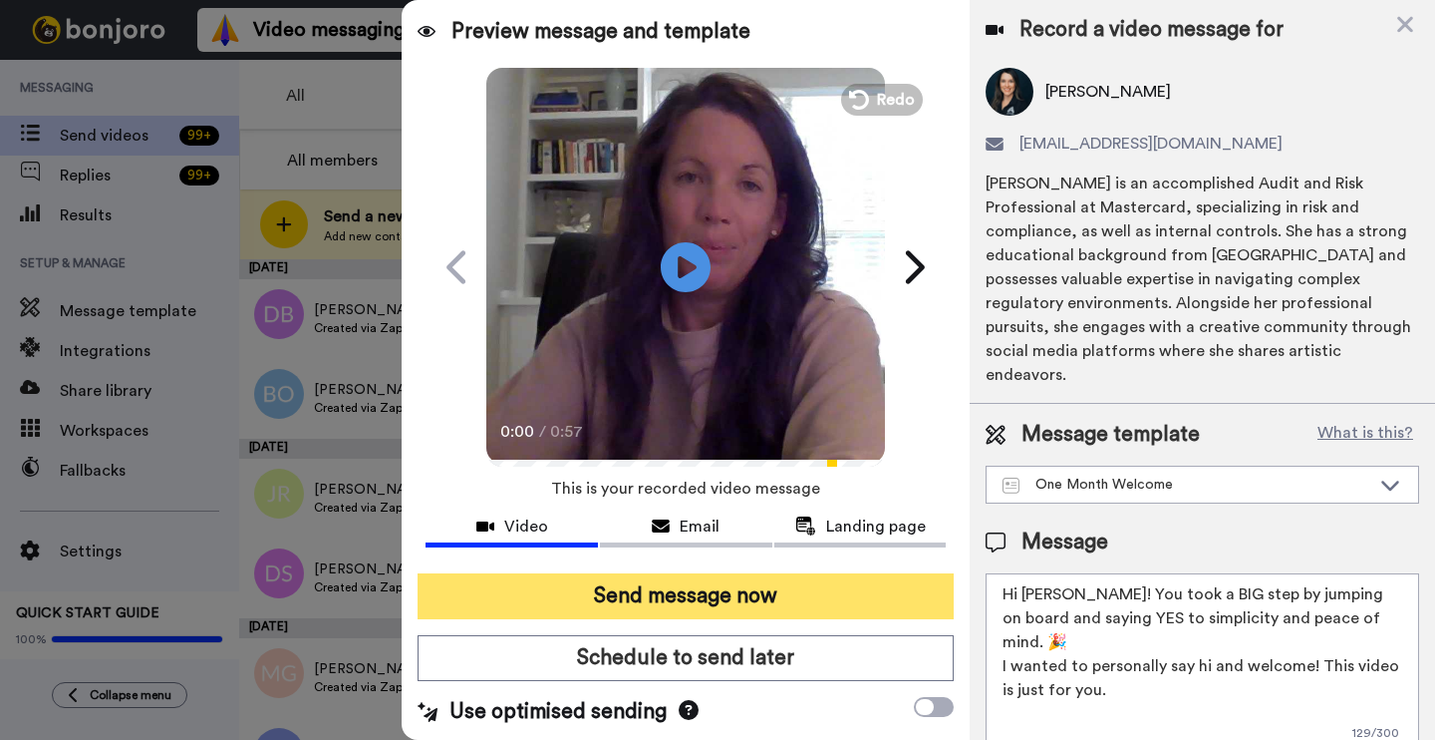
type textarea "Hi Sarah! You took a BIG step by jumping on board and saying YES to simplicity …"
click at [836, 590] on button "Send message now" at bounding box center [686, 596] width 536 height 46
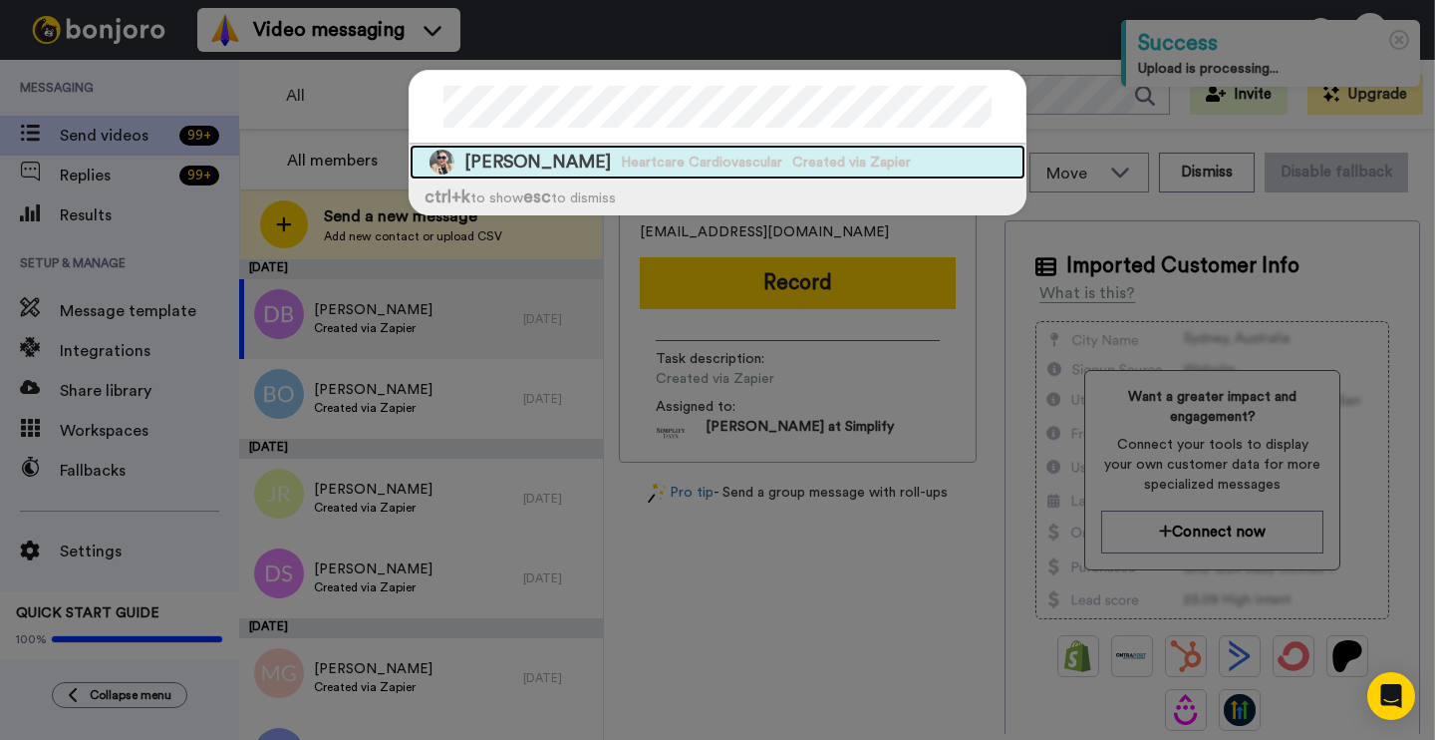
click at [583, 163] on span "[PERSON_NAME]" at bounding box center [537, 161] width 147 height 25
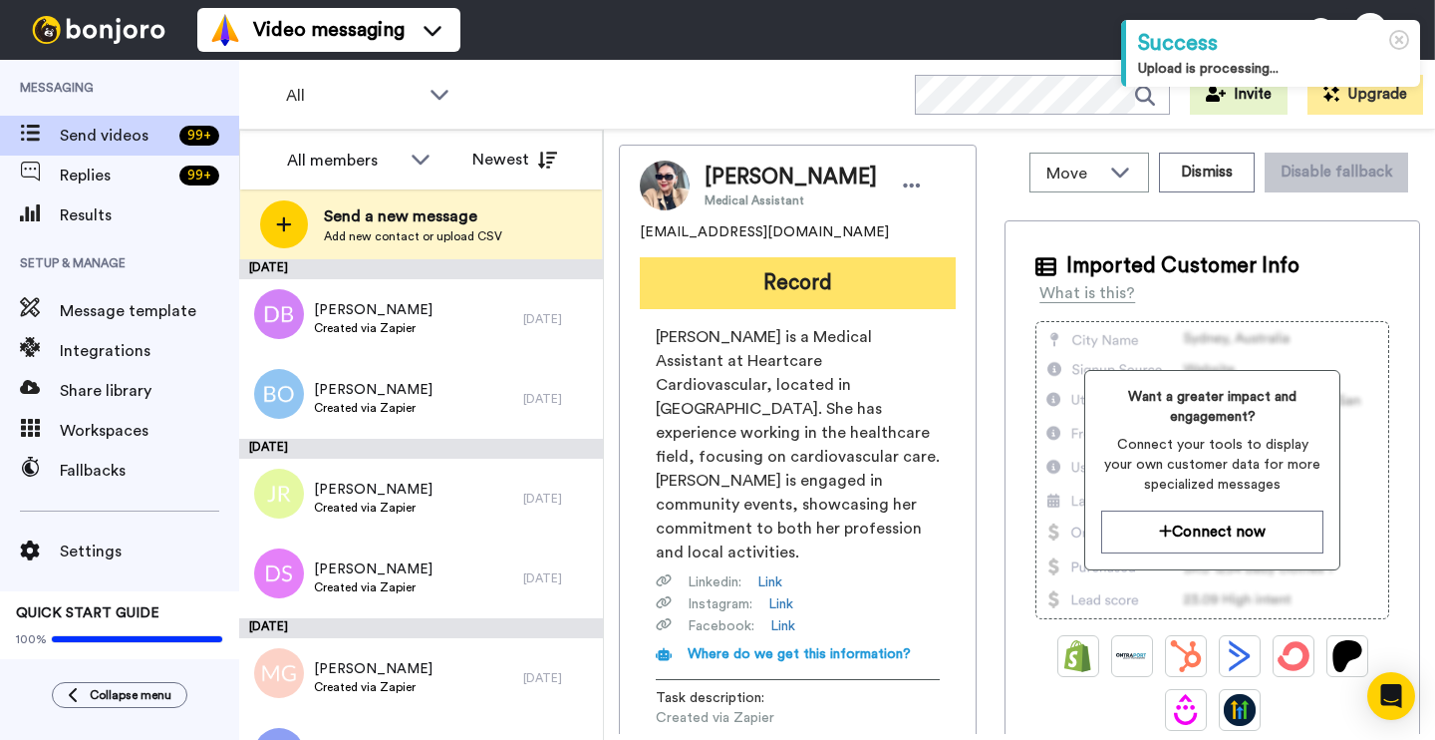
click at [763, 280] on button "Record" at bounding box center [798, 283] width 316 height 52
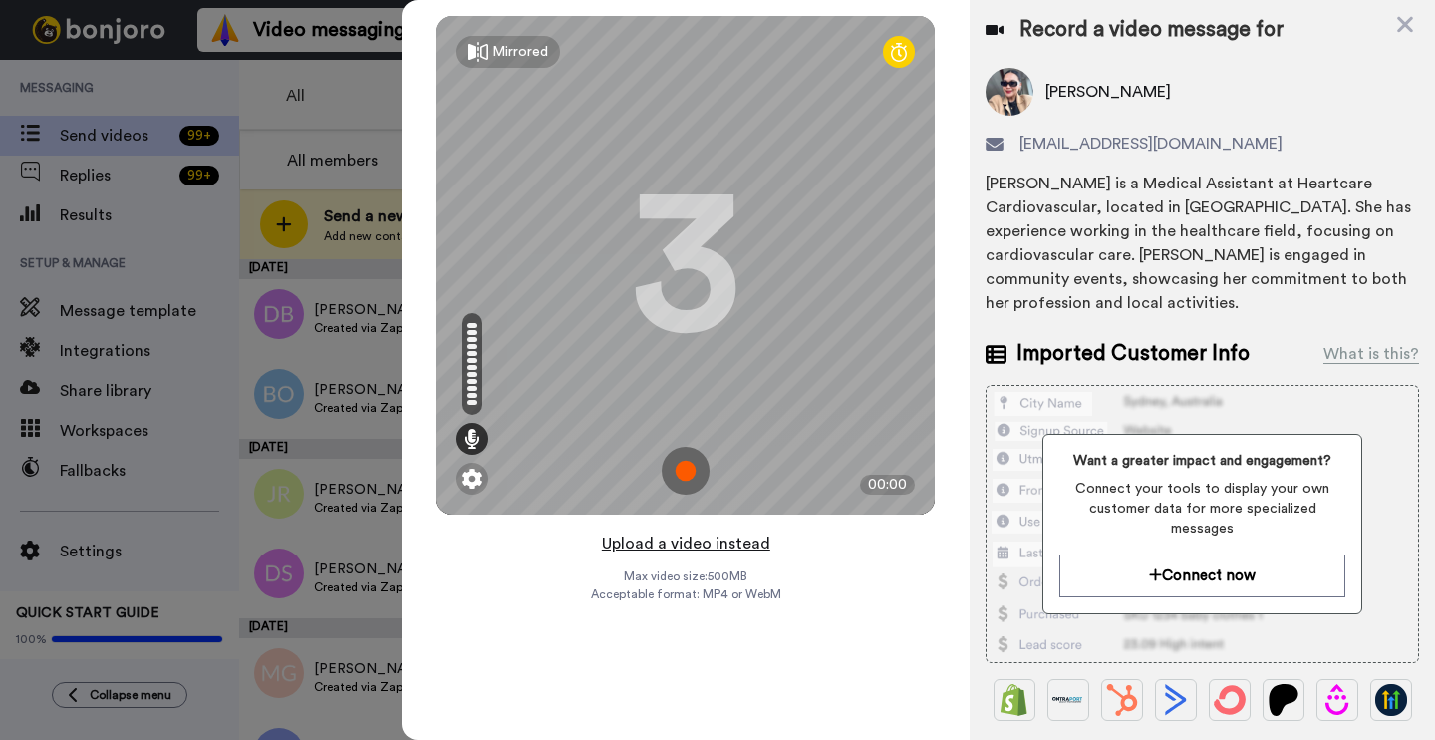
click at [728, 543] on button "Upload a video instead" at bounding box center [686, 543] width 180 height 26
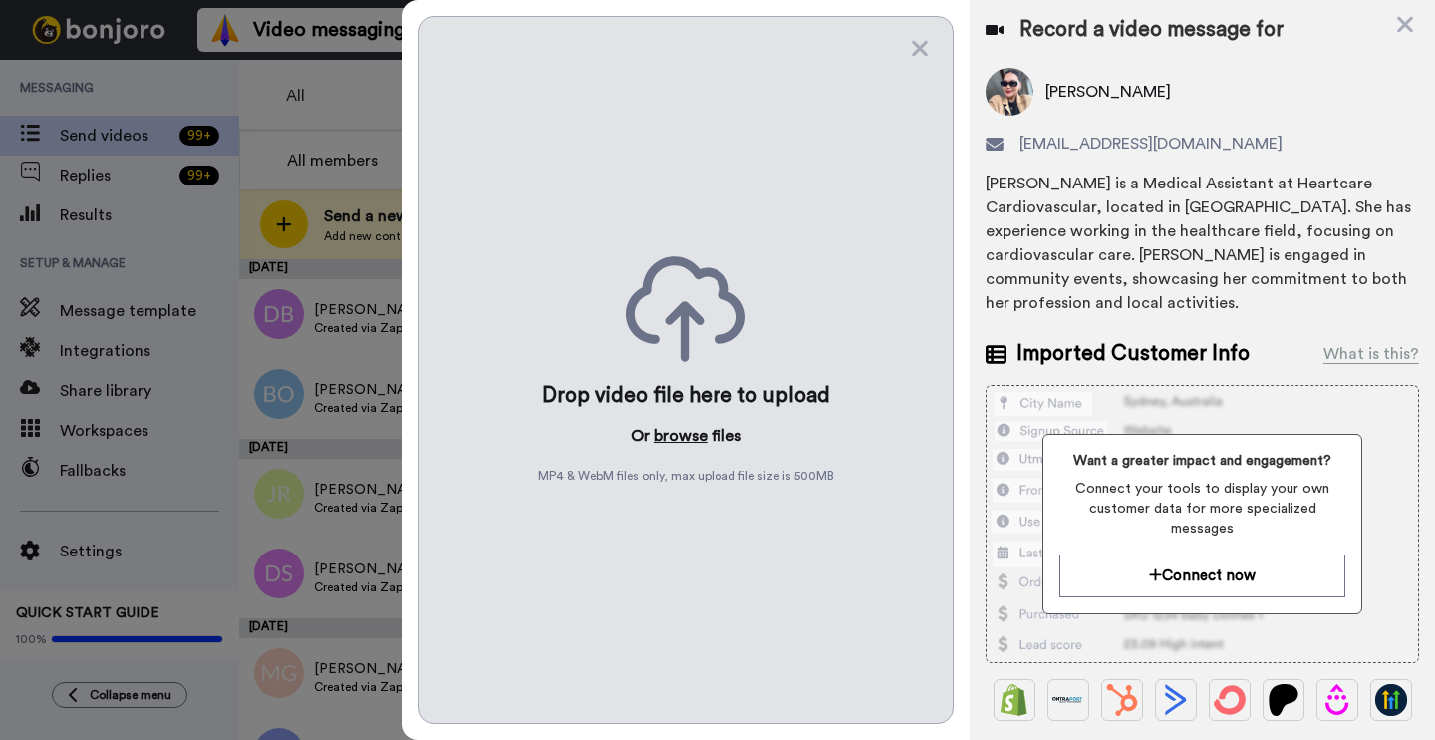
click at [676, 438] on button "browse" at bounding box center [681, 436] width 54 height 24
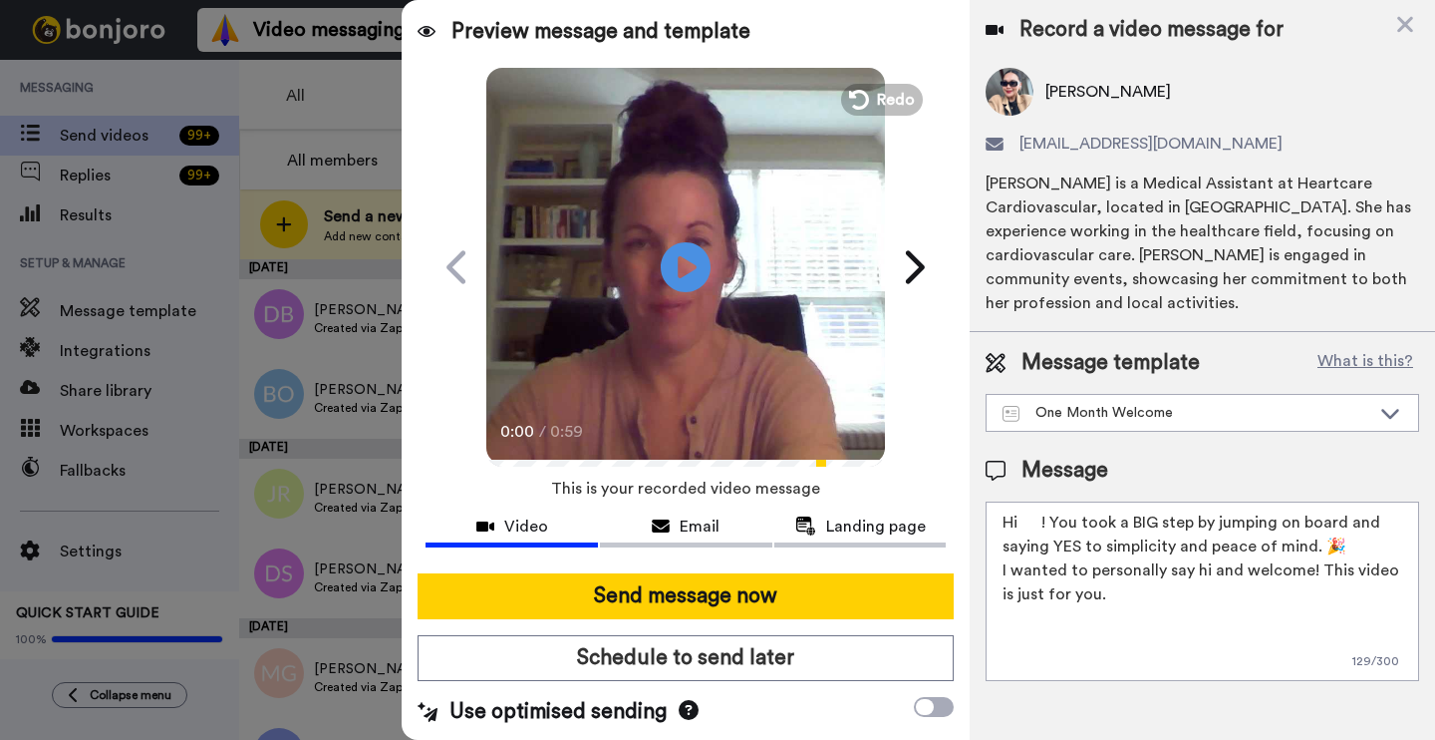
click at [1041, 501] on textarea "Hi ! You took a BIG step by jumping on board and saying YES to simplicity and p…" at bounding box center [1203, 590] width 434 height 179
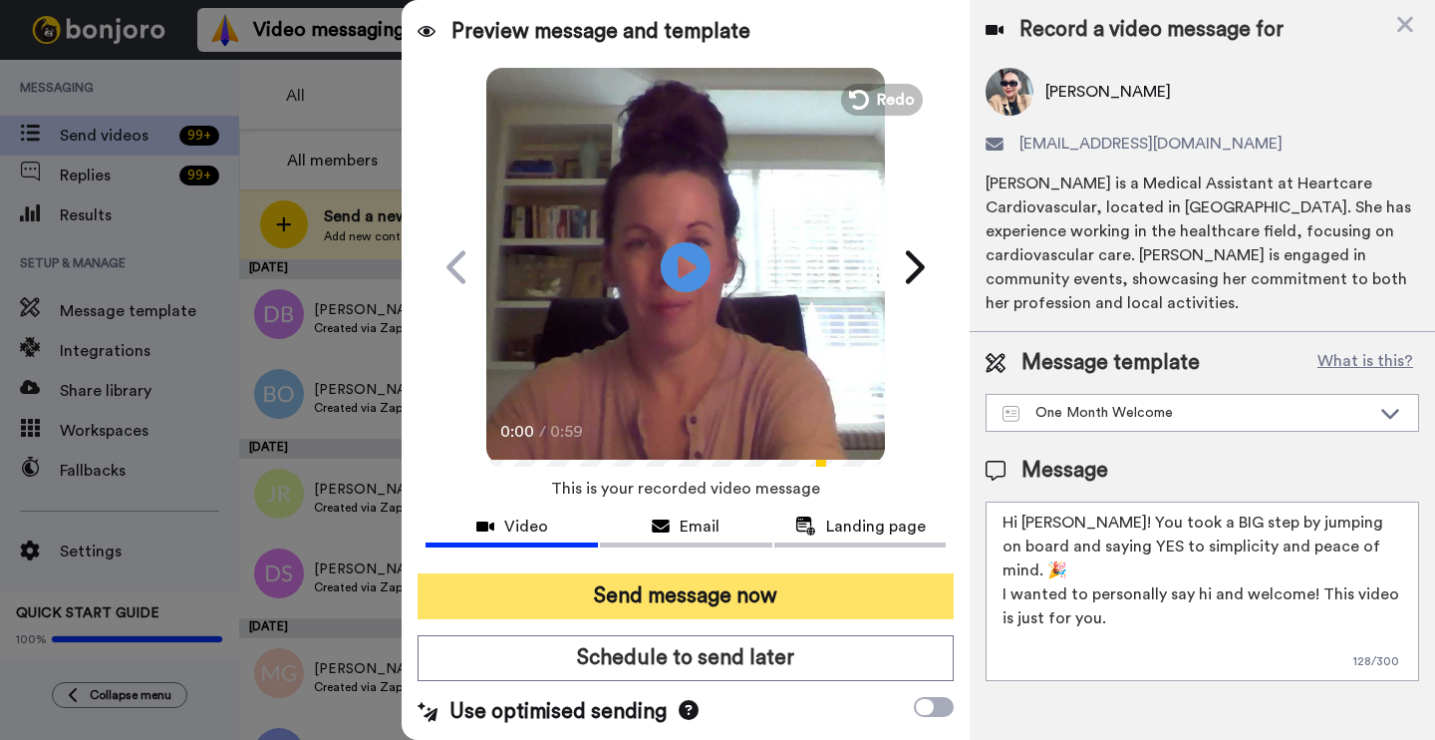
type textarea "Hi [PERSON_NAME]! You took a BIG step by jumping on board and saying YES to sim…"
click at [843, 600] on button "Send message now" at bounding box center [686, 596] width 536 height 46
